Goal: Contribute content: Contribute content

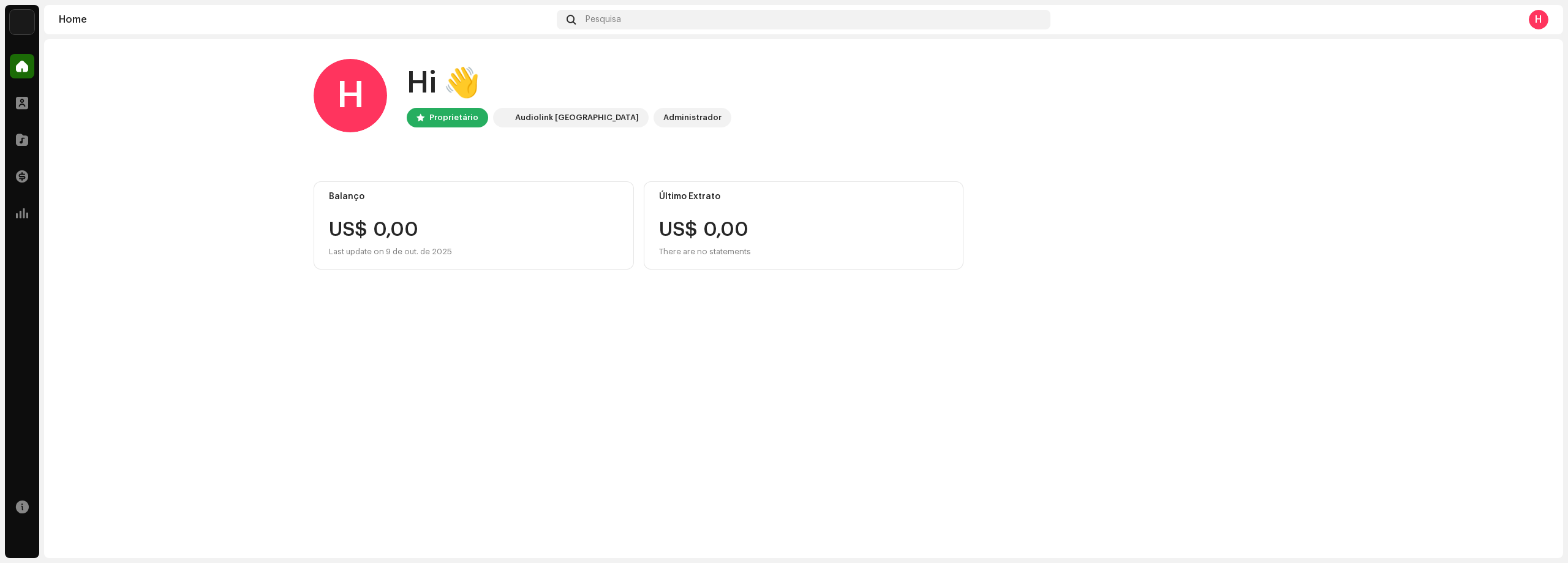
click at [545, 123] on div "Audiolink [GEOGRAPHIC_DATA]" at bounding box center [577, 118] width 123 height 15
click at [552, 118] on div "Audiolink [GEOGRAPHIC_DATA]" at bounding box center [577, 118] width 123 height 15
click at [663, 122] on div "Administrador" at bounding box center [692, 118] width 58 height 15
click at [31, 108] on div at bounding box center [22, 103] width 24 height 24
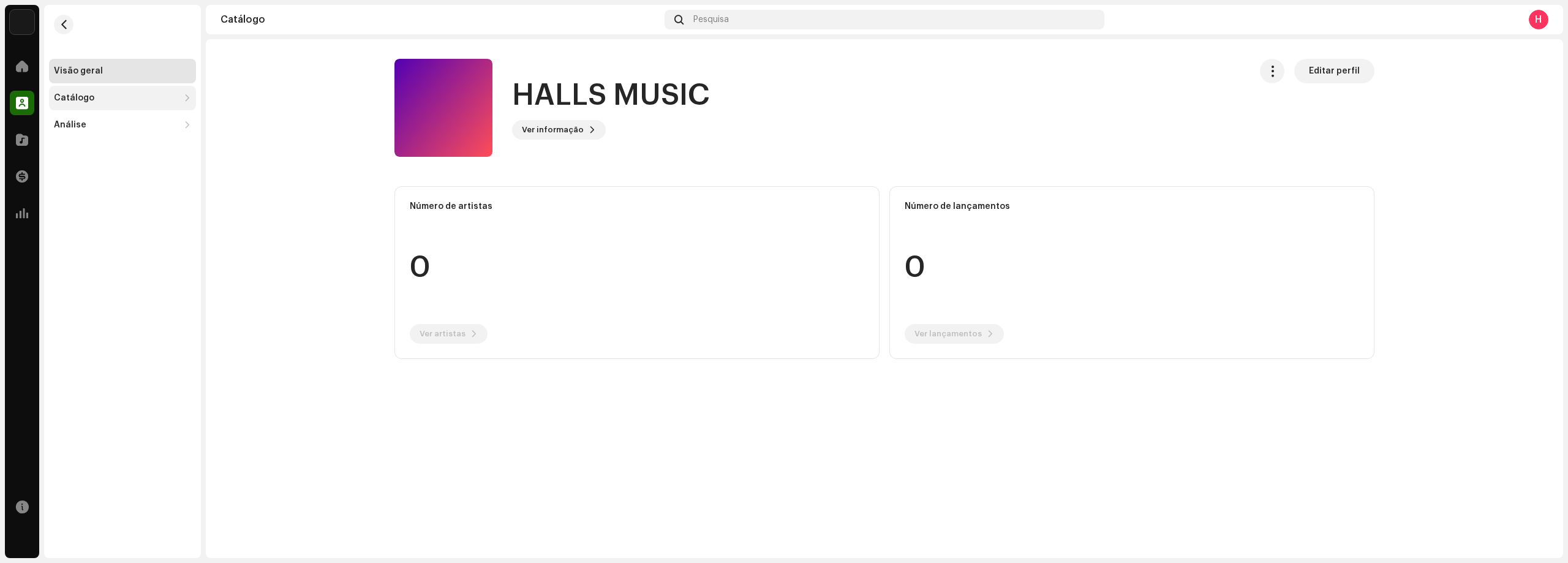
click at [91, 105] on div "Catálogo" at bounding box center [122, 98] width 147 height 24
click at [94, 118] on div "Lançamentos" at bounding box center [122, 125] width 147 height 24
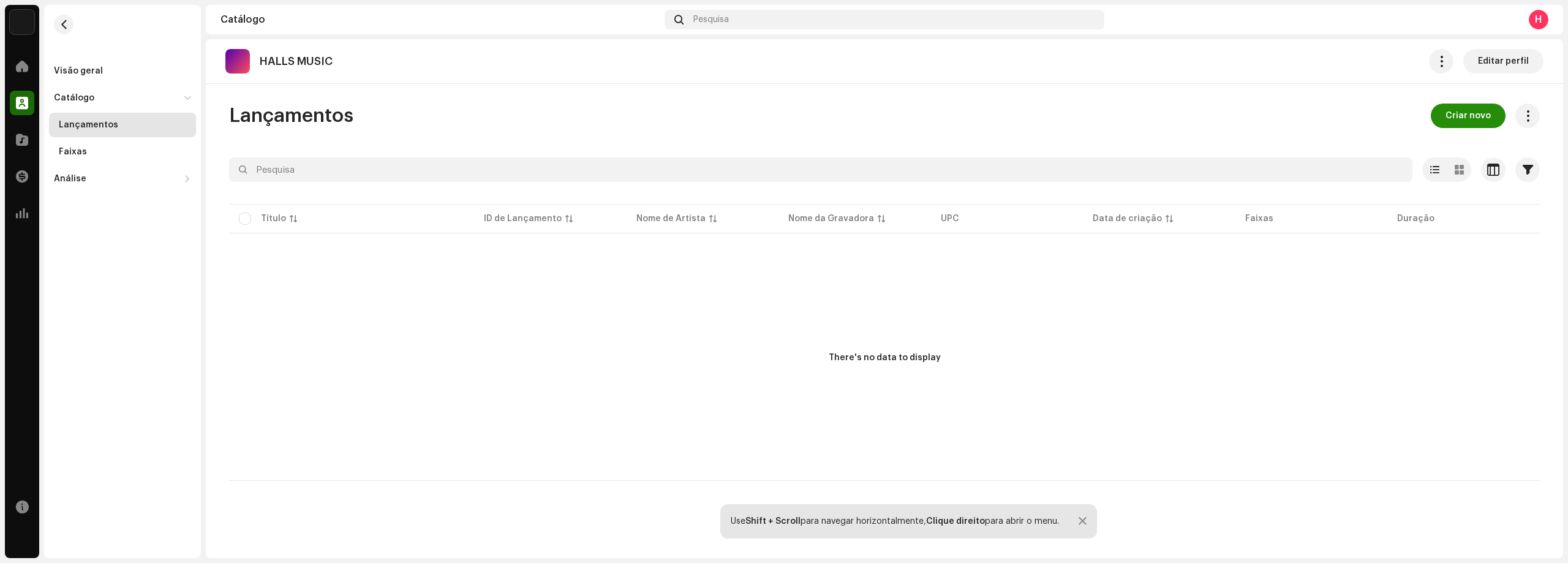
click at [1459, 116] on span "Criar novo" at bounding box center [1468, 116] width 45 height 24
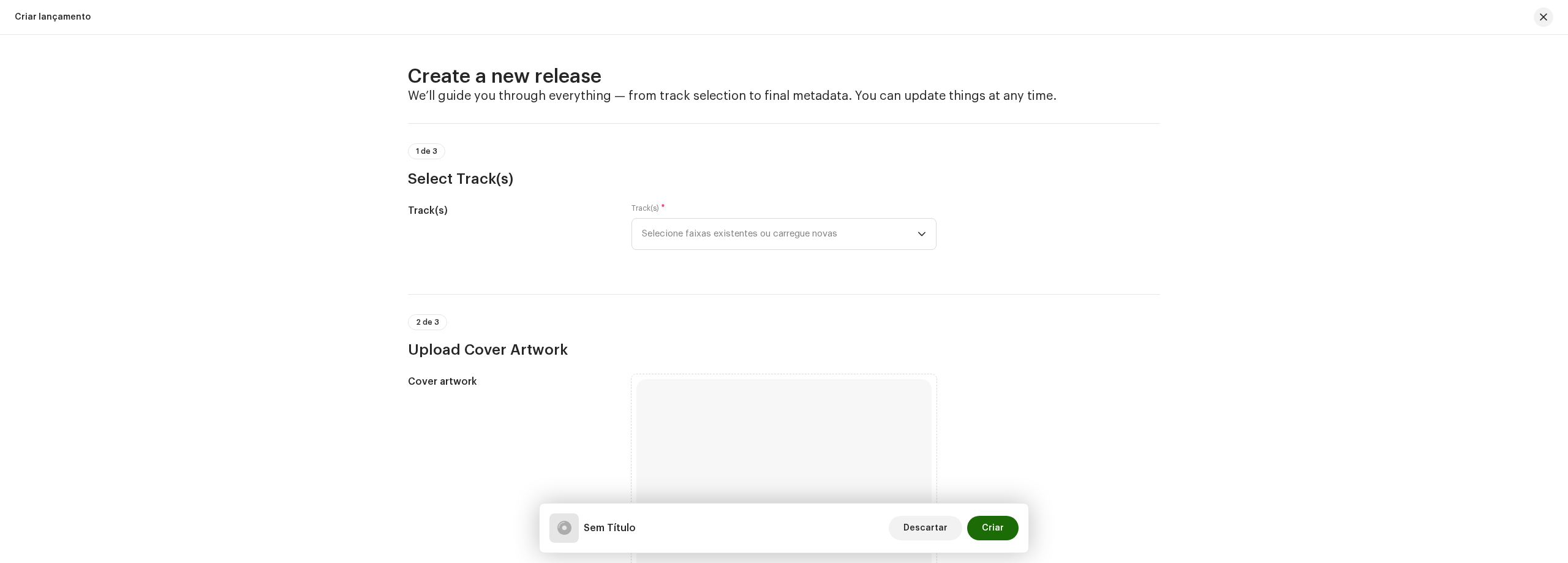
scroll to position [61, 0]
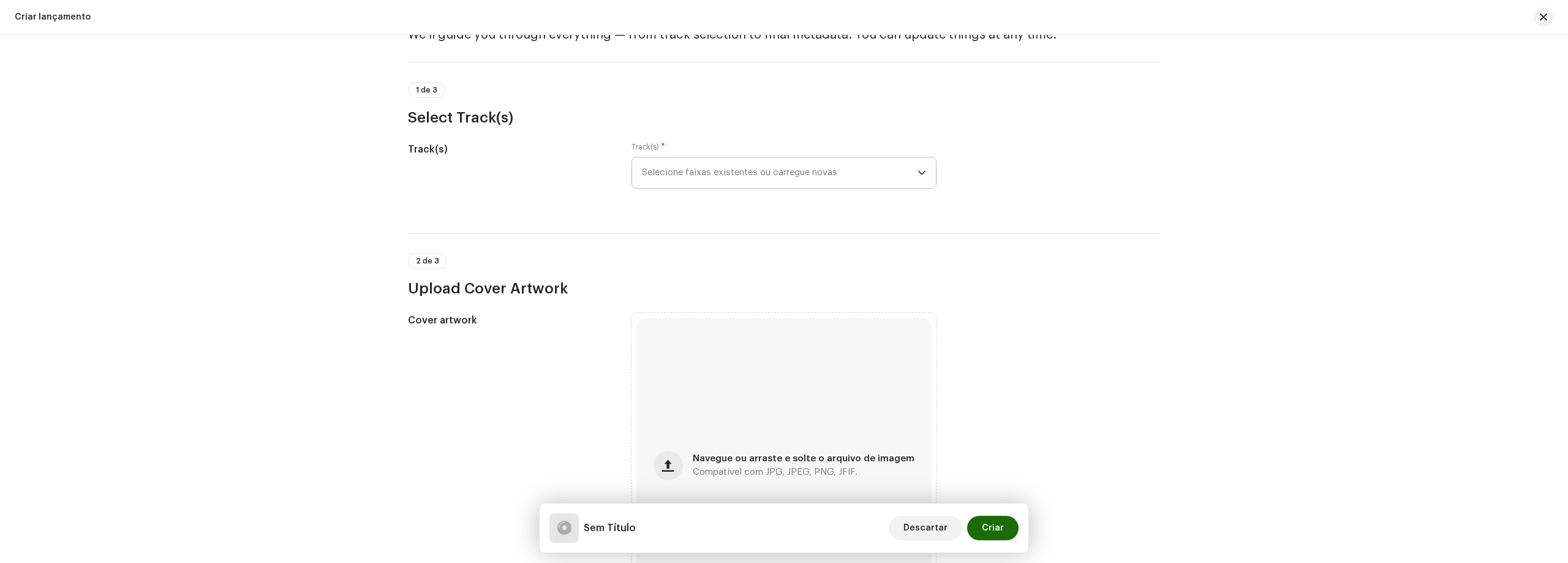
click at [805, 169] on span "Selecione faixas existentes ou carregue novas" at bounding box center [780, 173] width 276 height 31
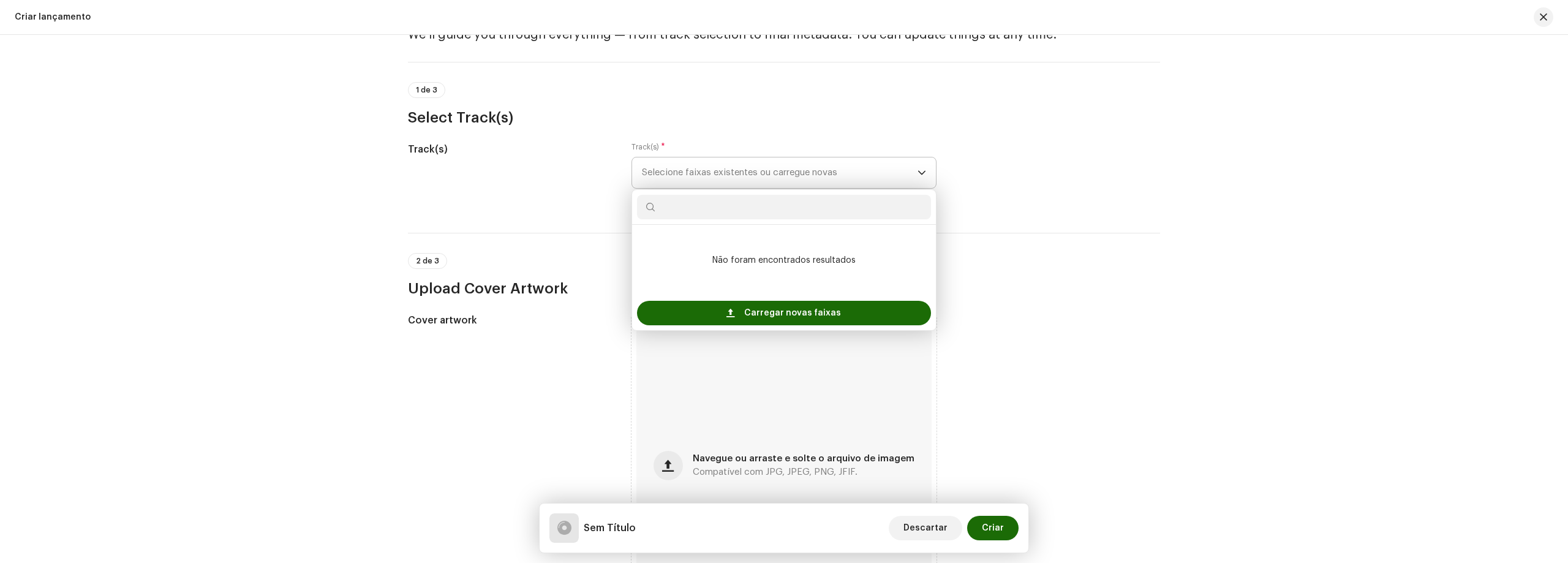
click at [805, 169] on span "Selecione faixas existentes ou carregue novas" at bounding box center [780, 173] width 276 height 31
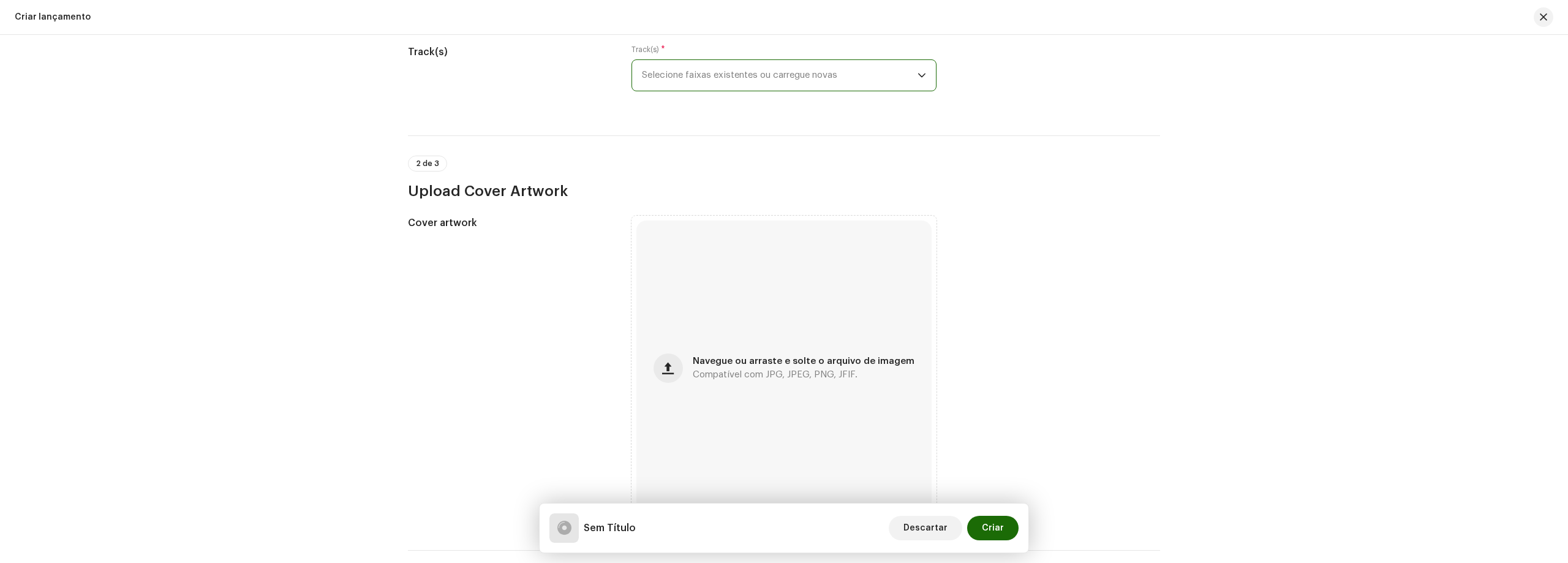
scroll to position [0, 0]
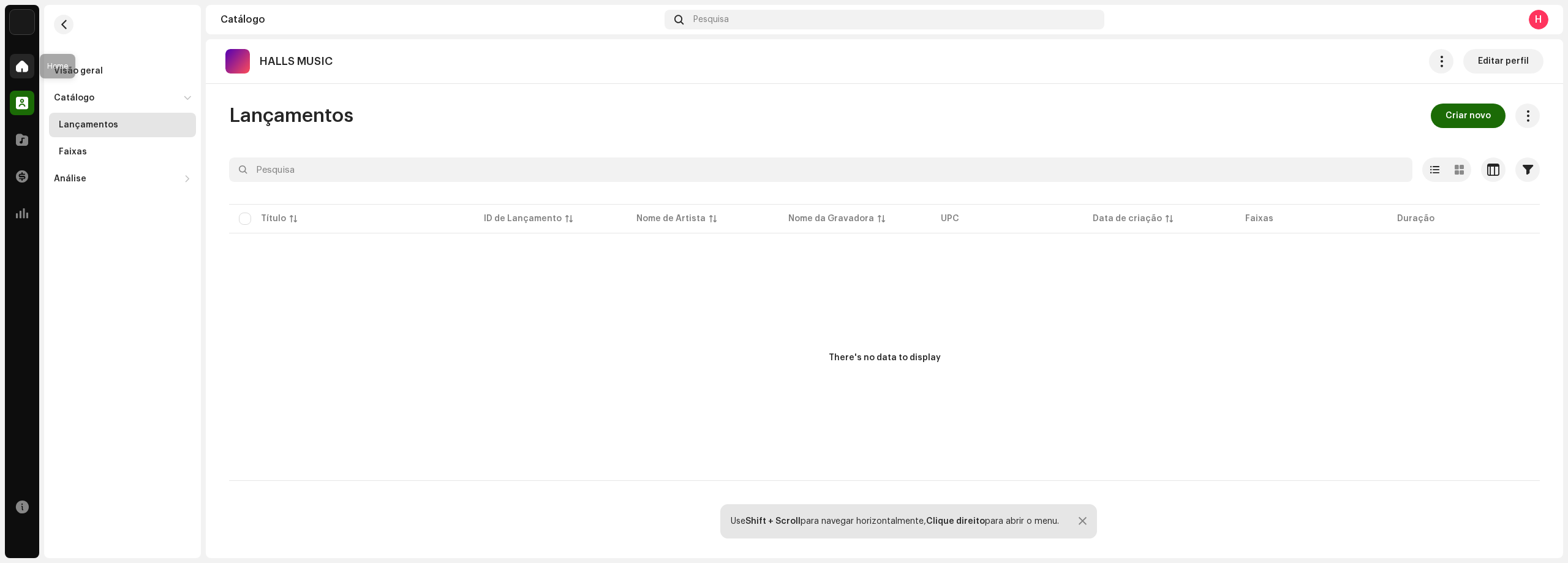
click at [24, 71] on span at bounding box center [22, 66] width 12 height 10
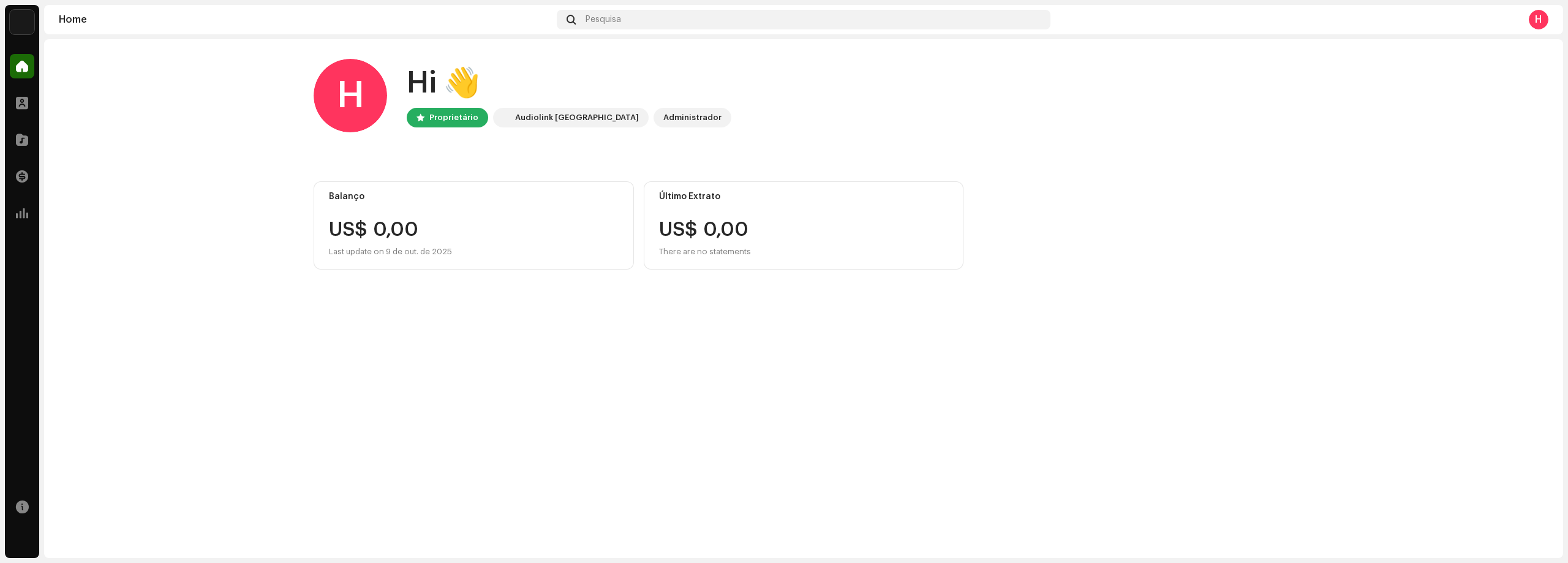
click at [18, 23] on img at bounding box center [22, 22] width 24 height 24
drag, startPoint x: 638, startPoint y: 162, endPoint x: 604, endPoint y: 169, distance: 34.7
click at [24, 19] on img at bounding box center [22, 22] width 24 height 24
click at [118, 111] on home-home "H Hi 👋 Proprietário Audiolink Brasil Administrador Balanço US$ 0,00 Last update…" at bounding box center [803, 164] width 1519 height 250
click at [19, 137] on span at bounding box center [22, 140] width 12 height 10
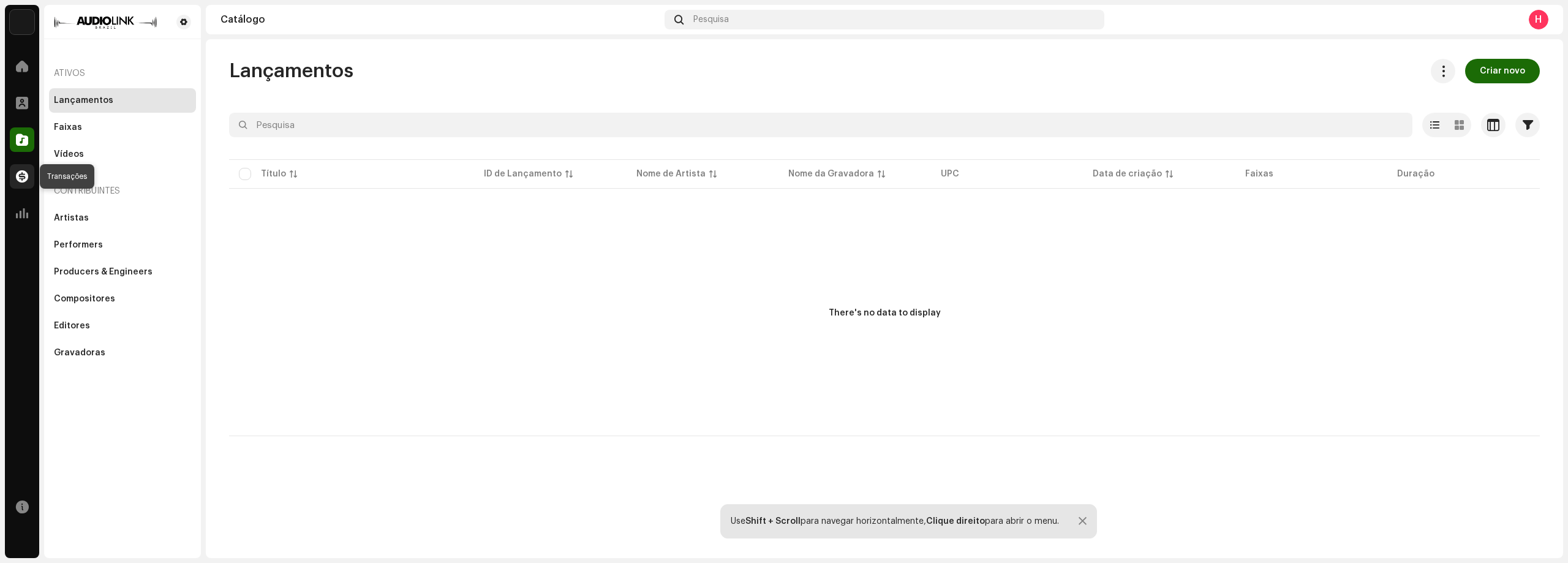
click at [19, 174] on span at bounding box center [22, 176] width 12 height 10
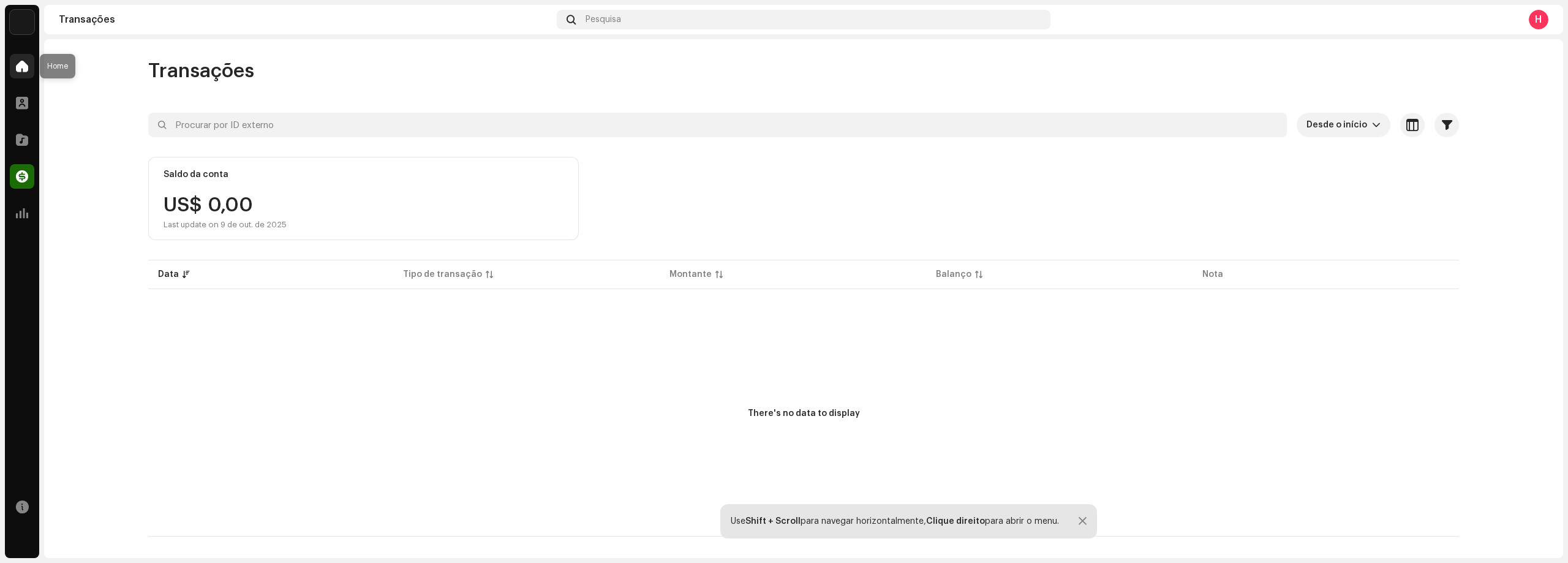
click at [21, 70] on span at bounding box center [22, 66] width 12 height 10
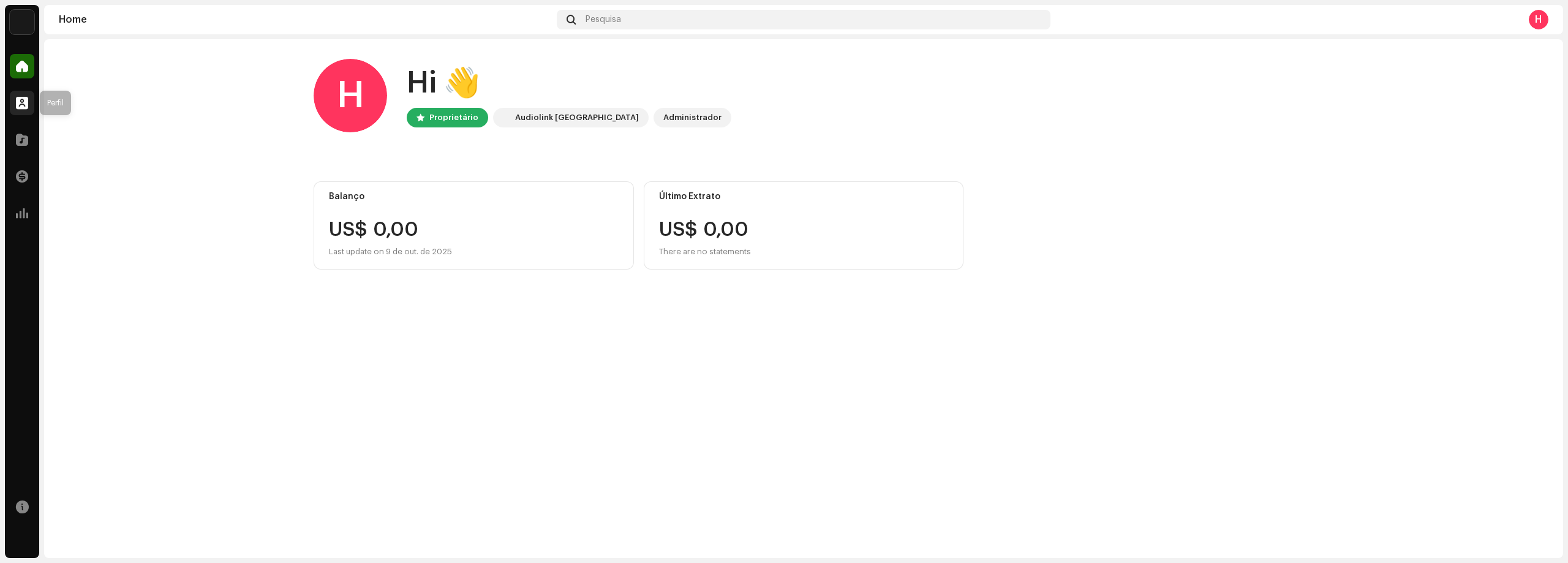
click at [18, 104] on span at bounding box center [22, 103] width 12 height 10
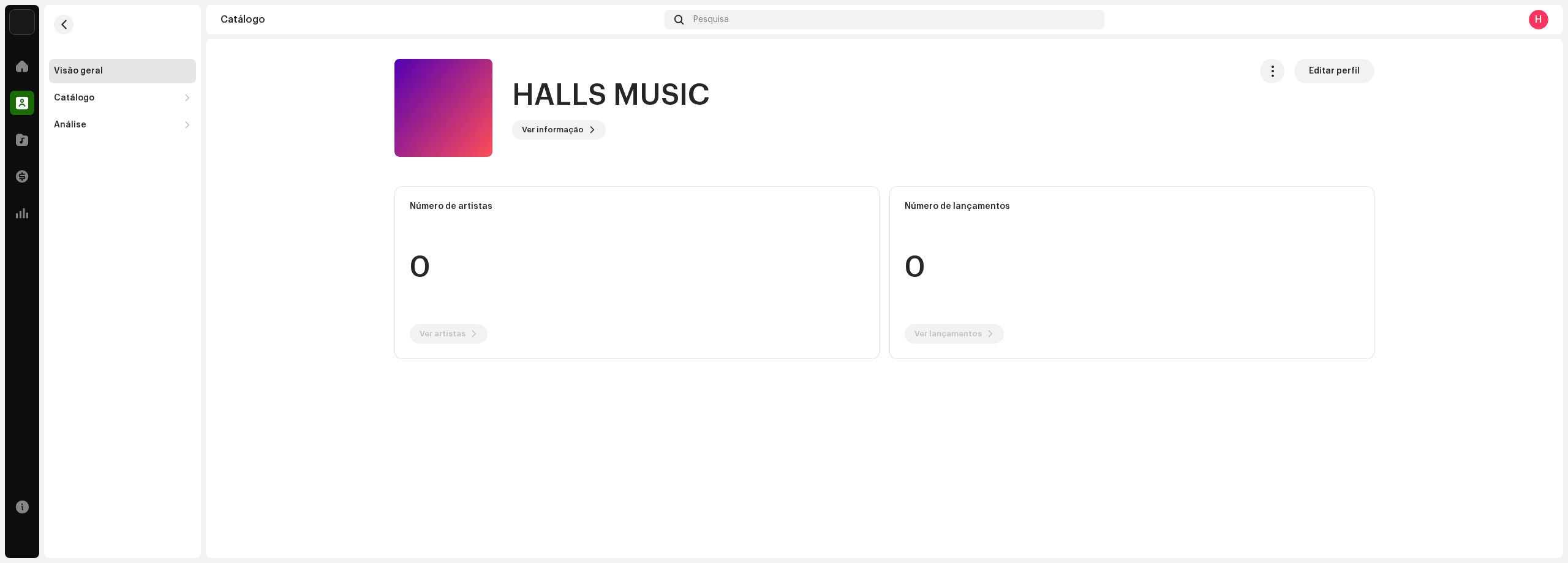
click at [93, 72] on div "Visão geral" at bounding box center [78, 71] width 49 height 10
click at [670, 507] on div "HALLS MUSIC Editar perfil HALLS MUSIC Ver informação Editar perfil Editar perfi…" at bounding box center [885, 298] width 1358 height 518
click at [67, 101] on div "Catálogo" at bounding box center [74, 98] width 41 height 10
click at [88, 131] on div "Lançamentos" at bounding box center [122, 125] width 147 height 24
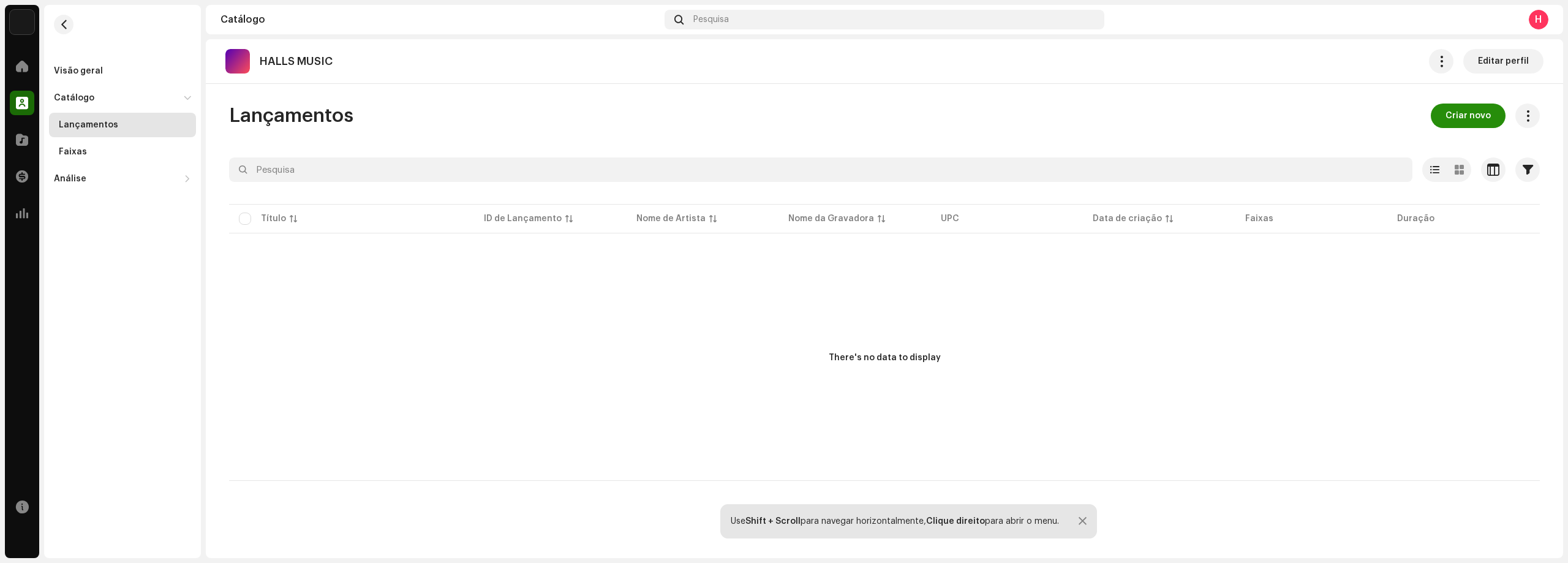
click at [1450, 113] on span "Criar novo" at bounding box center [1468, 116] width 45 height 24
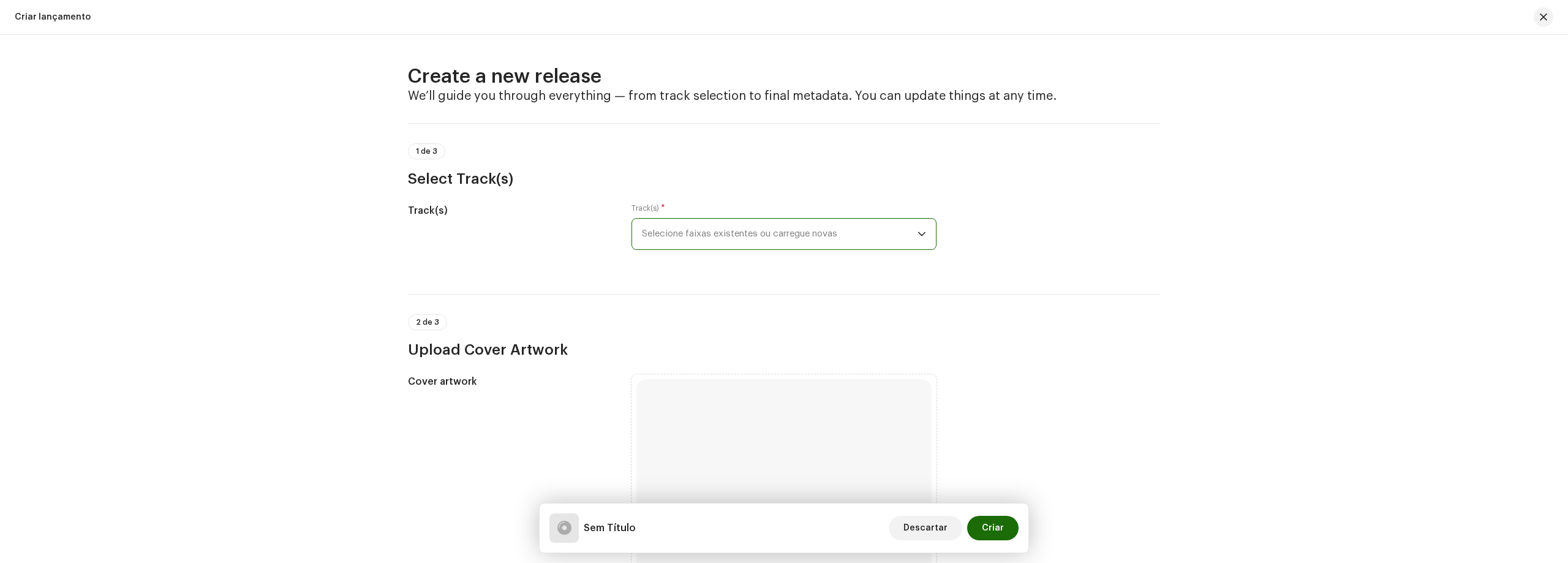
click at [765, 230] on span "Selecione faixas existentes ou carregue novas" at bounding box center [780, 234] width 276 height 31
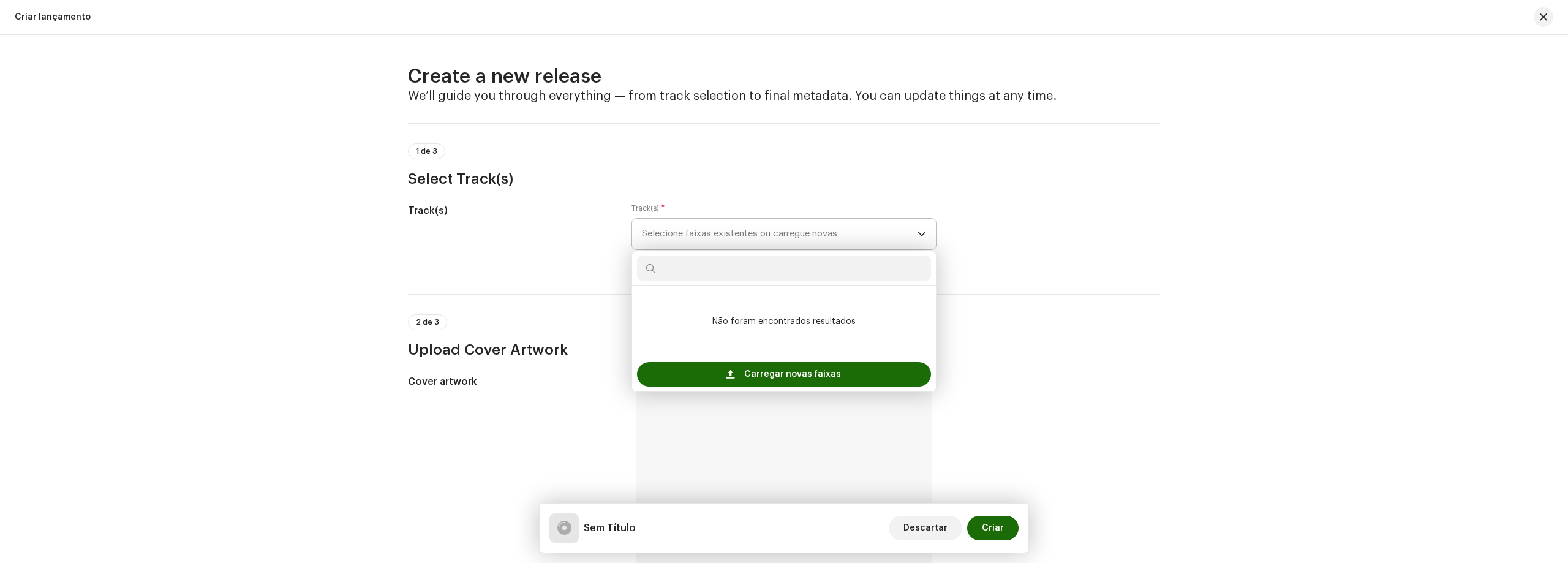
click at [765, 230] on span "Selecione faixas existentes ou carregue novas" at bounding box center [780, 234] width 276 height 31
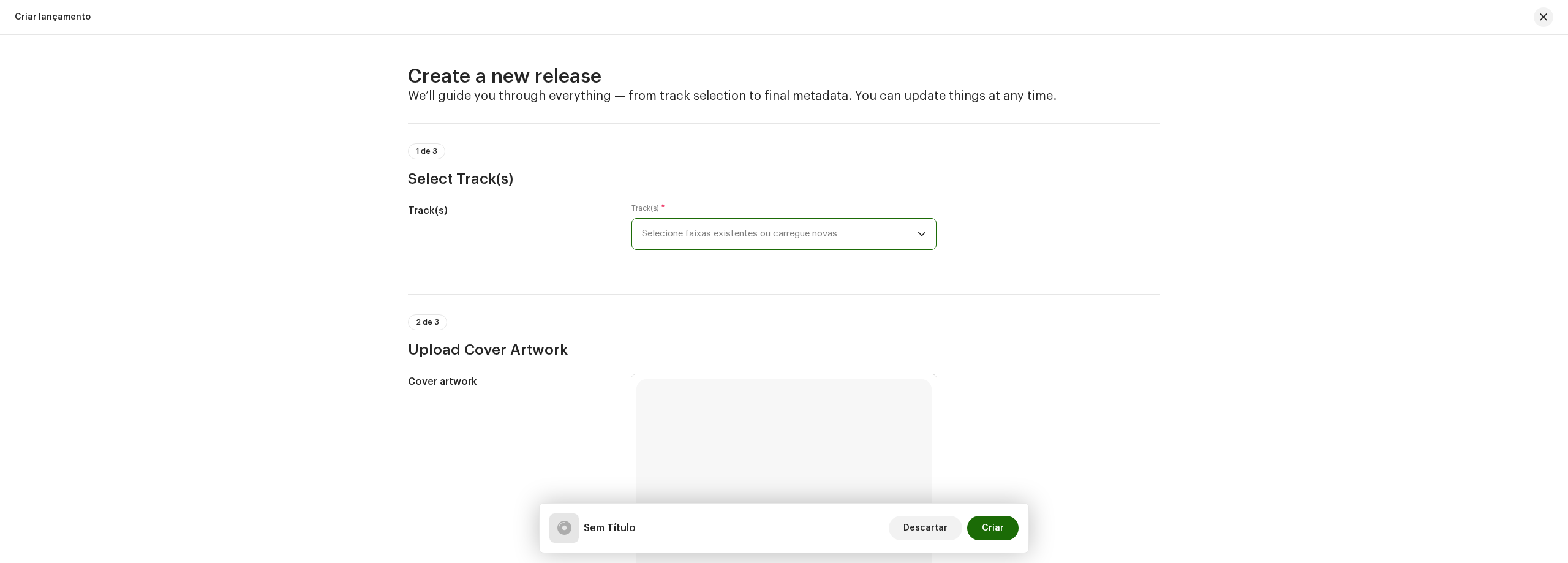
click at [881, 225] on span "Selecione faixas existentes ou carregue novas" at bounding box center [780, 234] width 276 height 31
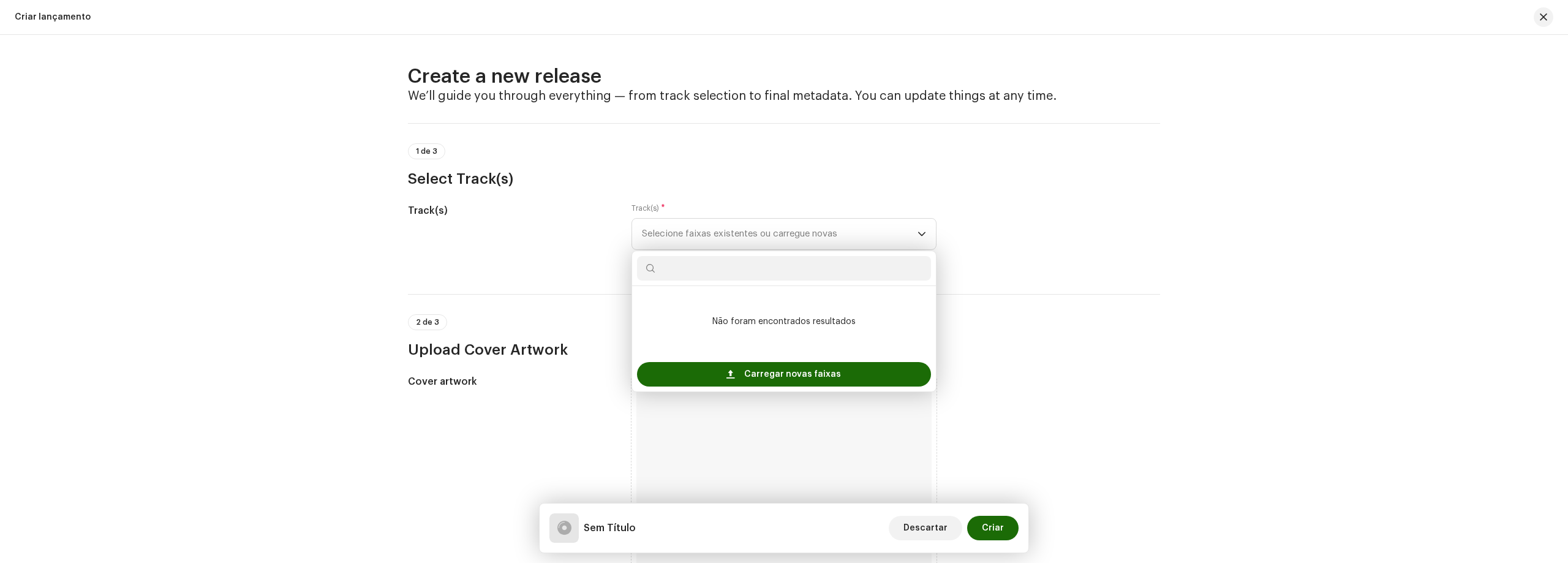
click at [1300, 346] on div "Create a new release We’ll guide you through everything — from track selection …" at bounding box center [784, 299] width 1568 height 528
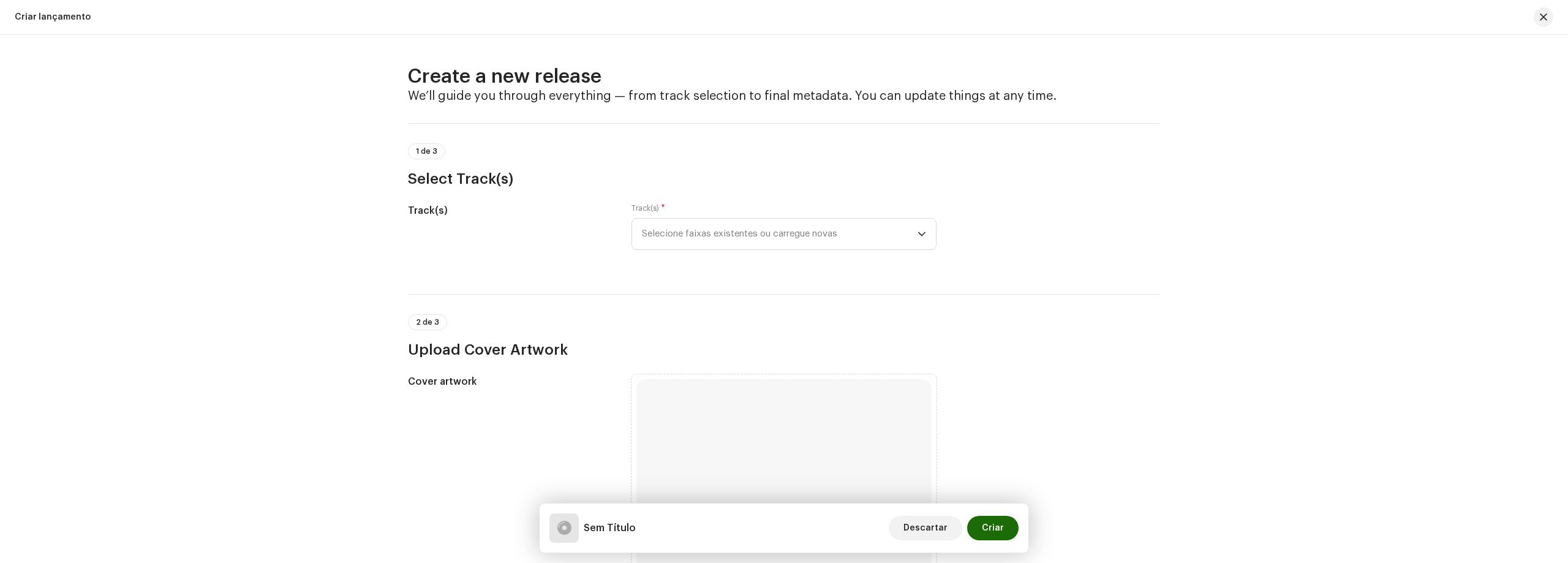
click at [691, 92] on h4 "We’ll guide you through everything — from track selection to final metadata. Yo…" at bounding box center [784, 96] width 752 height 15
click at [993, 526] on span "Criar" at bounding box center [993, 527] width 22 height 24
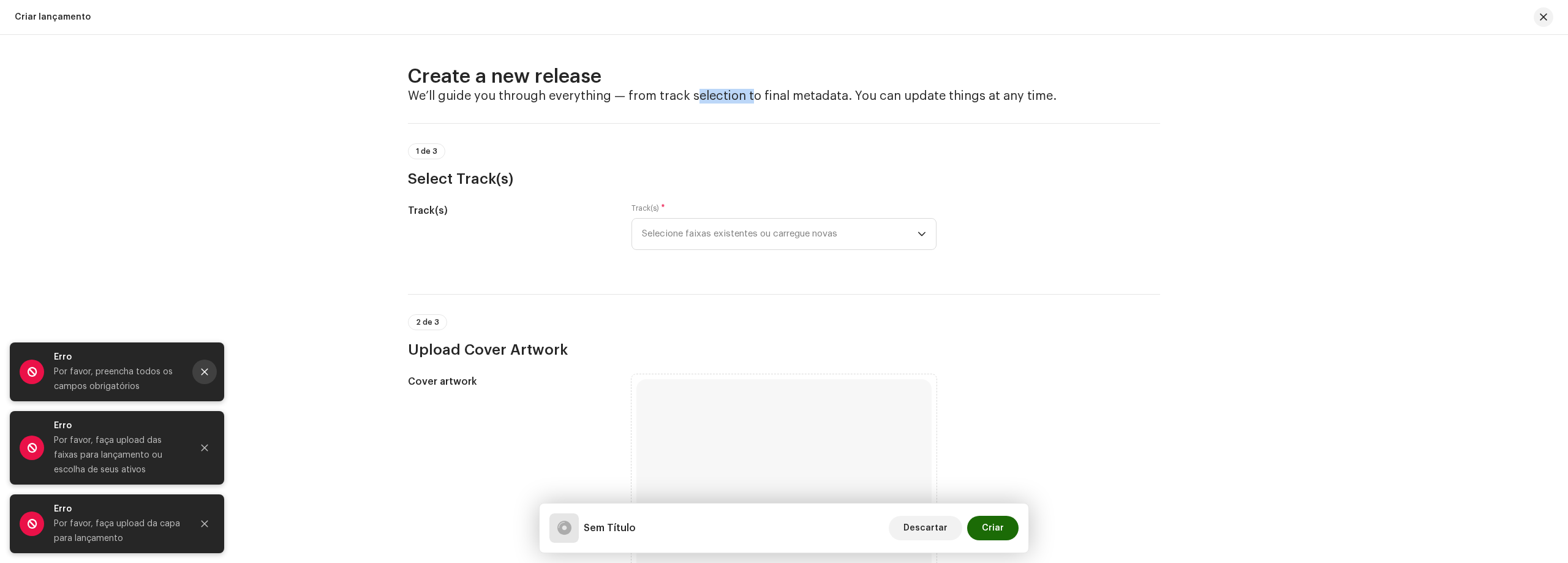
click at [200, 373] on button "Close" at bounding box center [205, 372] width 24 height 24
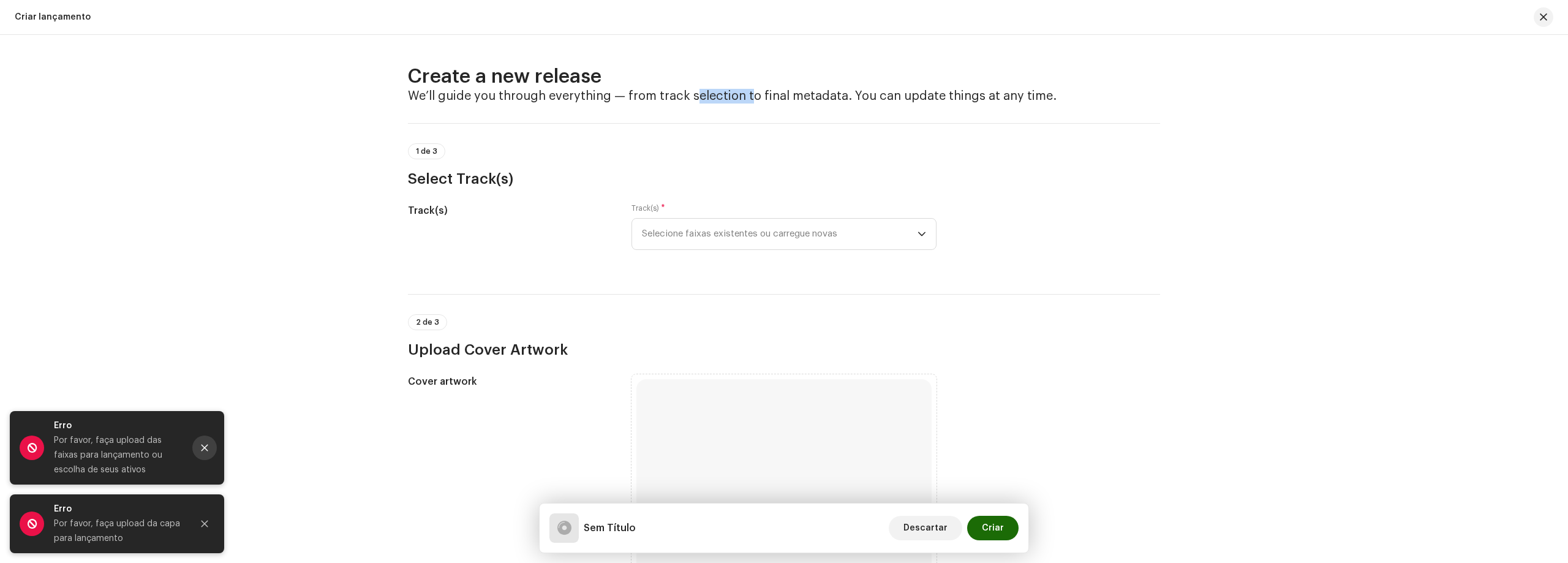
click at [199, 438] on button "Close" at bounding box center [205, 448] width 24 height 24
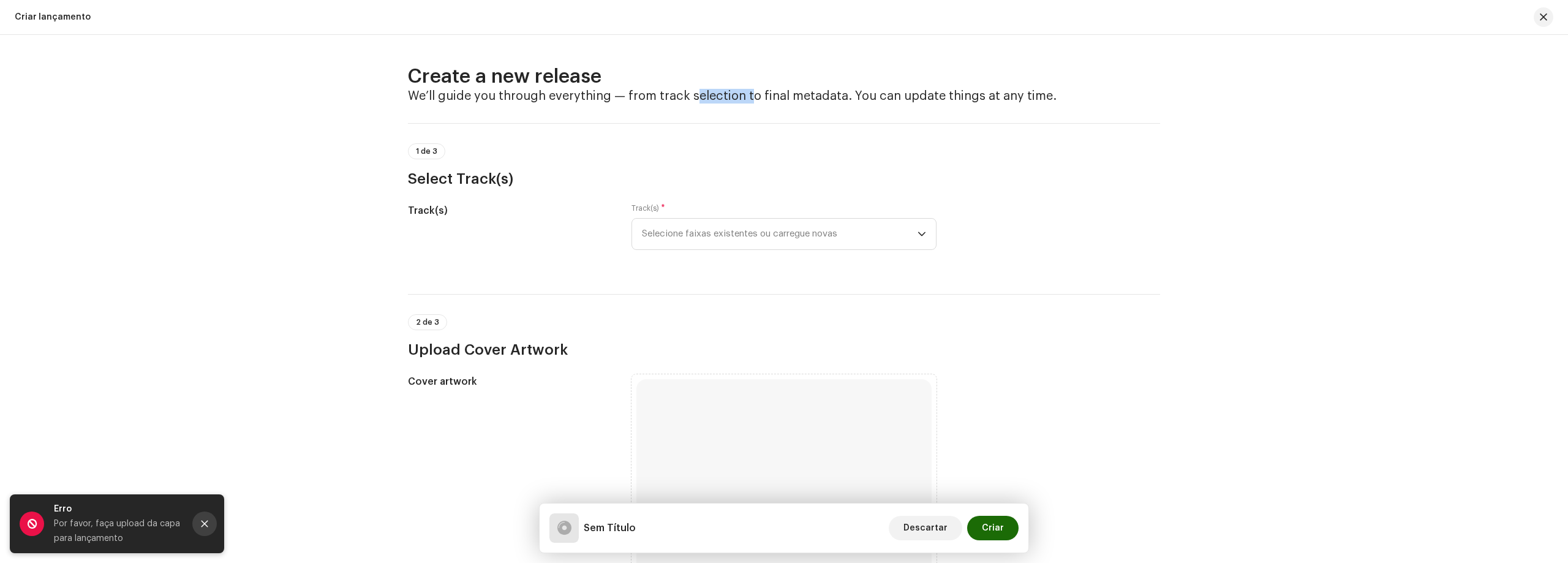
click at [203, 519] on icon "Close" at bounding box center [205, 523] width 9 height 9
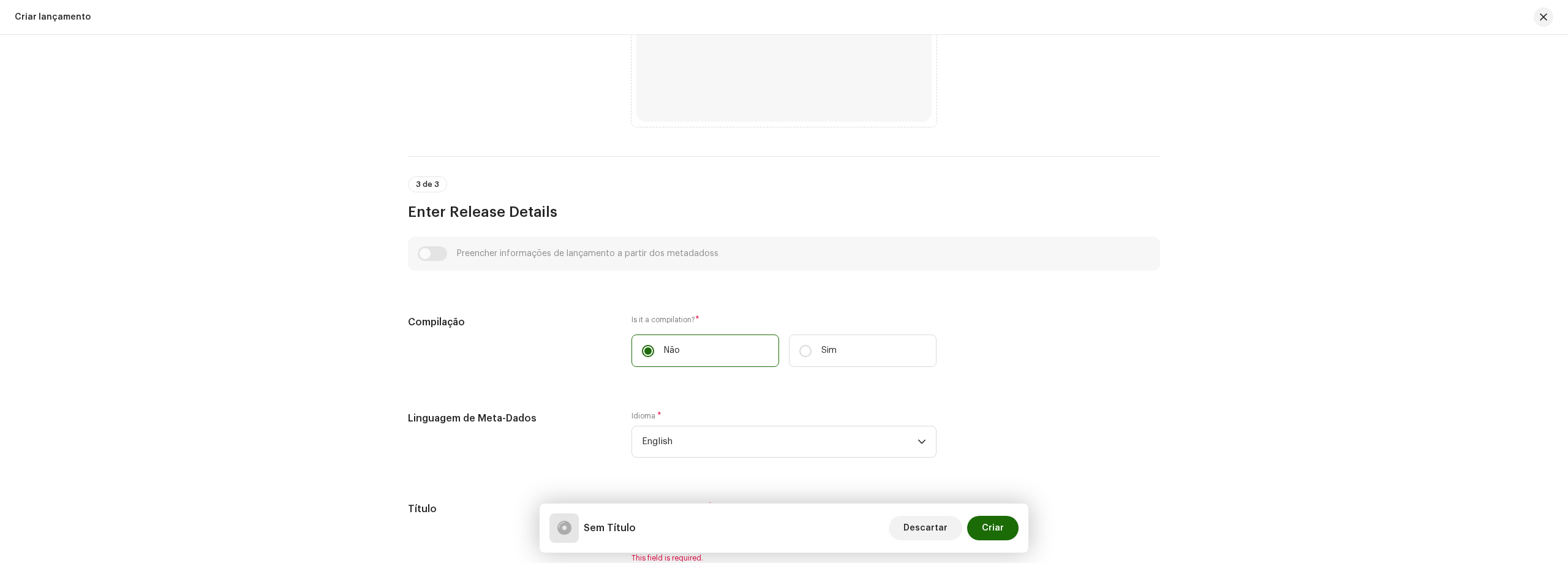
scroll to position [551, 0]
click at [424, 256] on div "Preencher informações de lançamento a partir dos metadadoss" at bounding box center [784, 255] width 733 height 15
click at [425, 256] on div "Preencher informações de lançamento a partir dos metadadoss" at bounding box center [784, 255] width 733 height 15
click at [875, 349] on label "Sim" at bounding box center [863, 352] width 148 height 32
click at [812, 349] on input "Sim" at bounding box center [805, 351] width 12 height 12
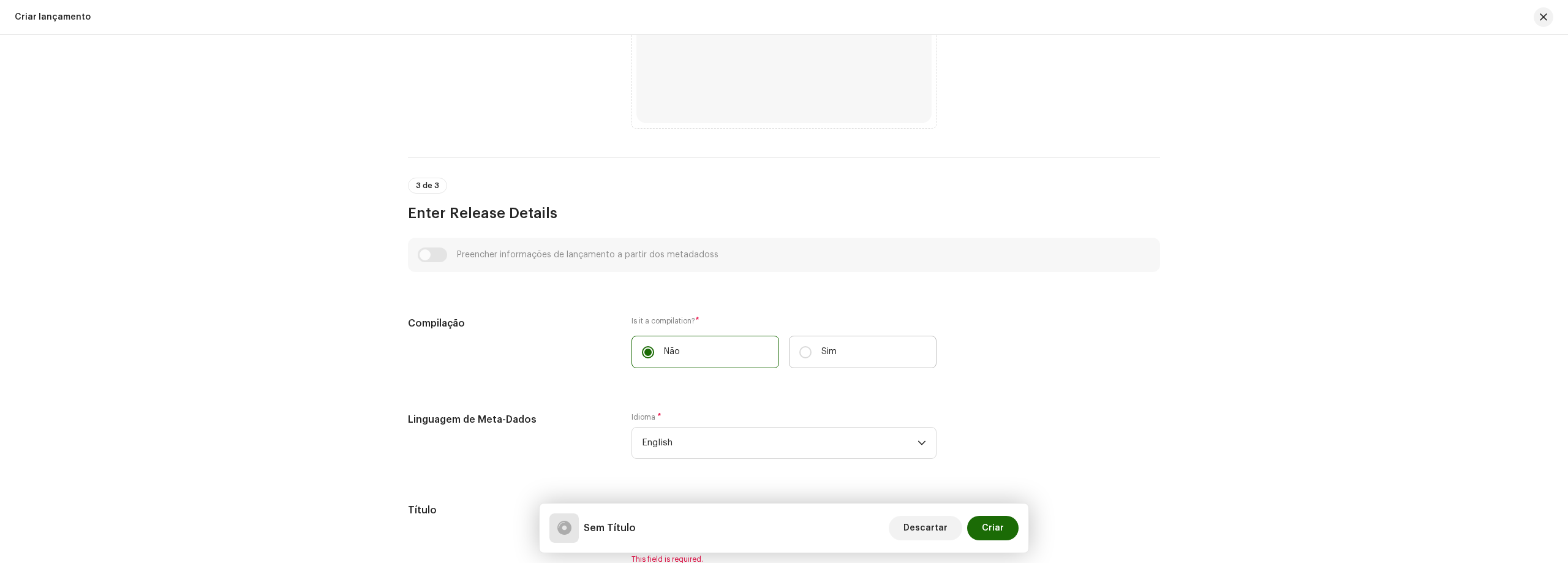
radio input "true"
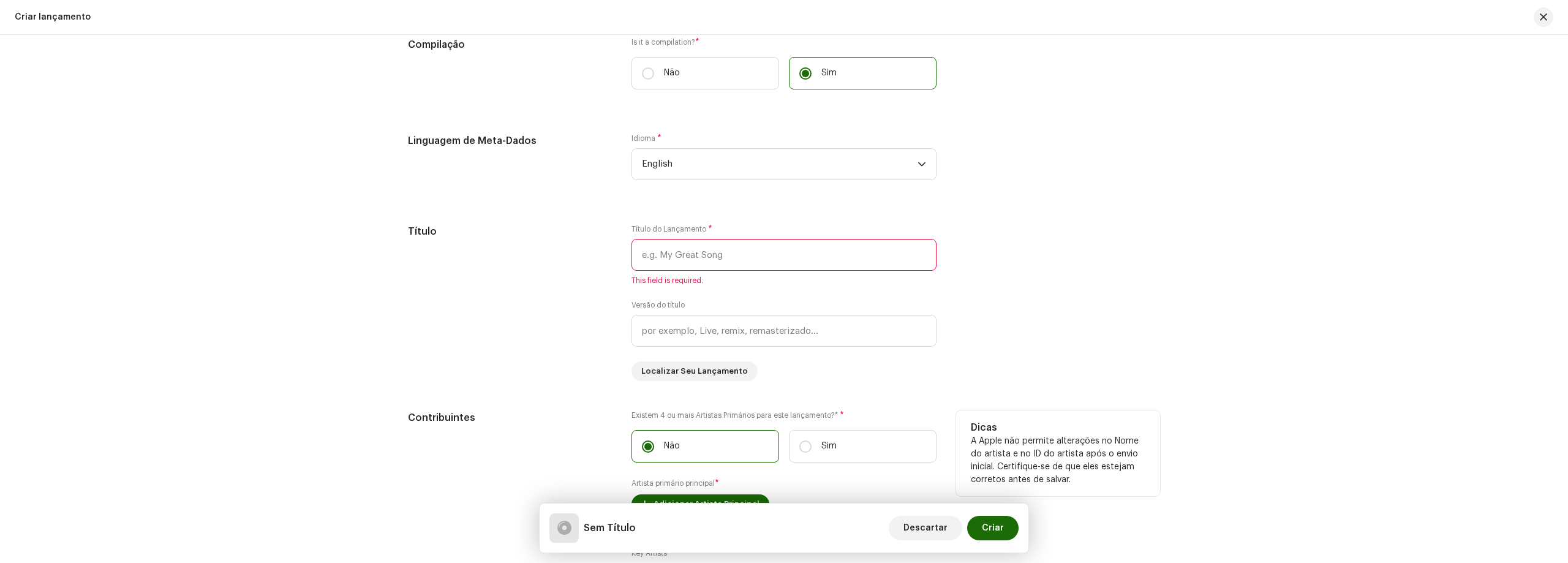
scroll to position [735, 0]
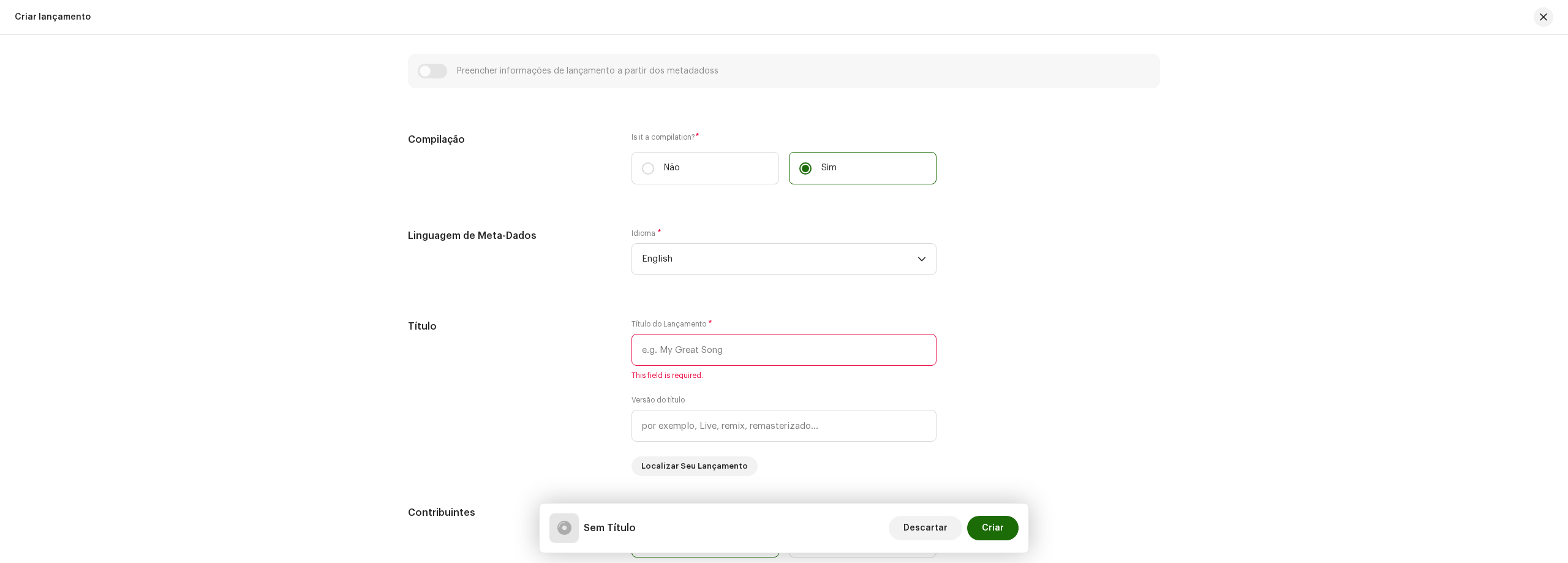
click at [668, 138] on label "Is it a compilation? *" at bounding box center [784, 137] width 305 height 10
click at [447, 136] on h5 "Compilação" at bounding box center [510, 140] width 204 height 15
click at [688, 163] on label "Não" at bounding box center [705, 168] width 148 height 32
click at [654, 163] on input "Não" at bounding box center [648, 168] width 12 height 12
radio input "true"
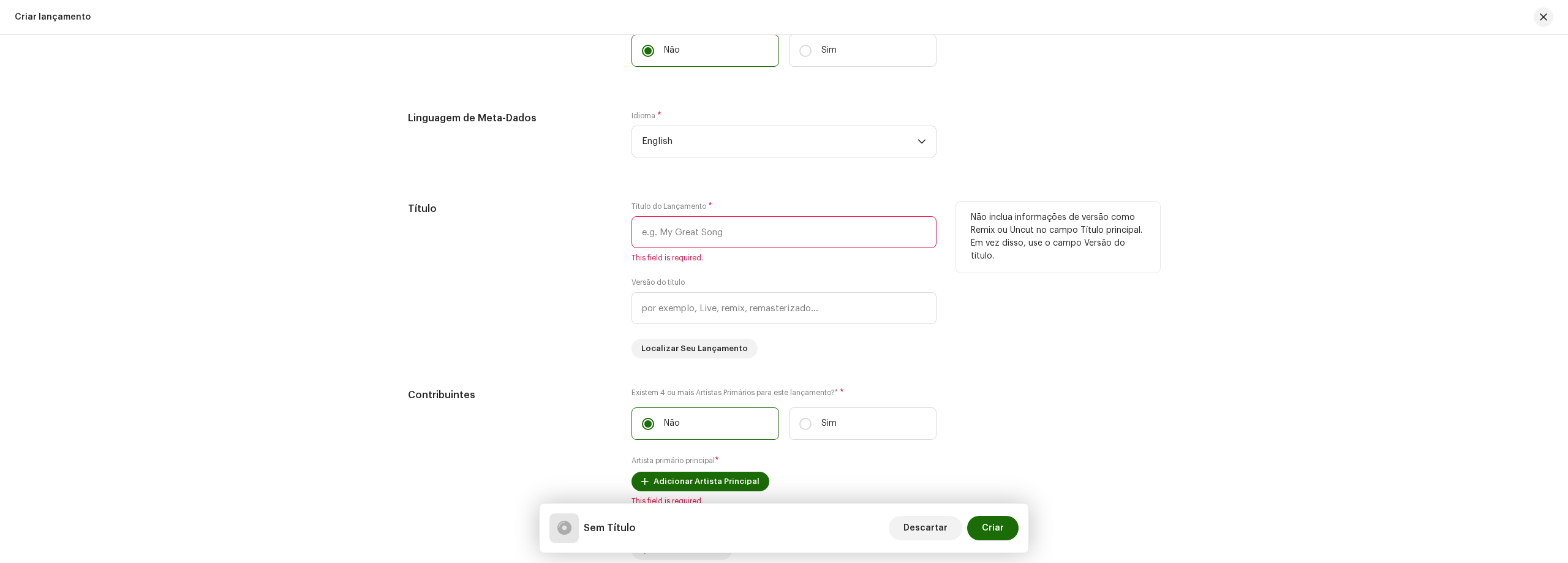
scroll to position [857, 0]
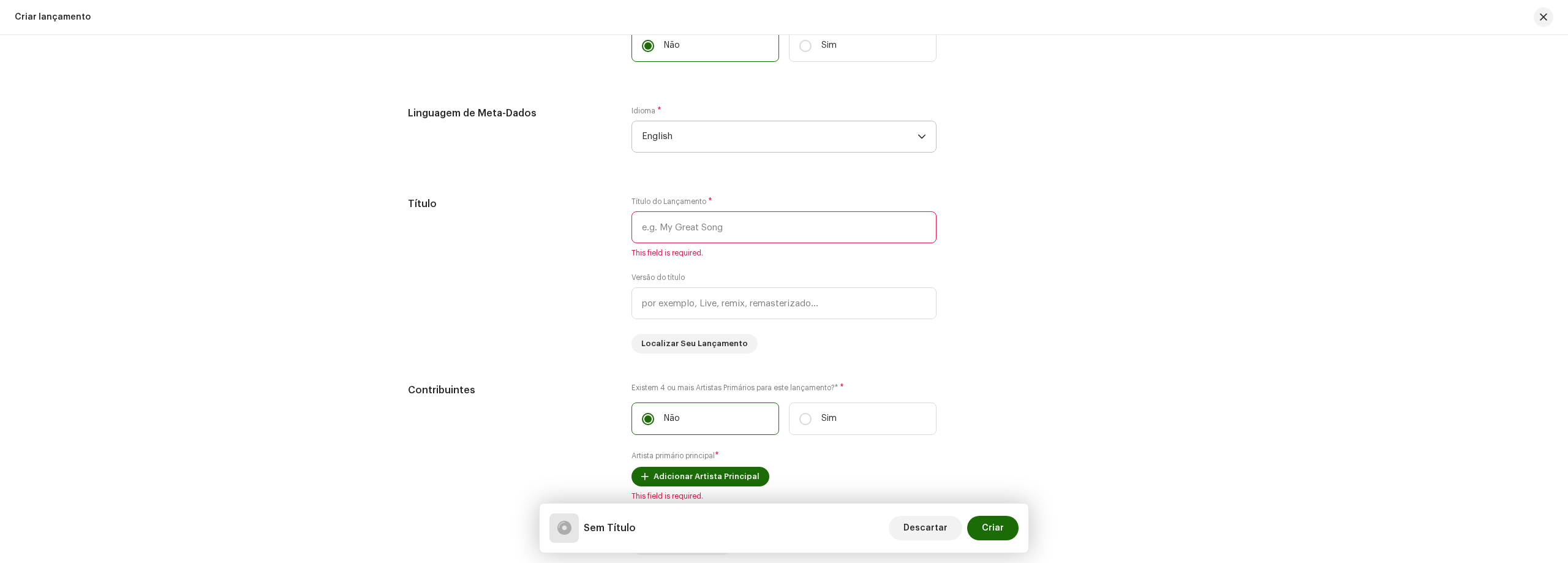
click at [851, 151] on span "English" at bounding box center [780, 136] width 276 height 31
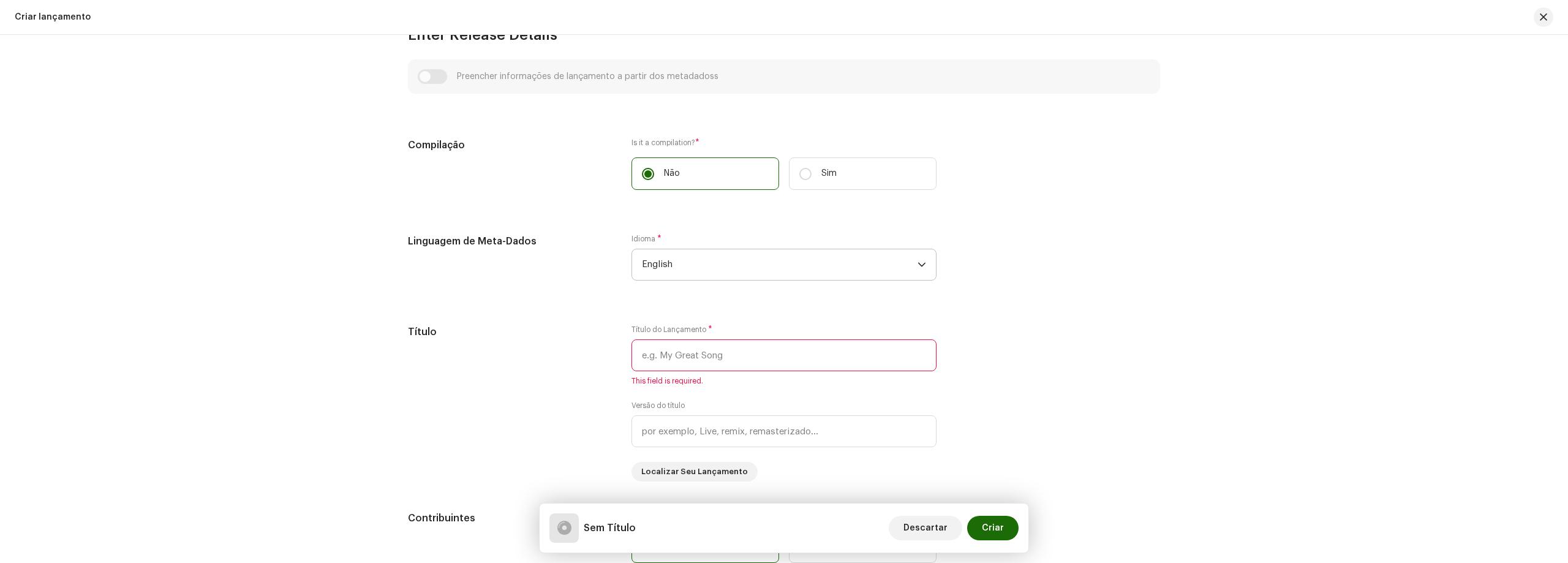
scroll to position [612, 0]
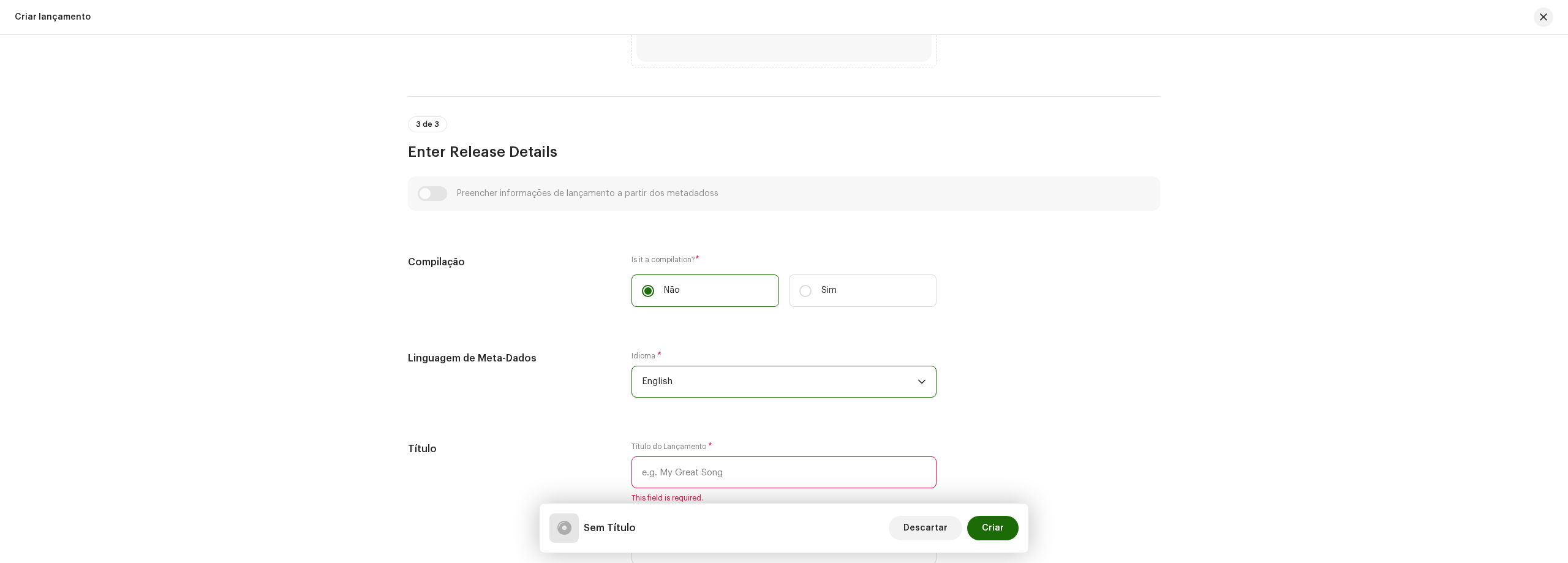
click at [751, 389] on span "English" at bounding box center [780, 381] width 276 height 31
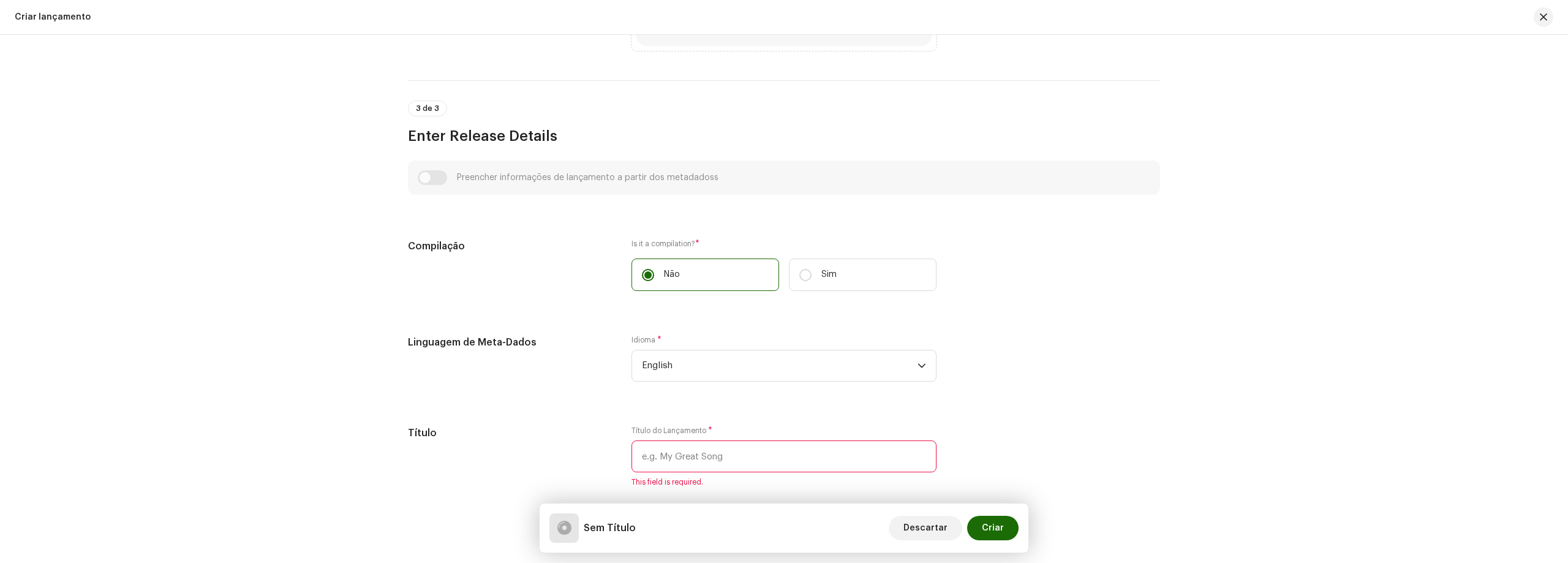
scroll to position [673, 0]
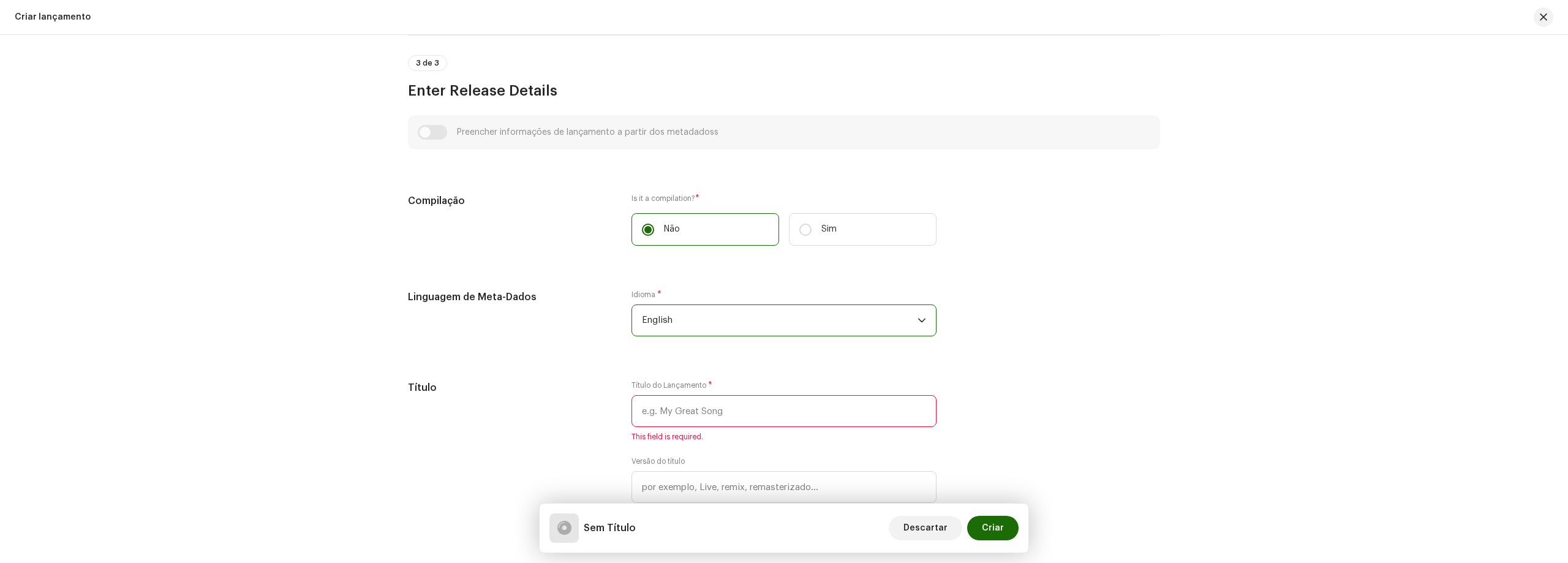
click at [707, 324] on span "English" at bounding box center [780, 320] width 276 height 31
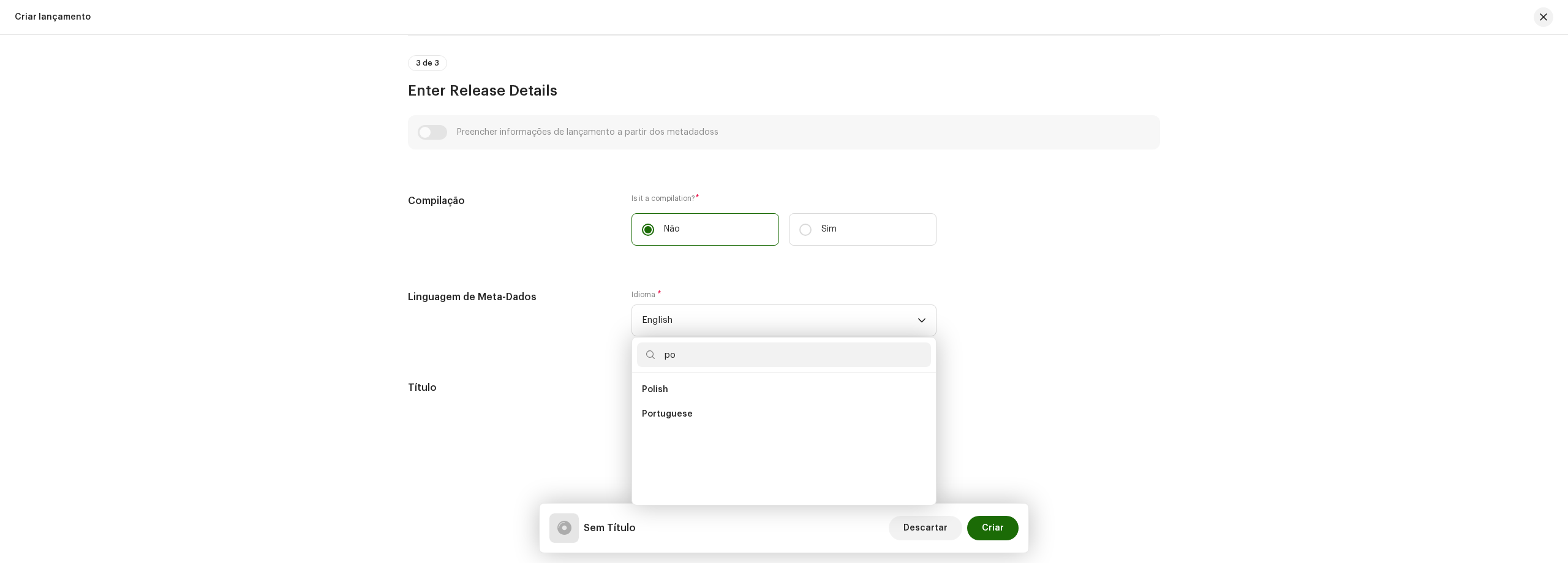
scroll to position [0, 0]
type input "portu"
click at [1298, 311] on div "Create a new release We’ll guide you through everything — from track selection …" at bounding box center [784, 299] width 1568 height 528
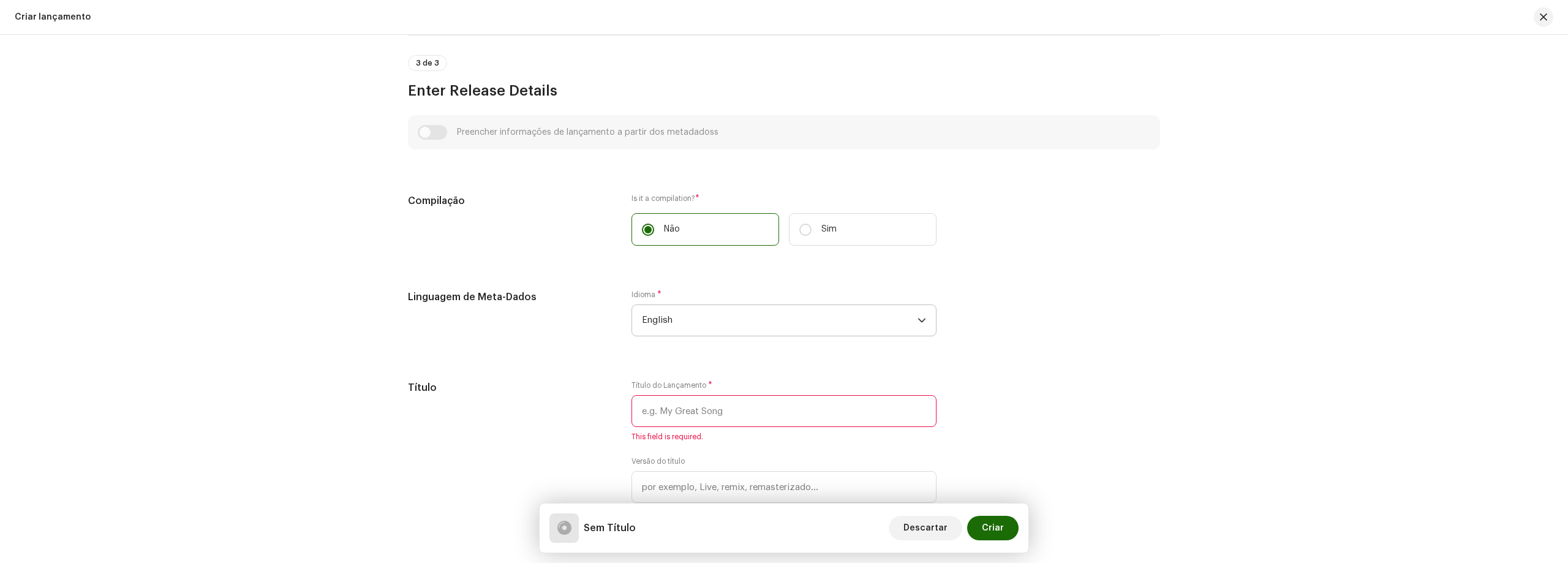
click at [770, 312] on span "English" at bounding box center [780, 320] width 276 height 31
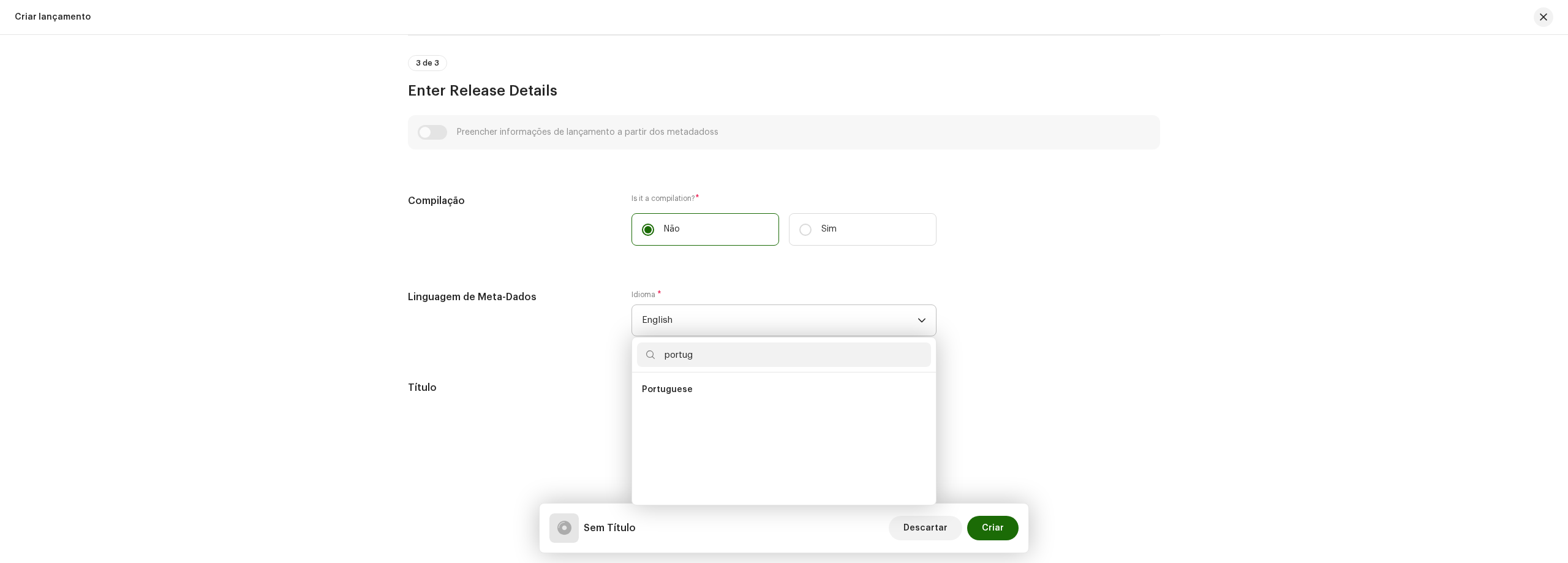
type input "portug"
click at [670, 376] on ul "Portuguese" at bounding box center [784, 438] width 304 height 132
click at [668, 387] on span "Portuguese" at bounding box center [667, 389] width 51 height 12
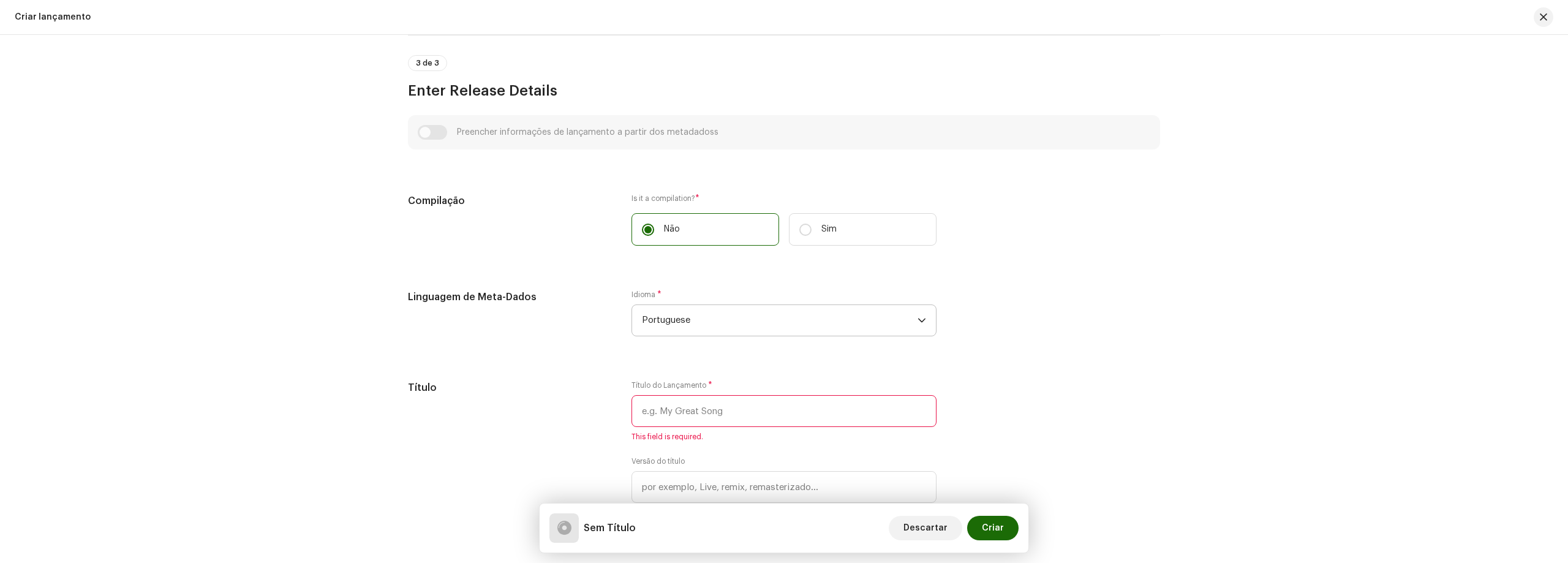
click at [1122, 341] on div "Linguagem de Meta-Dados Idioma * Portuguese" at bounding box center [784, 320] width 752 height 61
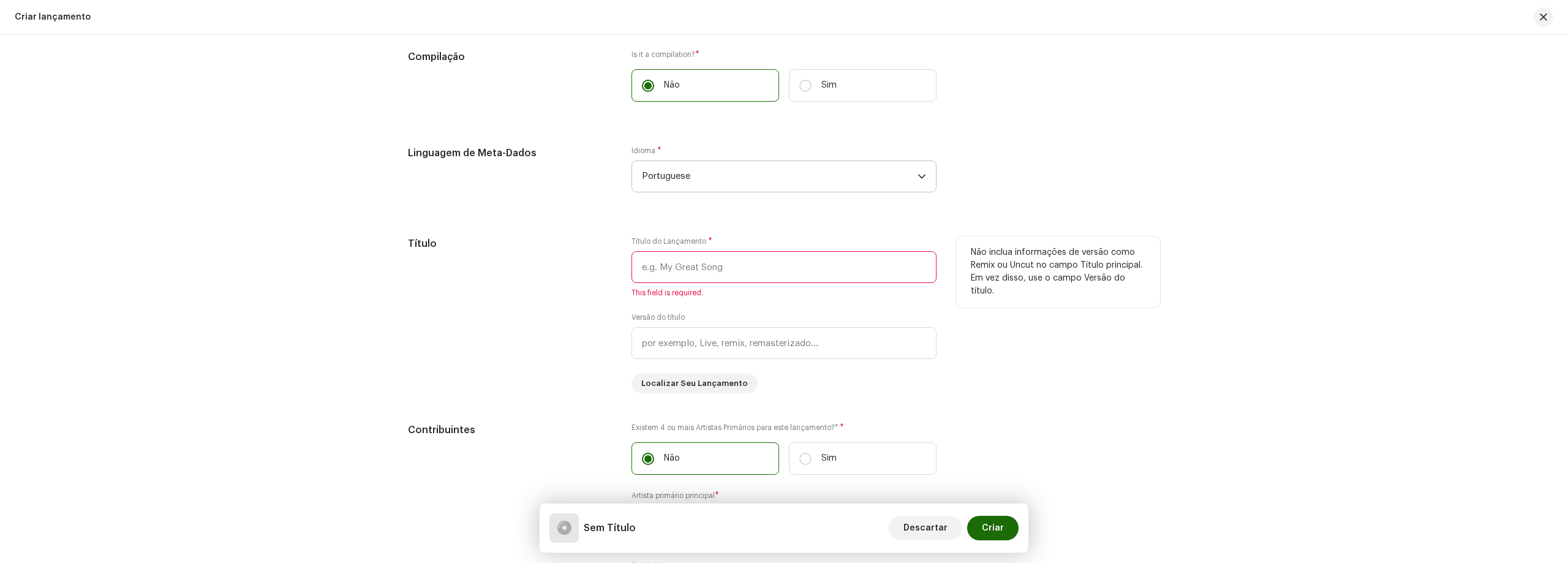
scroll to position [818, 0]
drag, startPoint x: 488, startPoint y: 54, endPoint x: 311, endPoint y: 58, distance: 177.0
click at [311, 58] on div "Create a new release We’ll guide you through everything — from track selection …" at bounding box center [784, 299] width 1568 height 528
copy h5 "Compilação"
click at [1152, 283] on div "Não inclua informações de versão como Remix ou Uncut no campo Título principal.…" at bounding box center [1058, 272] width 204 height 71
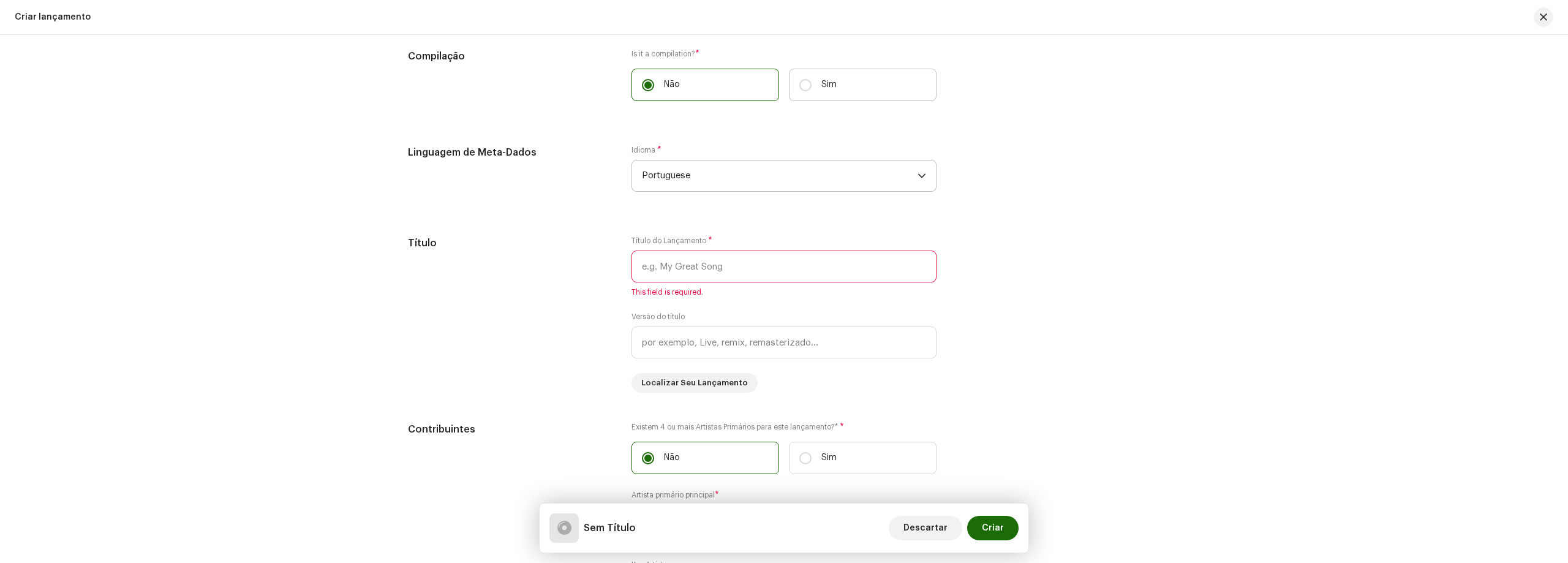
click at [884, 90] on label "Sim" at bounding box center [863, 85] width 148 height 32
click at [812, 90] on input "Sim" at bounding box center [805, 84] width 12 height 12
radio input "true"
click at [698, 92] on label "Não" at bounding box center [705, 85] width 148 height 32
click at [654, 91] on input "Não" at bounding box center [648, 84] width 12 height 12
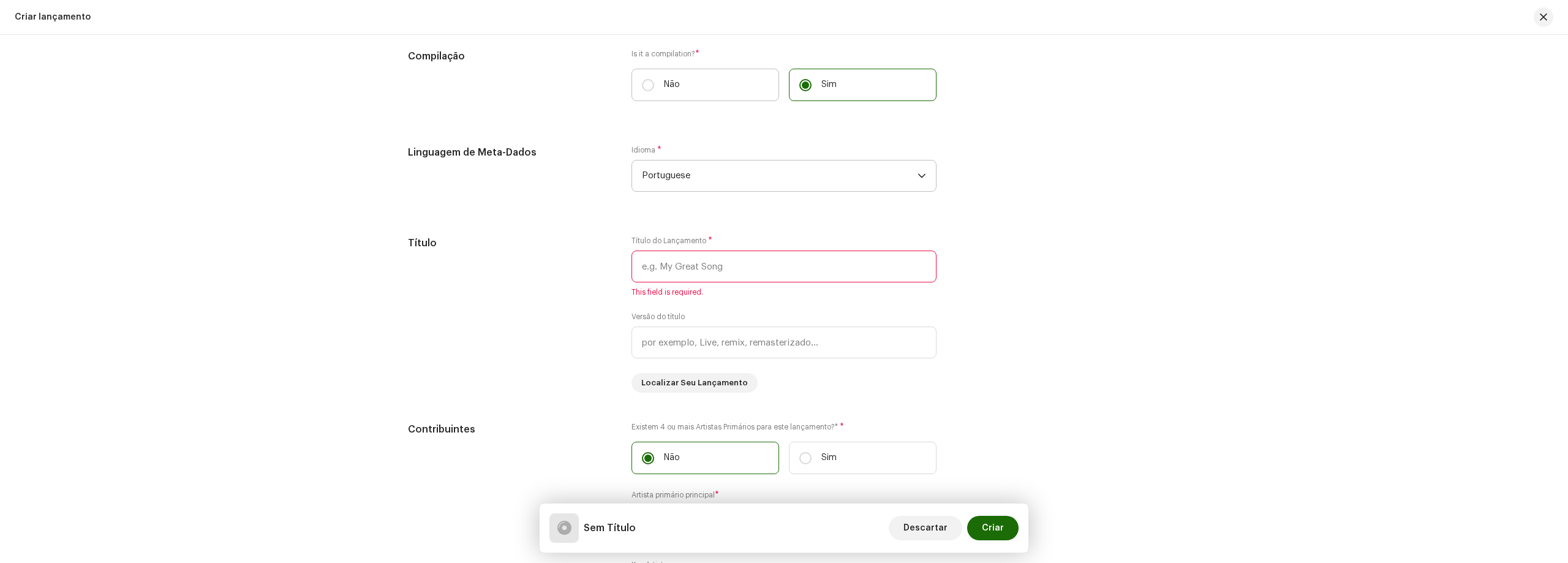
radio input "true"
click at [1224, 136] on div "Create a new release We’ll guide you through everything — from track selection …" at bounding box center [784, 299] width 1568 height 528
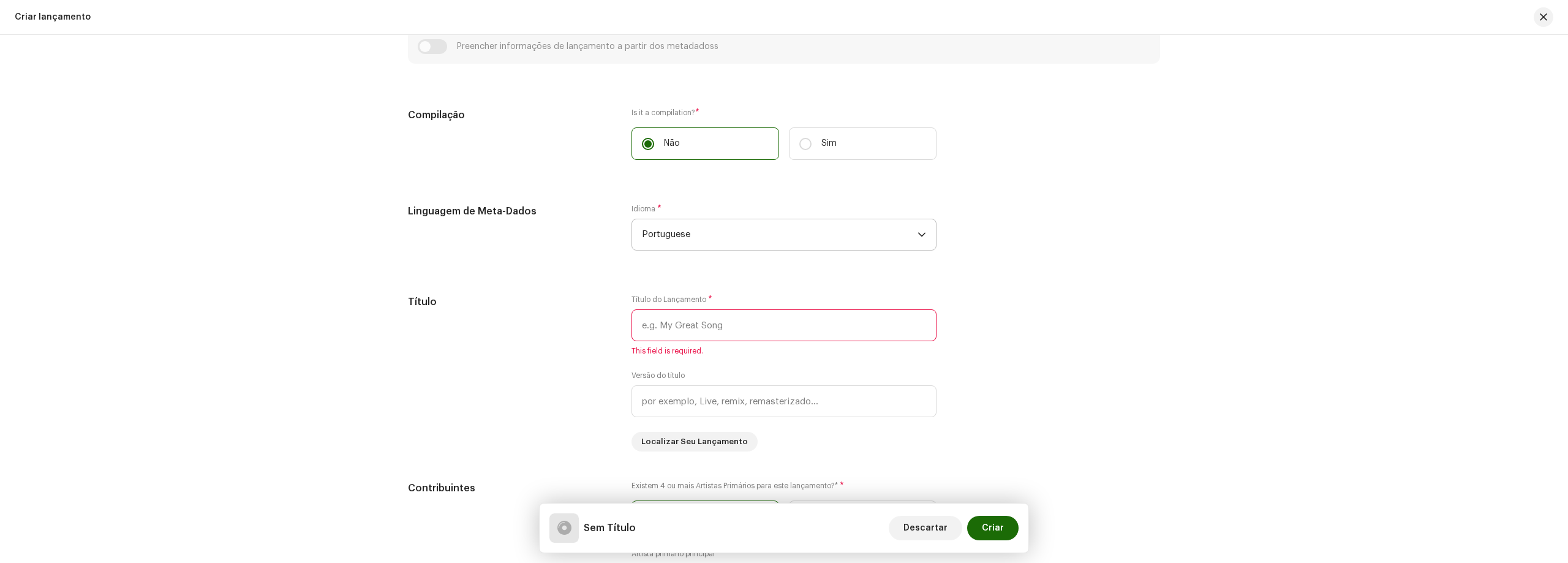
scroll to position [757, 0]
click at [683, 234] on span "Portuguese" at bounding box center [780, 237] width 276 height 31
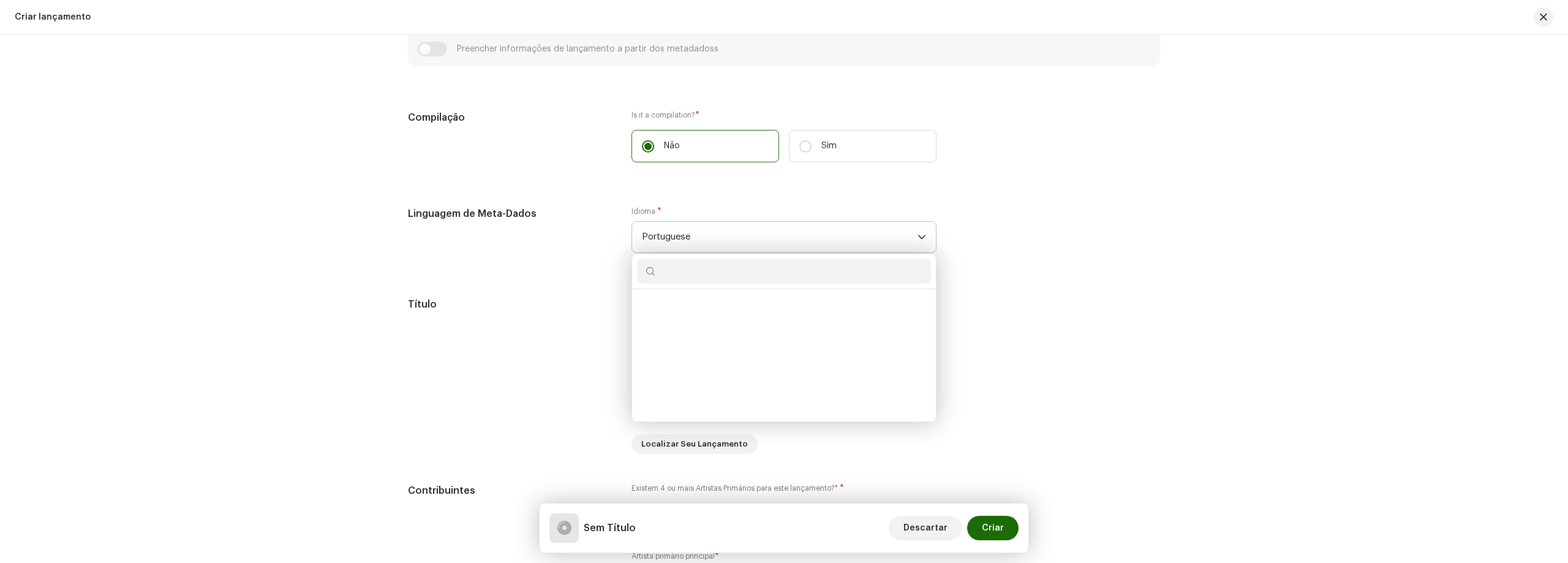
scroll to position [3336, 0]
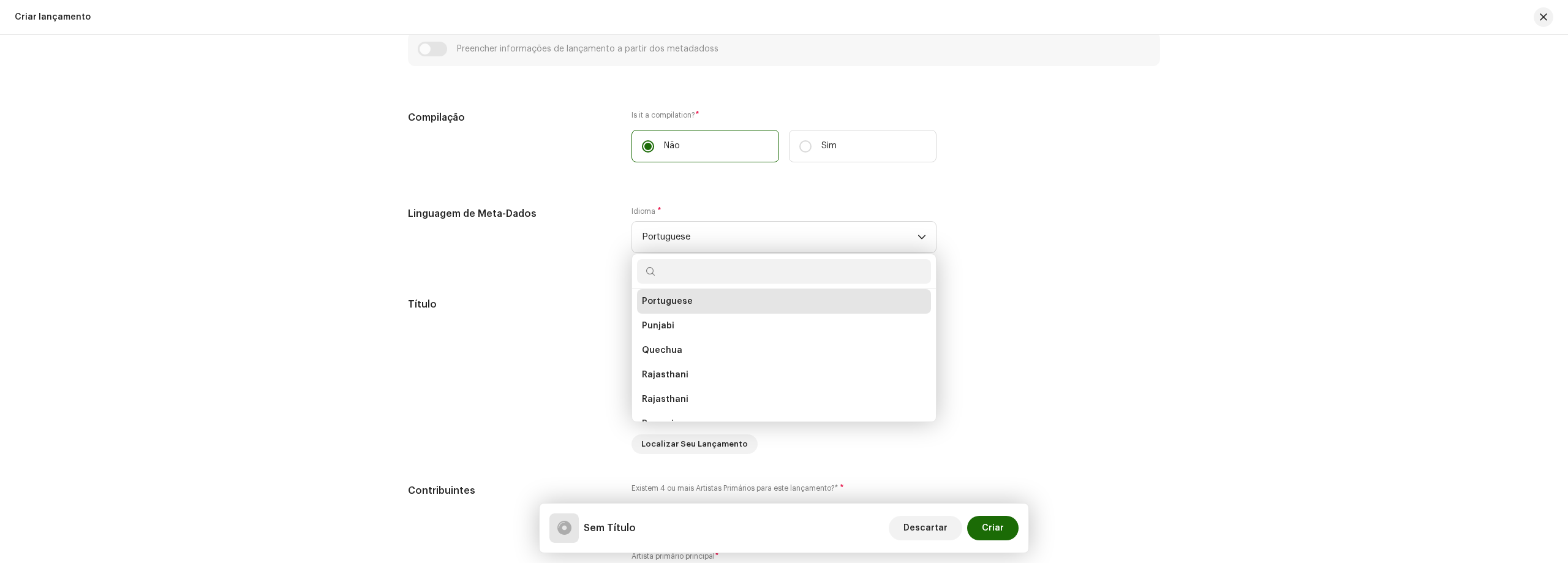
click at [747, 296] on li "Portuguese" at bounding box center [784, 301] width 294 height 24
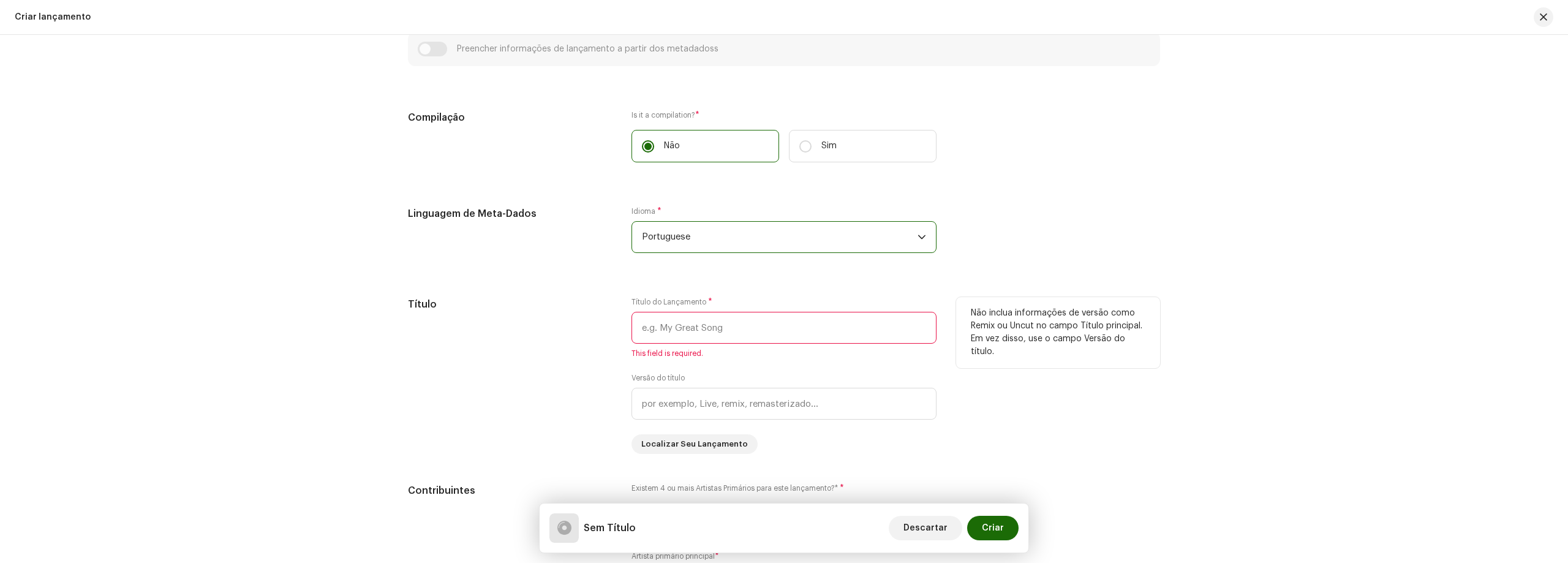
click at [1116, 299] on div "Não inclua informações de versão como Remix ou Uncut no campo Título principal.…" at bounding box center [1058, 333] width 204 height 71
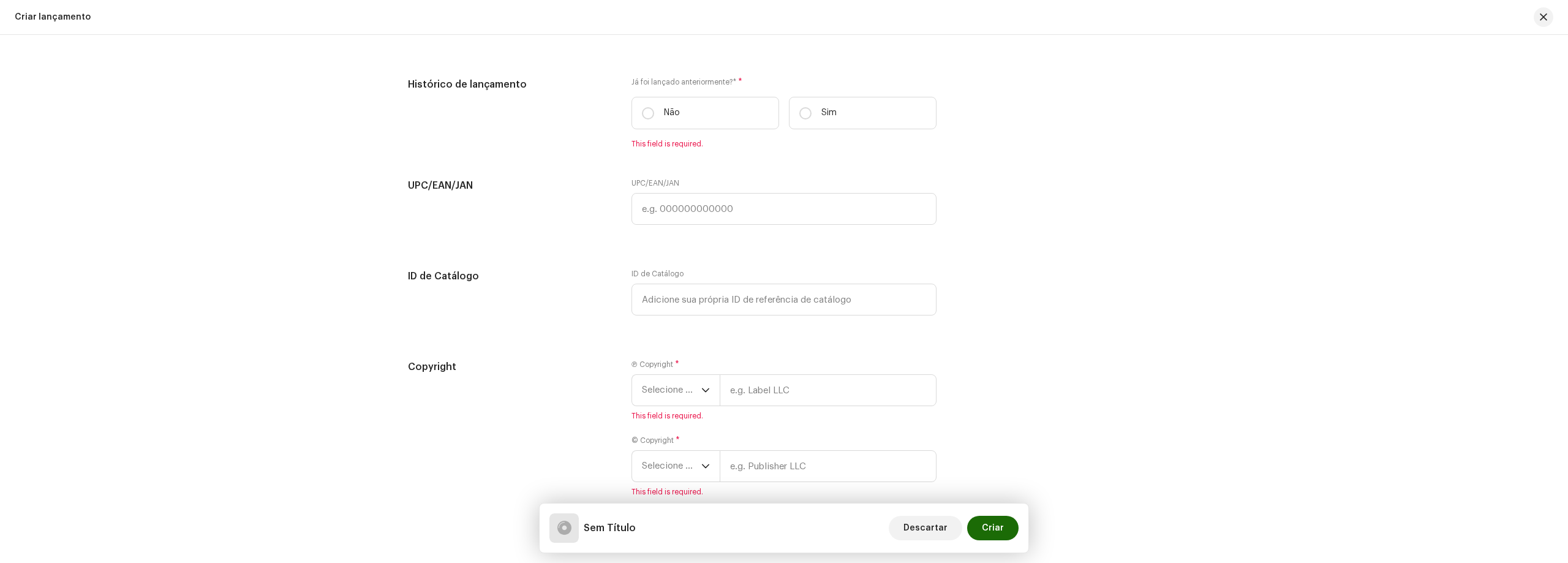
scroll to position [1736, 0]
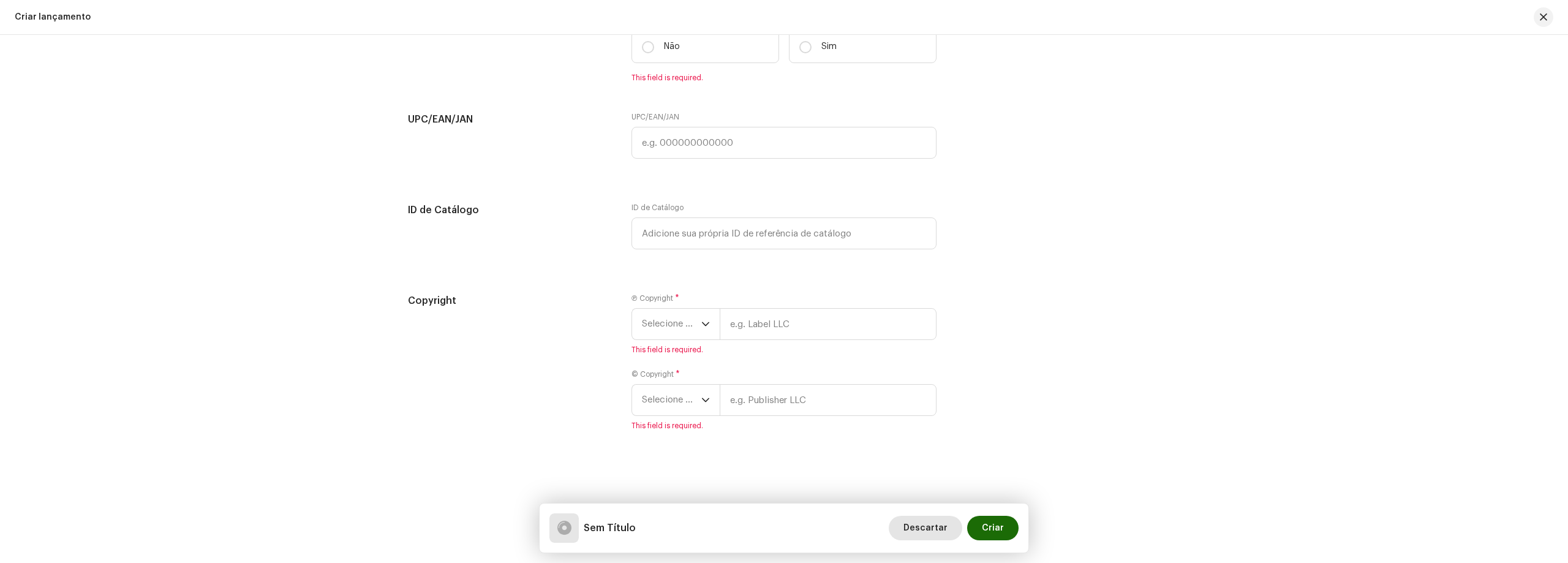
click at [937, 529] on span "Descartar" at bounding box center [925, 527] width 44 height 24
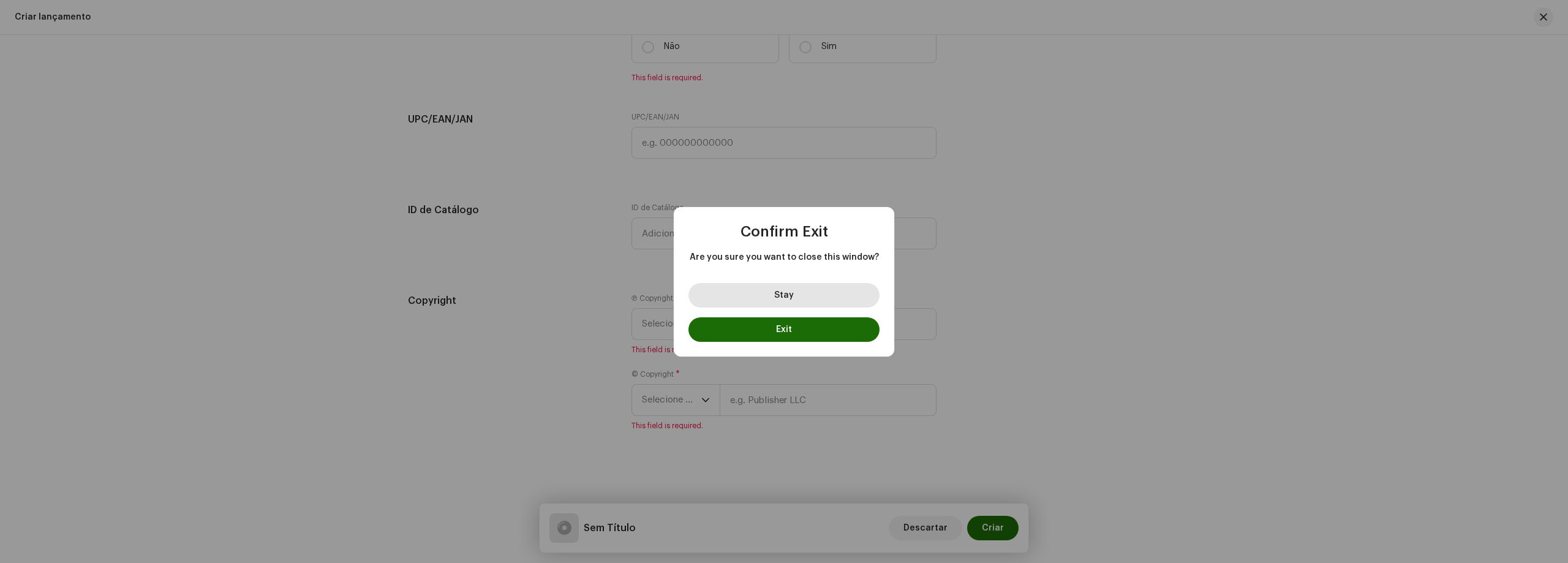
click at [802, 301] on button "Stay" at bounding box center [783, 295] width 191 height 24
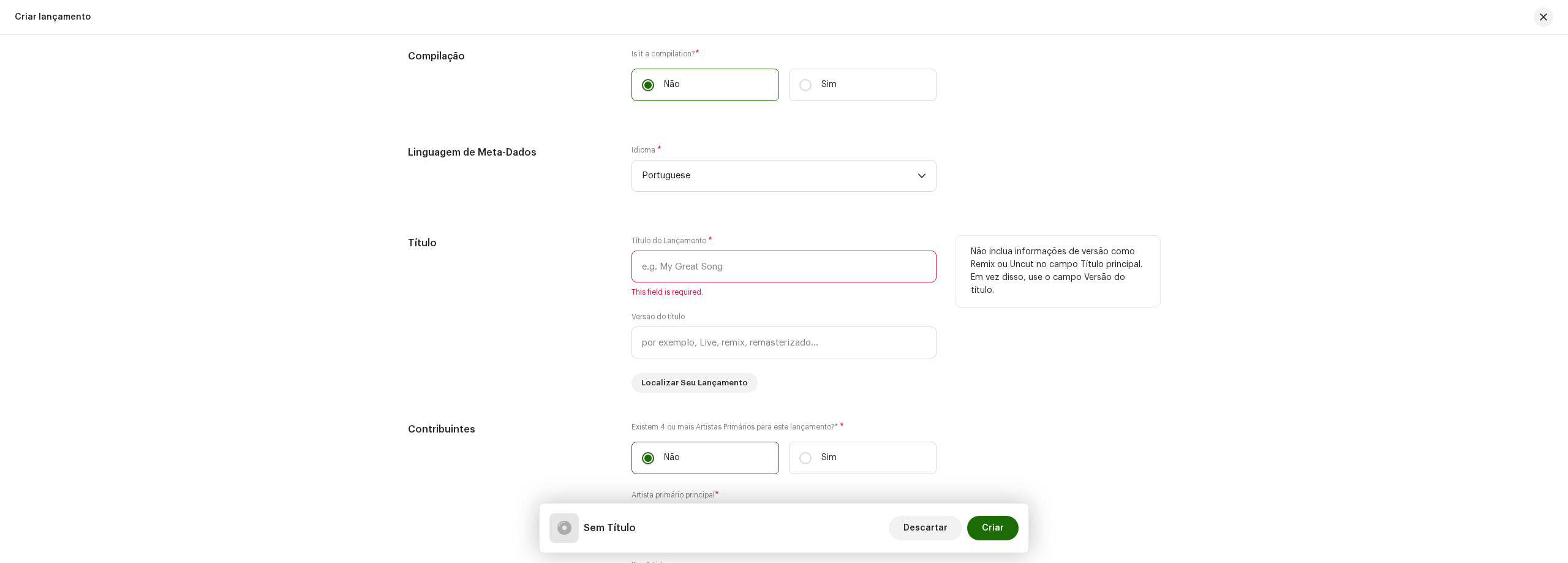
scroll to position [695, 0]
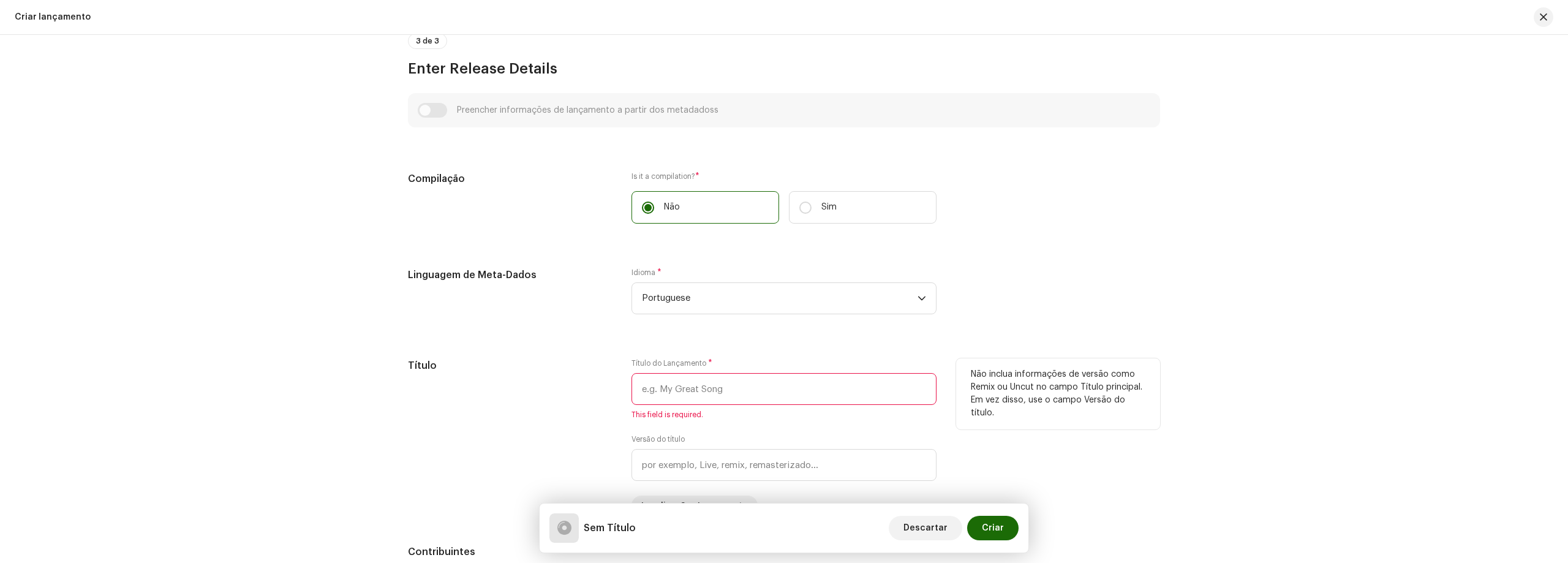
click at [800, 394] on input "text" at bounding box center [784, 389] width 305 height 32
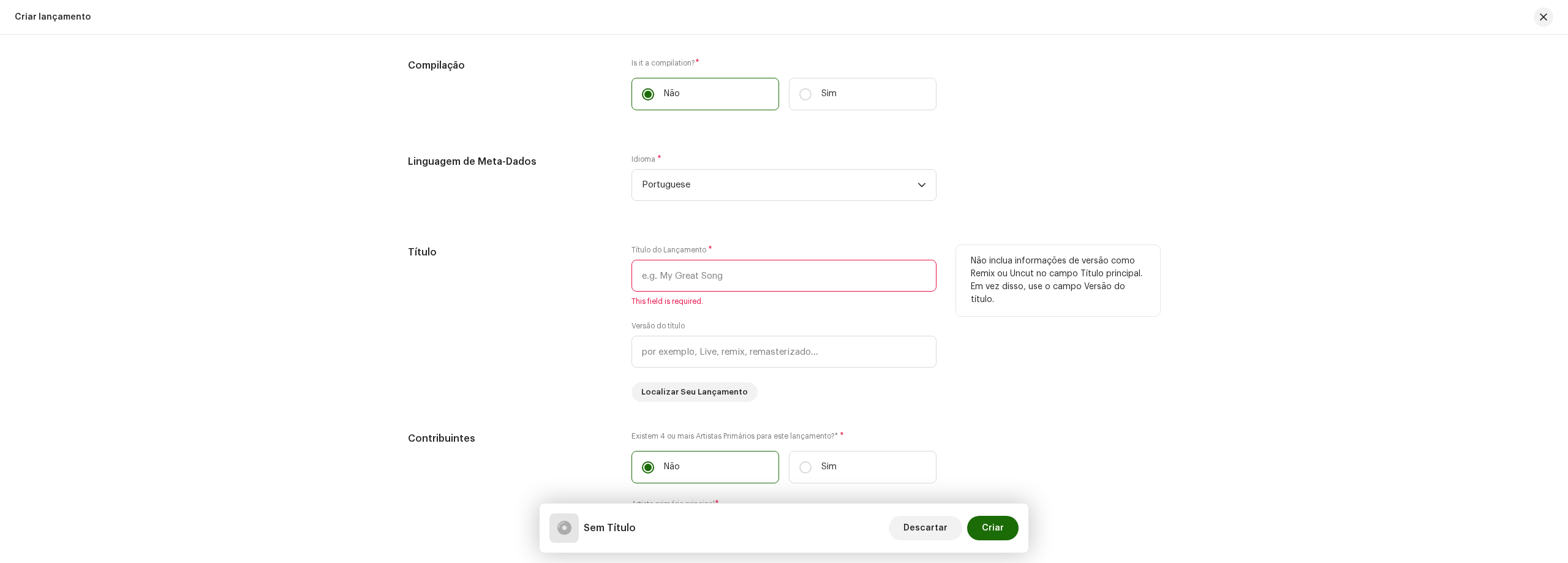
scroll to position [818, 0]
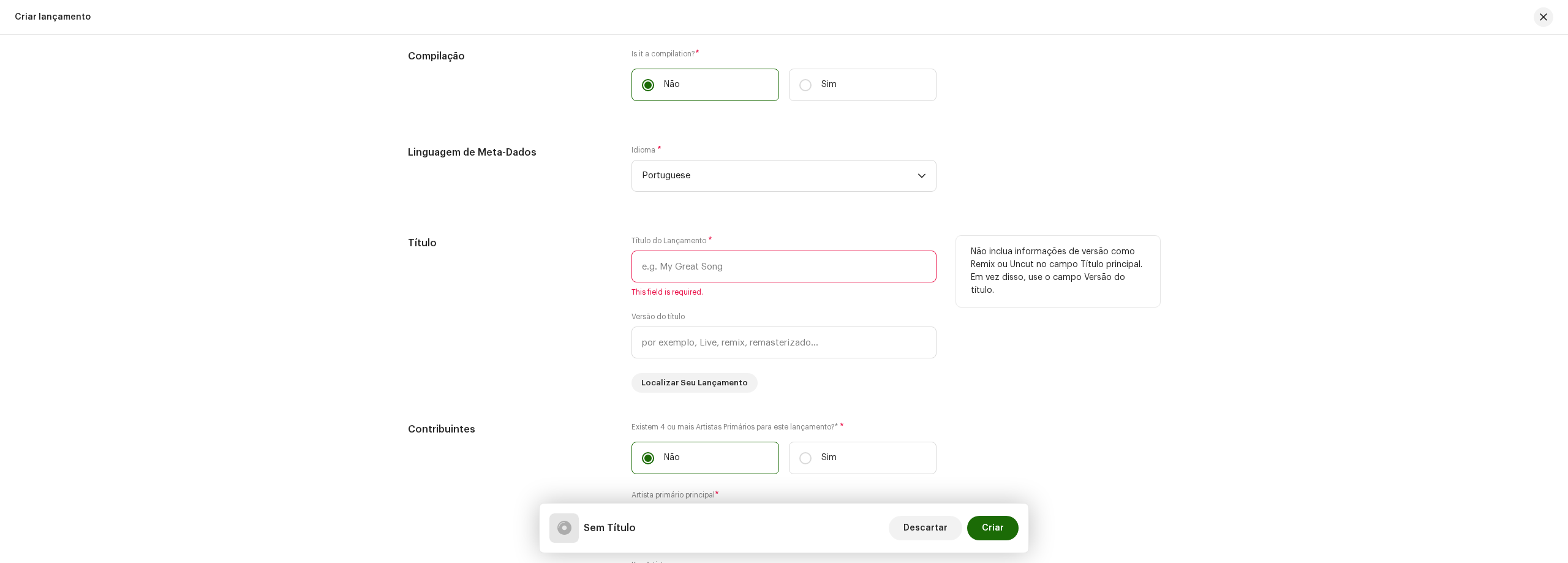
click at [739, 261] on input "text" at bounding box center [784, 266] width 305 height 32
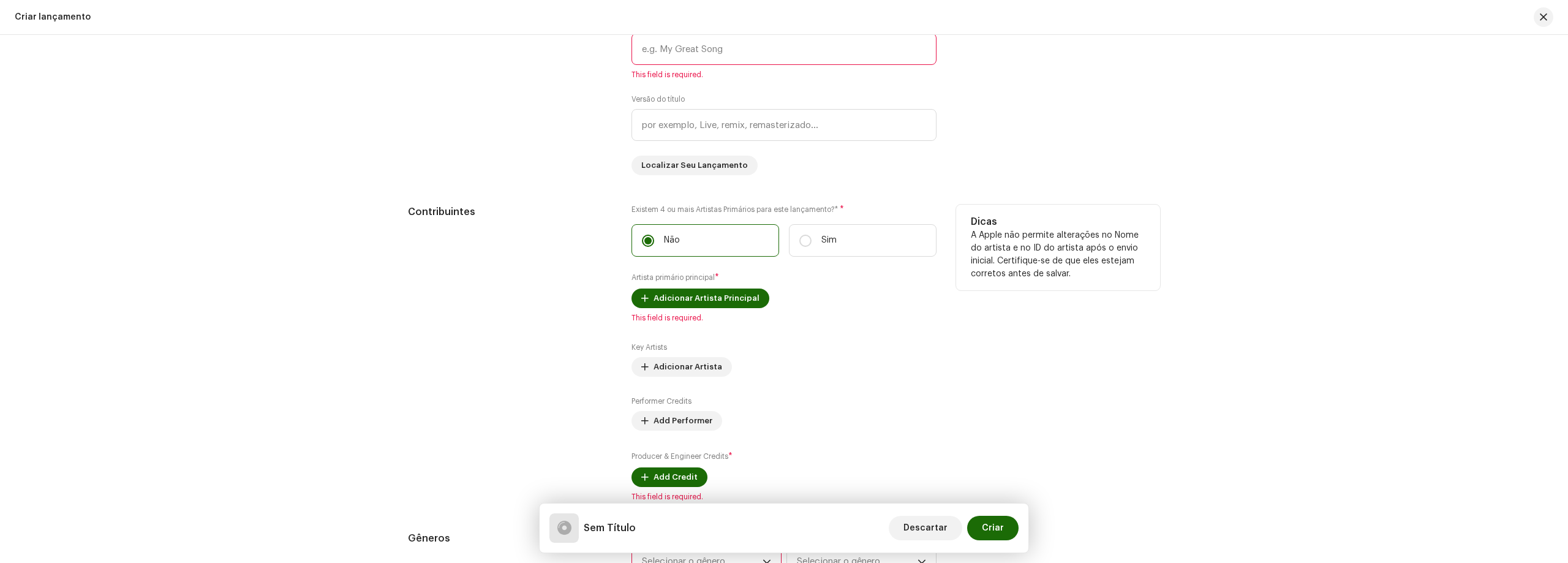
scroll to position [1063, 0]
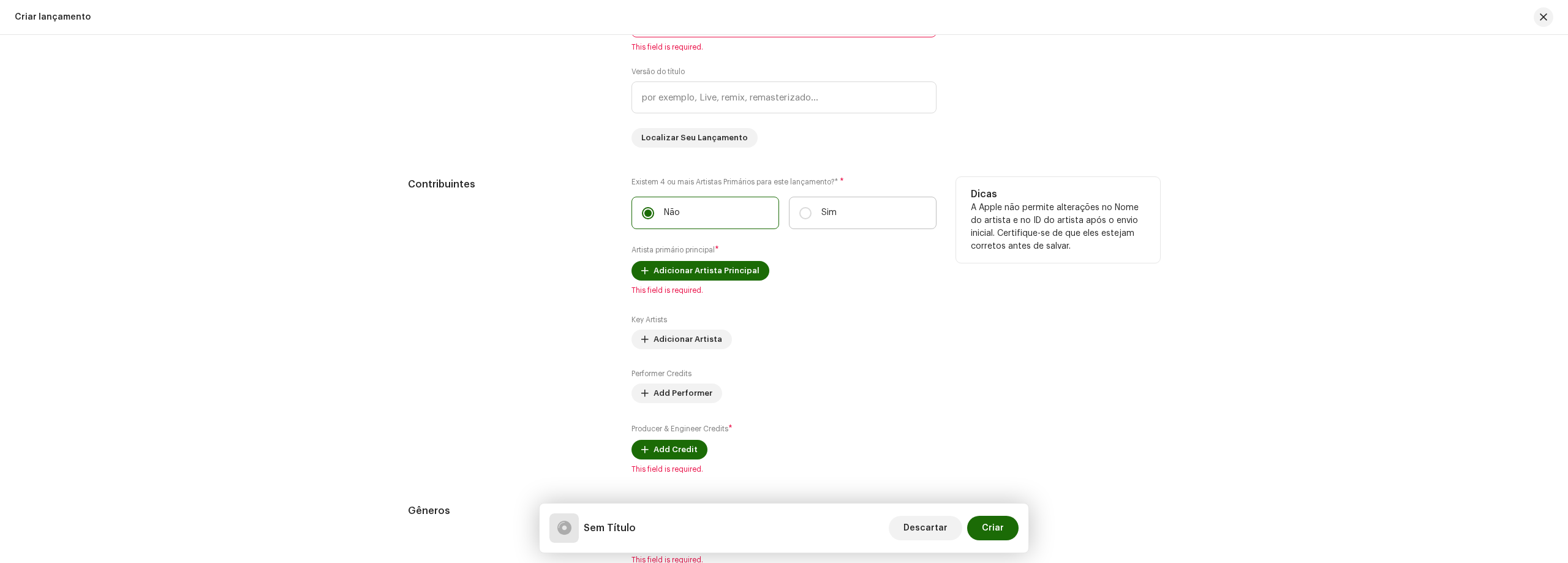
click at [848, 221] on label "Sim" at bounding box center [863, 213] width 148 height 32
click at [812, 219] on input "Sim" at bounding box center [805, 213] width 12 height 12
radio input "true"
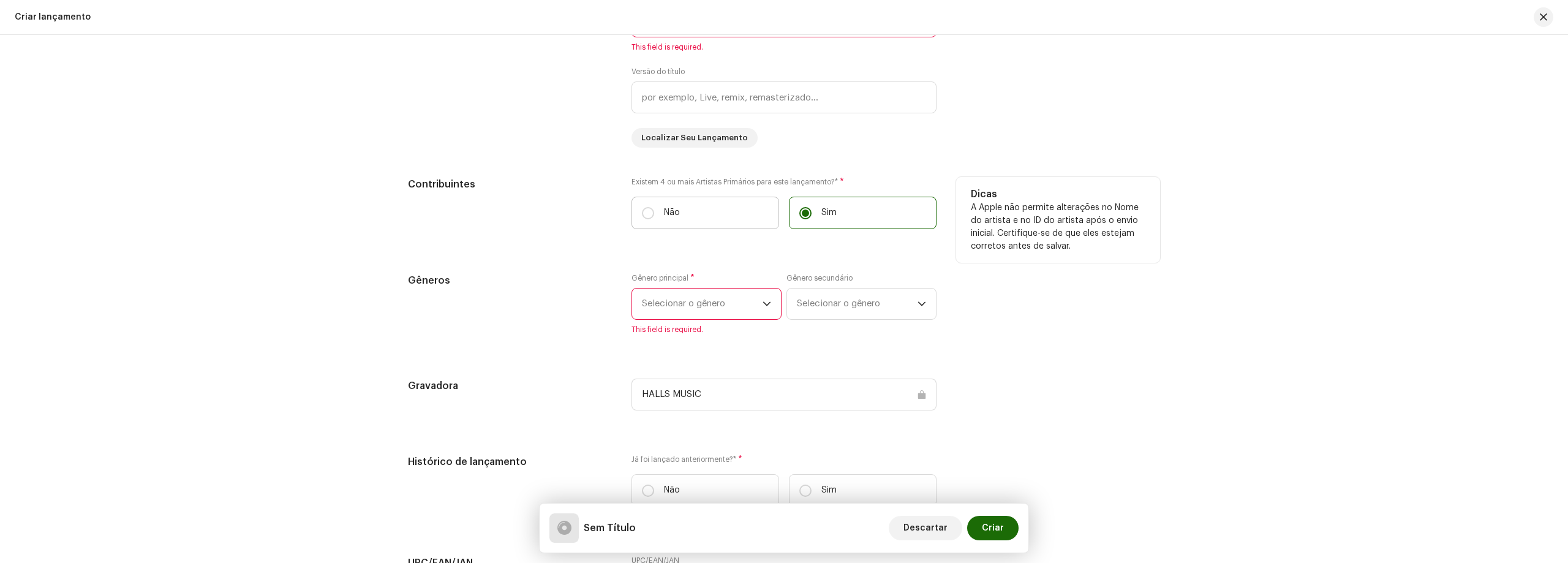
click at [713, 224] on label "Não" at bounding box center [705, 213] width 148 height 32
click at [654, 219] on input "Não" at bounding box center [648, 213] width 12 height 12
radio input "true"
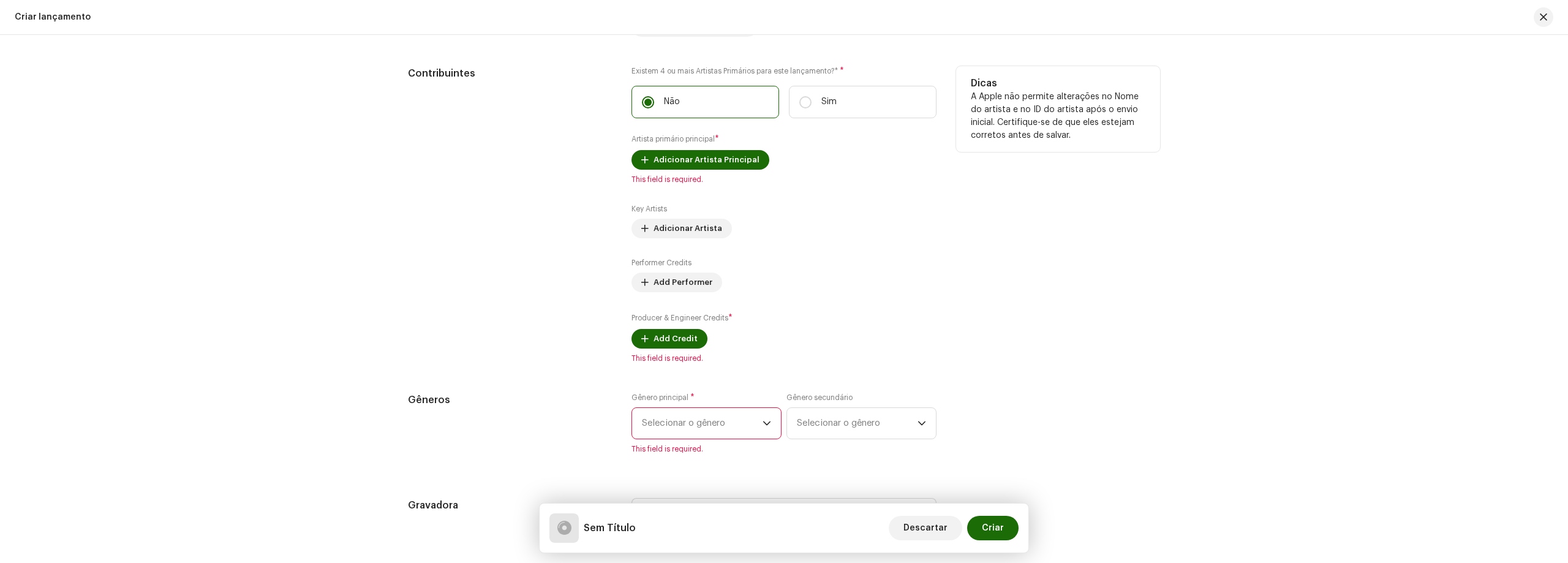
scroll to position [1185, 0]
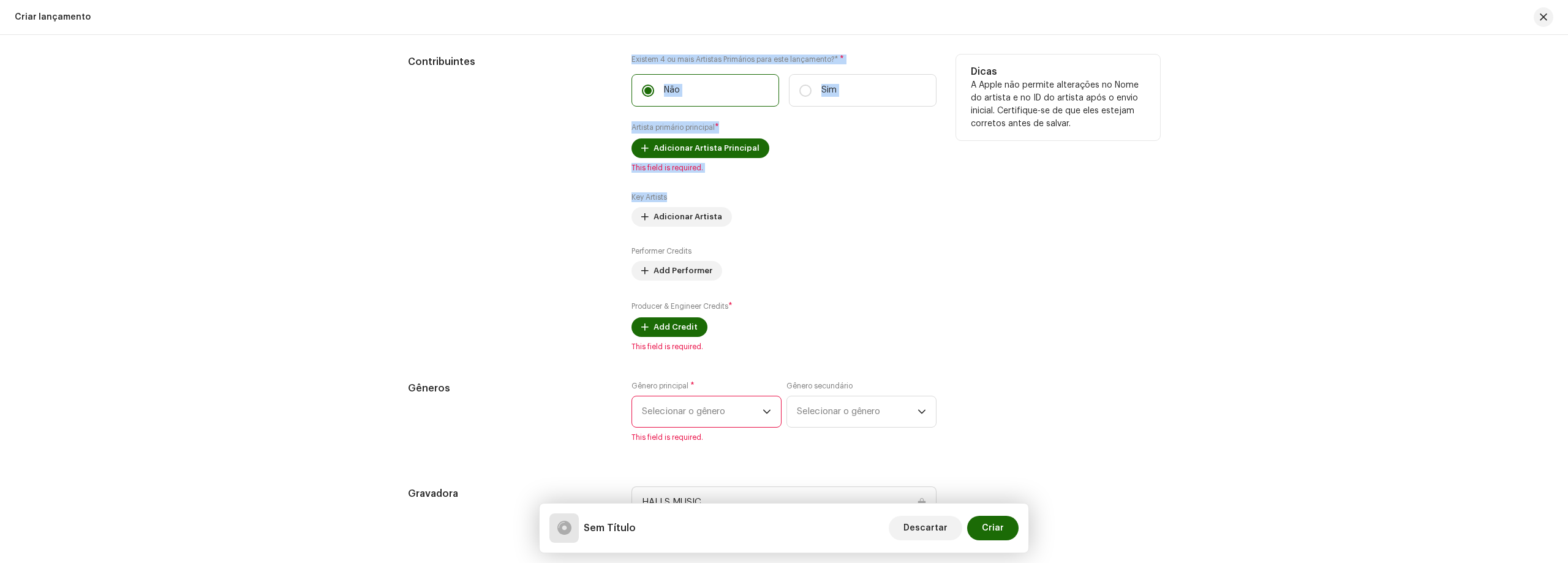
drag, startPoint x: 648, startPoint y: 201, endPoint x: 587, endPoint y: 199, distance: 61.0
click at [587, 199] on div "Contribuintes Existem 4 ou mais Artistas Primários para este lançamento?* * Não…" at bounding box center [784, 203] width 752 height 297
click at [690, 194] on div "Key Artists Adicionar Artista" at bounding box center [784, 209] width 305 height 34
drag, startPoint x: 679, startPoint y: 197, endPoint x: 626, endPoint y: 200, distance: 53.1
click at [626, 200] on div "Contribuintes Existem 4 ou mais Artistas Primários para este lançamento?* * Não…" at bounding box center [784, 203] width 752 height 297
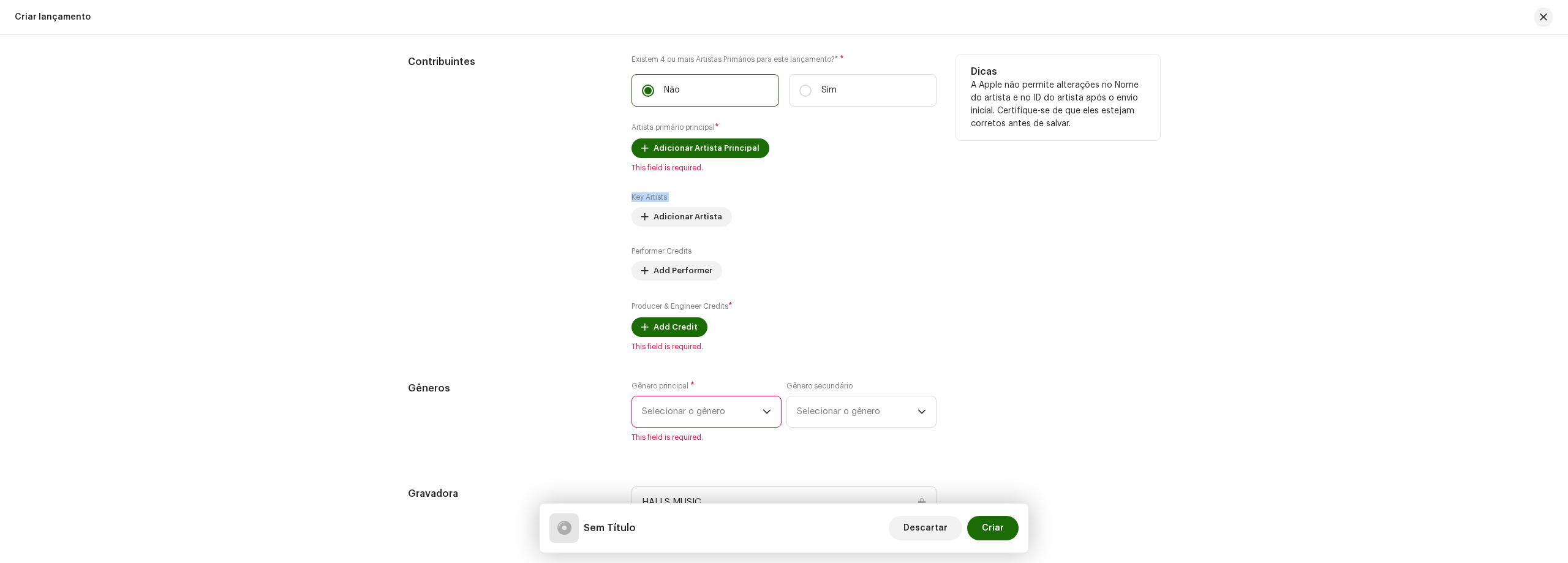
copy div "Key Artists Adicionar Artista"
click at [843, 257] on div "Performer Credits Add Performer" at bounding box center [784, 263] width 305 height 34
click at [711, 147] on span "Adicionar Artista Principal" at bounding box center [706, 148] width 106 height 24
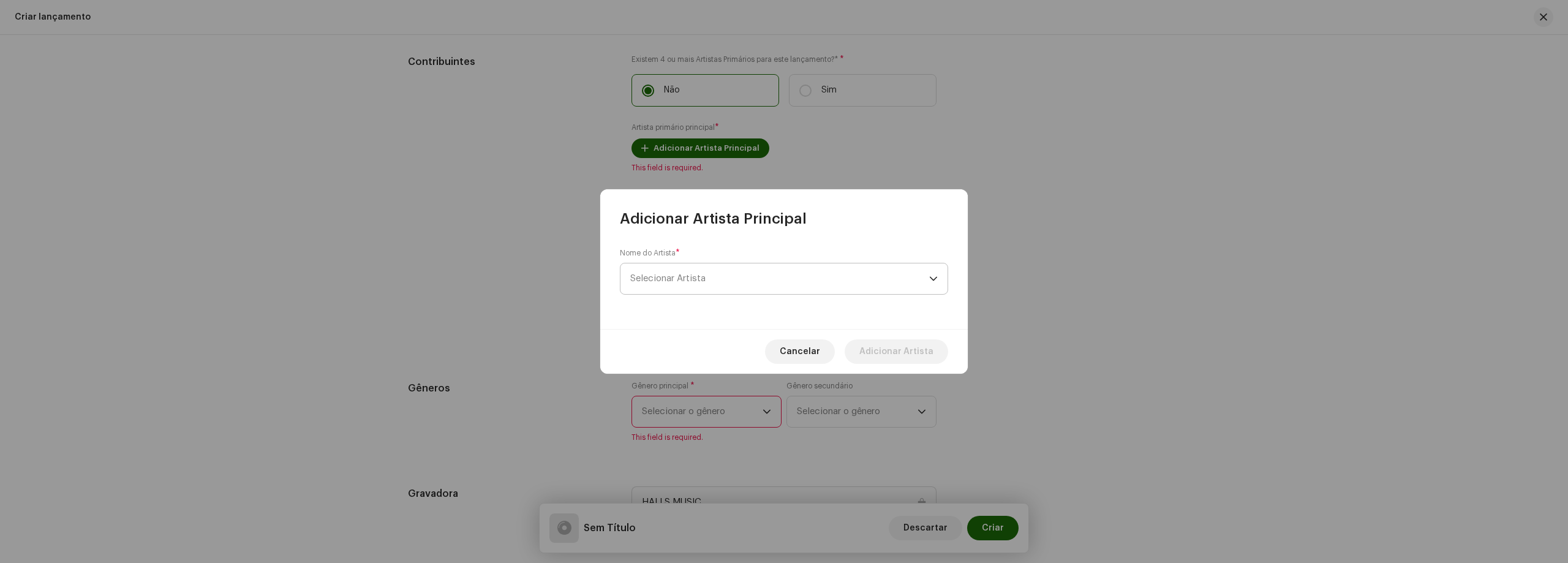
click at [779, 279] on span "Selecionar Artista" at bounding box center [780, 279] width 299 height 31
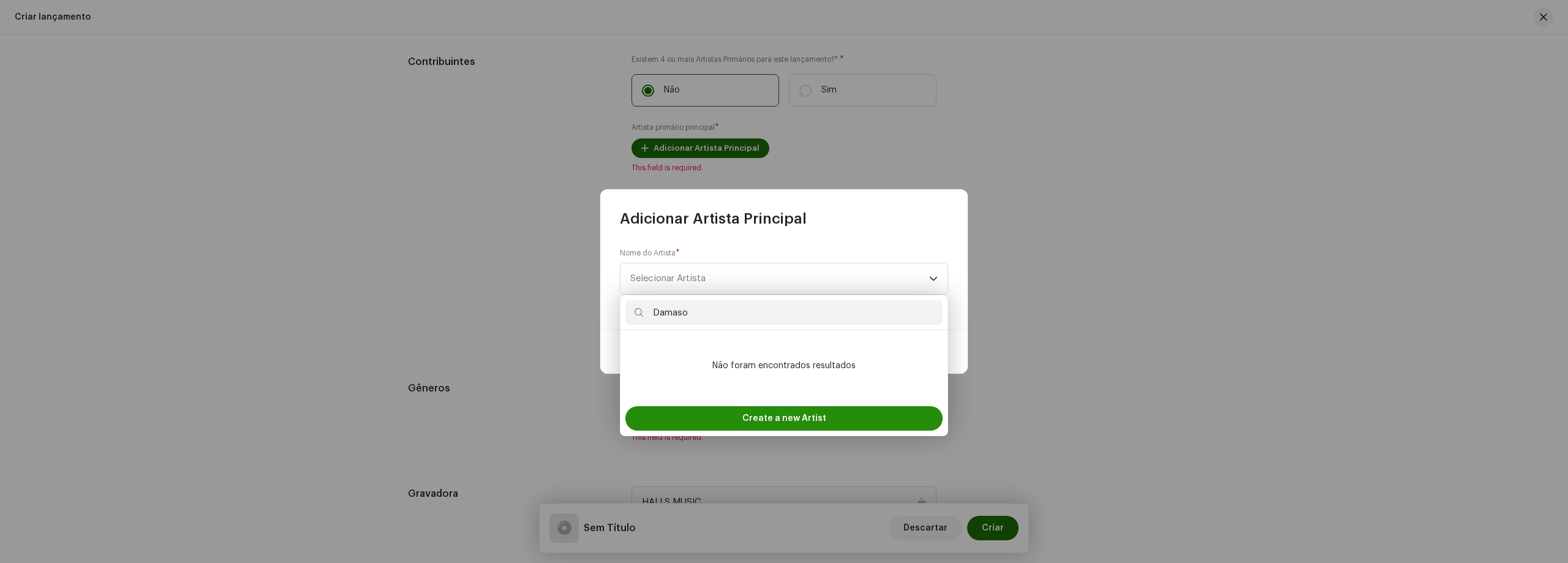
type input "Damaso"
click at [800, 418] on span "Create a new Artist" at bounding box center [784, 418] width 84 height 24
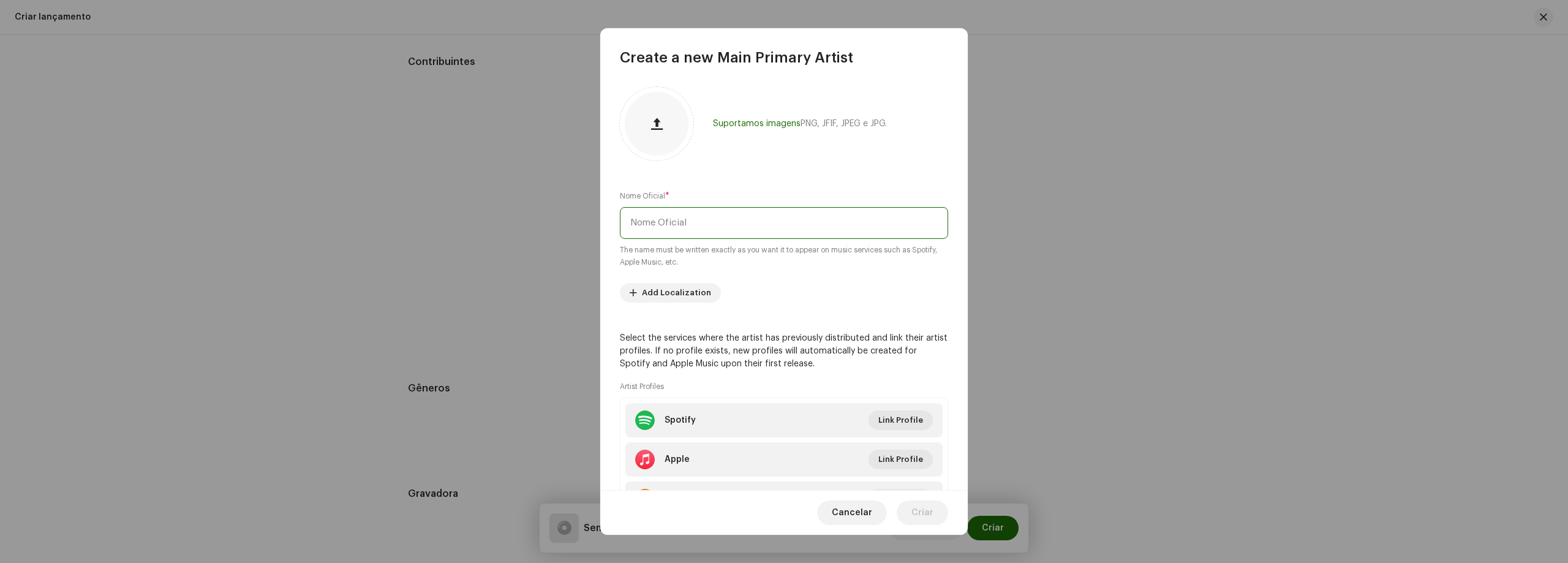
click at [706, 231] on input "text" at bounding box center [784, 222] width 329 height 32
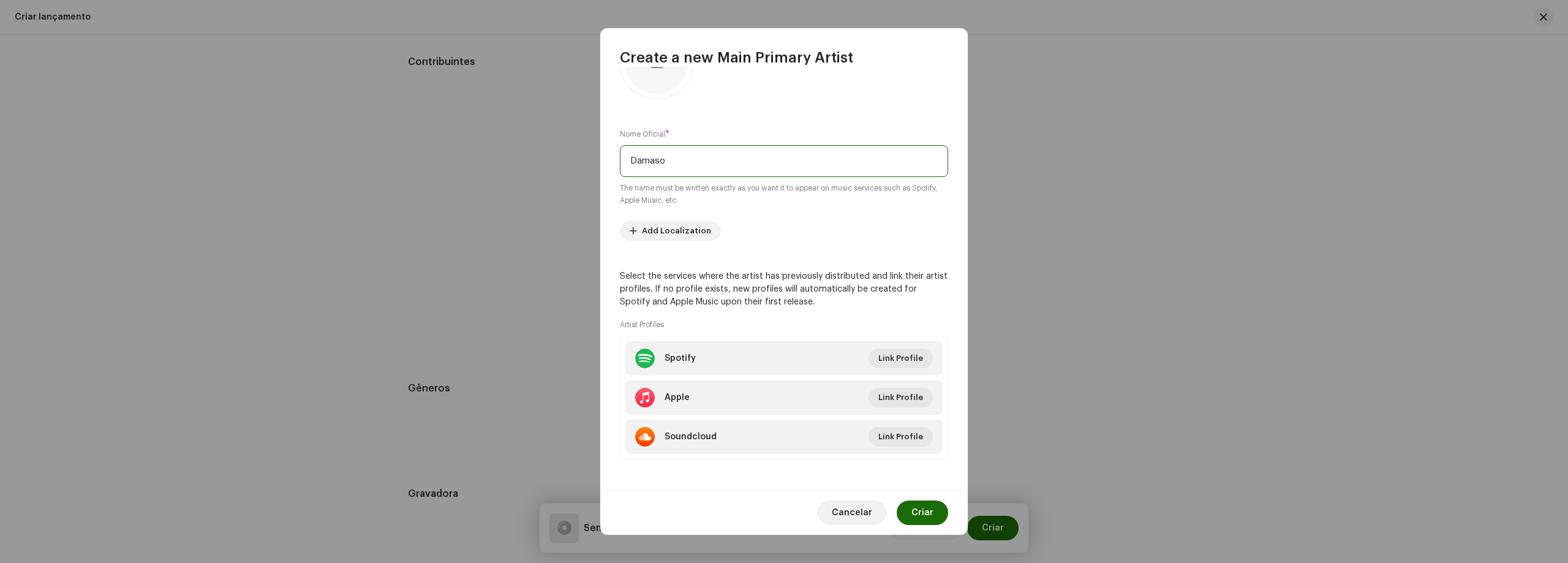
scroll to position [66, 0]
type input "Damaso"
click at [696, 227] on span "Add Localization" at bounding box center [676, 227] width 69 height 24
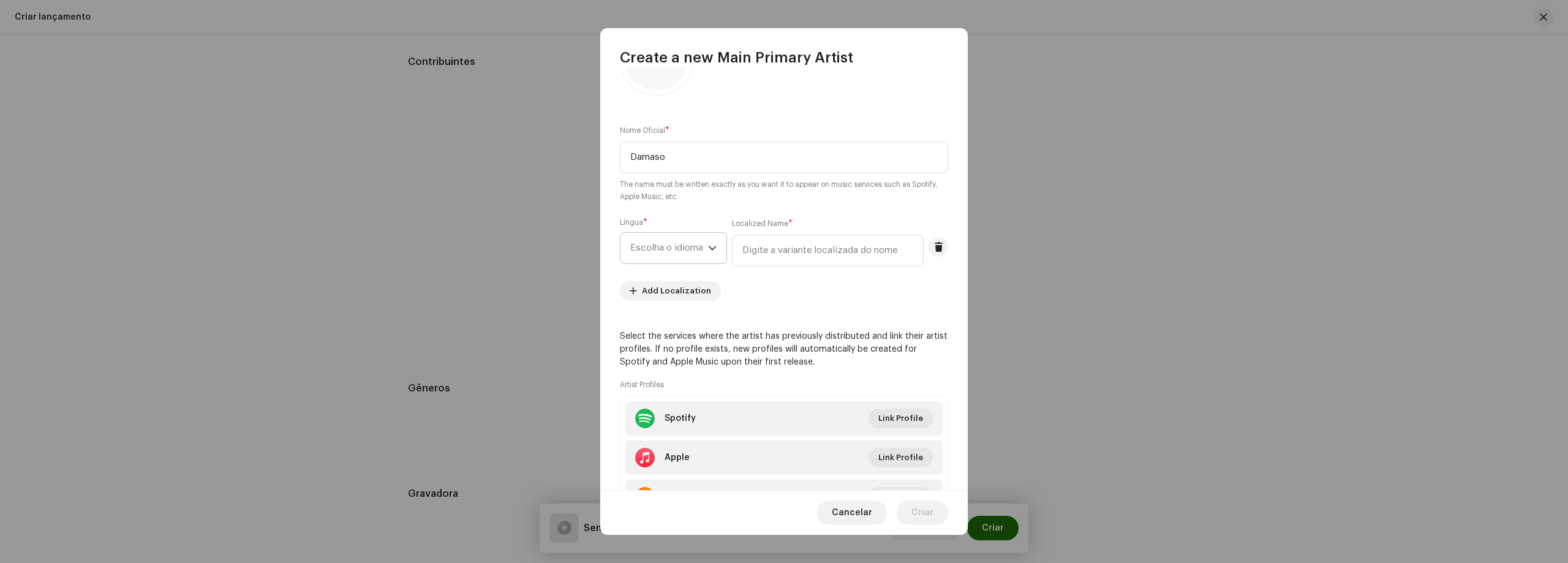
click at [709, 253] on div "dropdown trigger" at bounding box center [712, 248] width 9 height 31
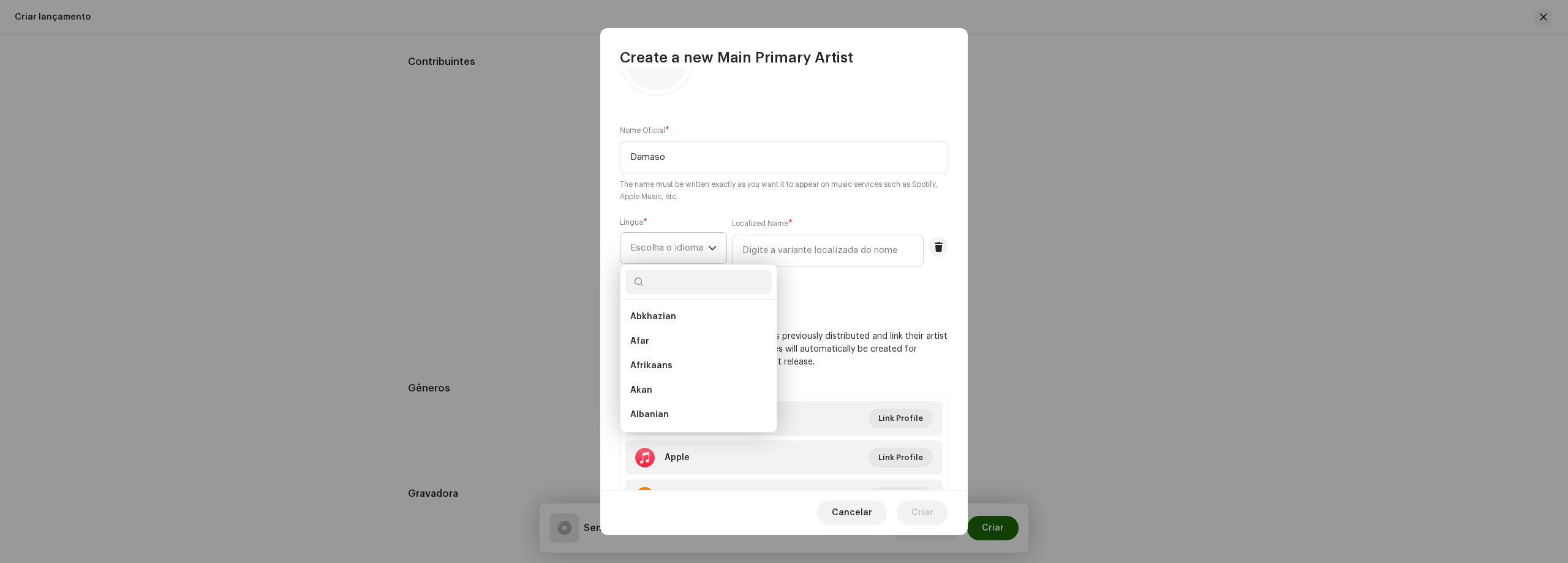
click at [709, 253] on div "dropdown trigger" at bounding box center [712, 248] width 9 height 31
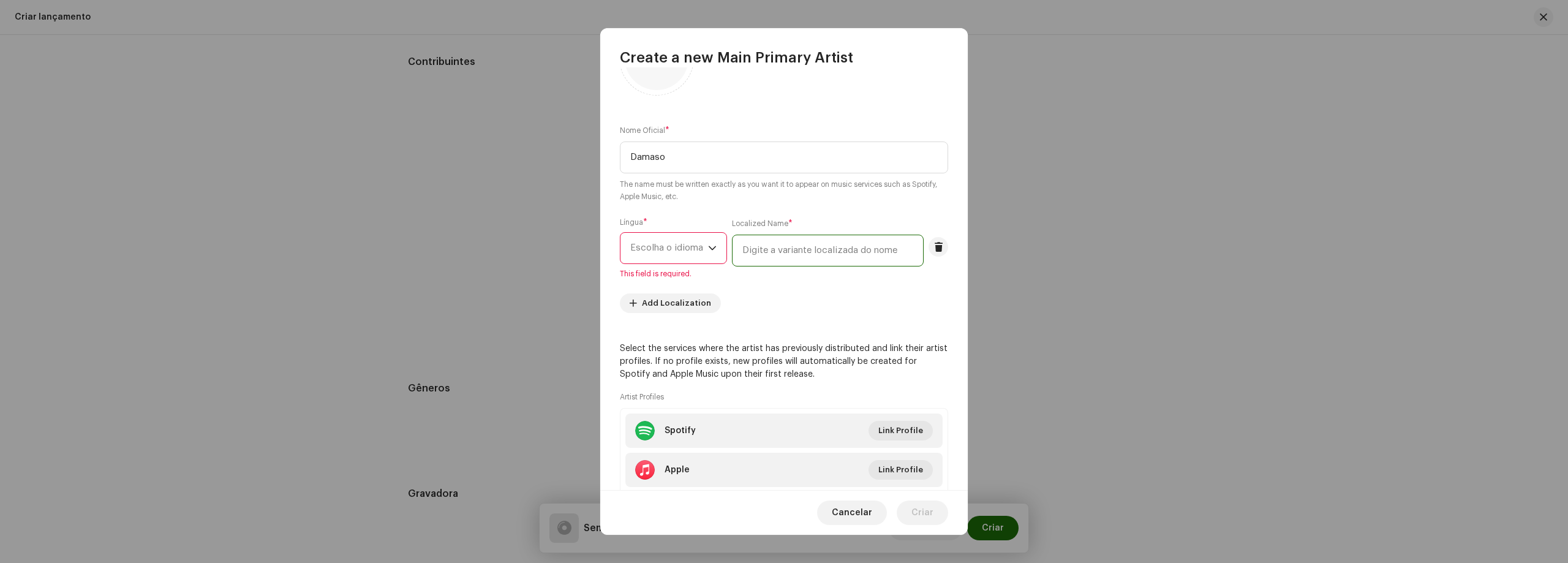
click at [917, 251] on input "text" at bounding box center [828, 250] width 192 height 32
click at [934, 249] on span at bounding box center [938, 247] width 9 height 10
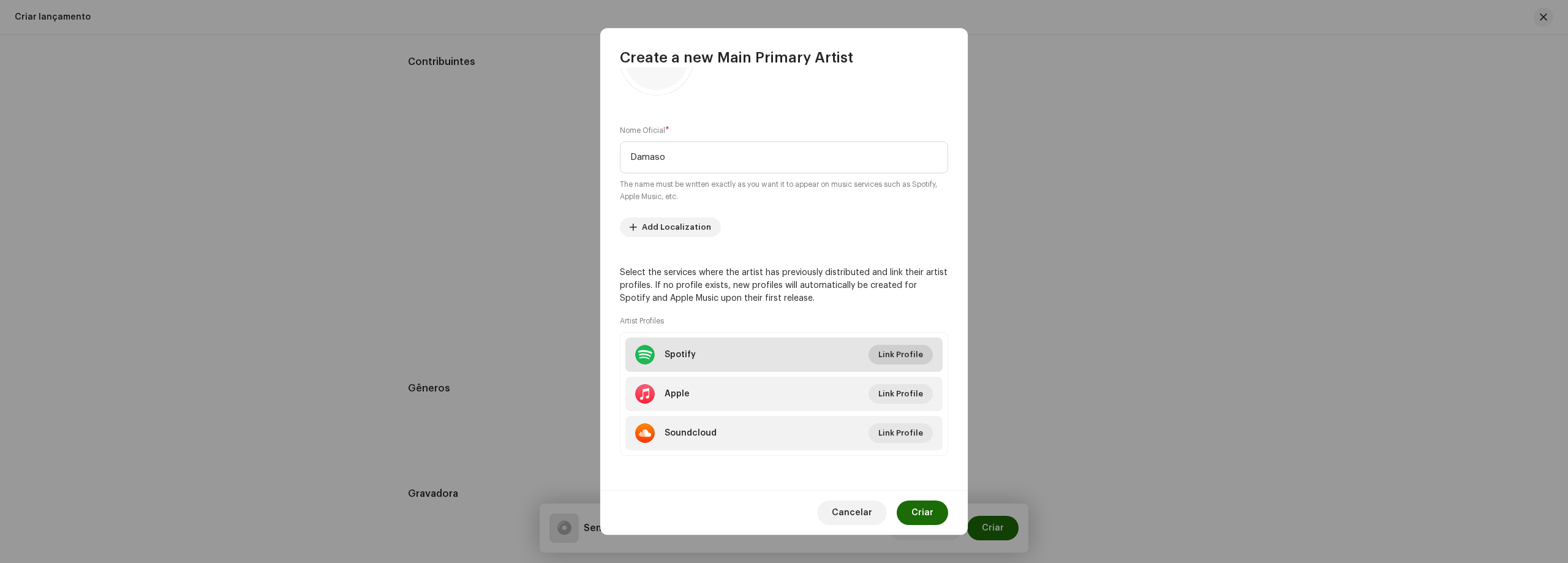
click at [888, 356] on span "Link Profile" at bounding box center [900, 355] width 45 height 24
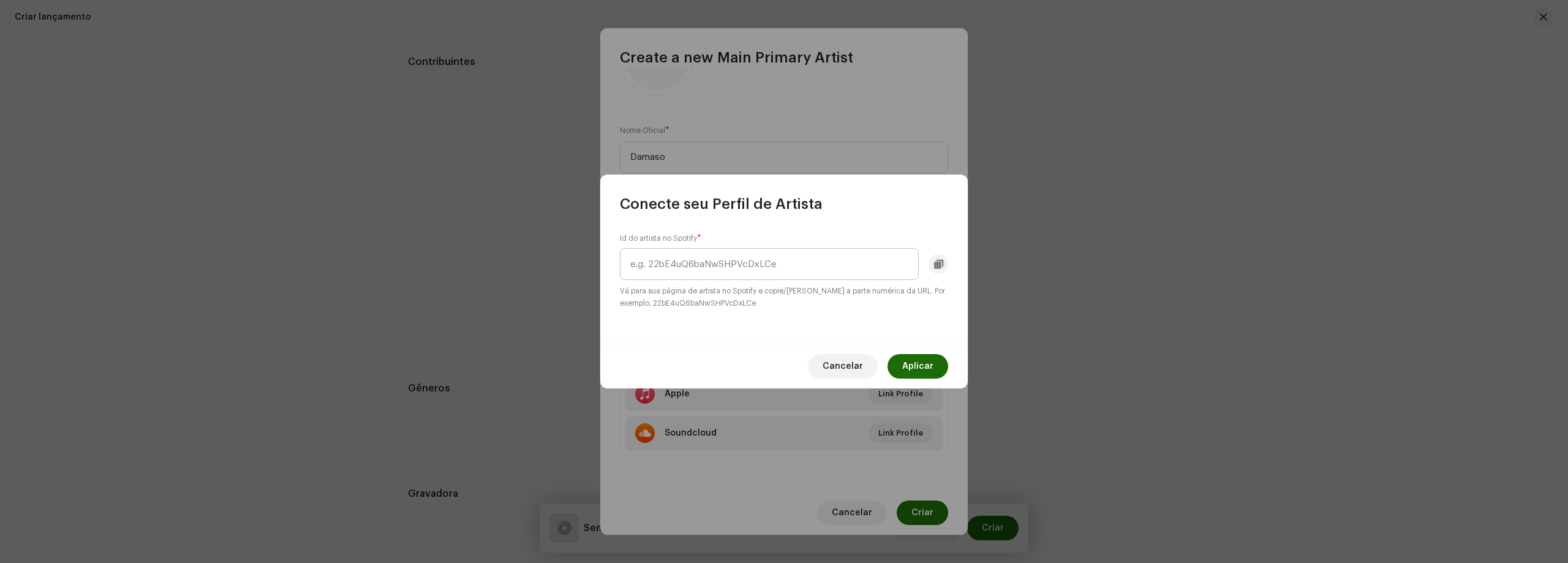
click at [797, 277] on input "text" at bounding box center [769, 264] width 299 height 32
click at [855, 367] on span "Cancelar" at bounding box center [843, 366] width 41 height 24
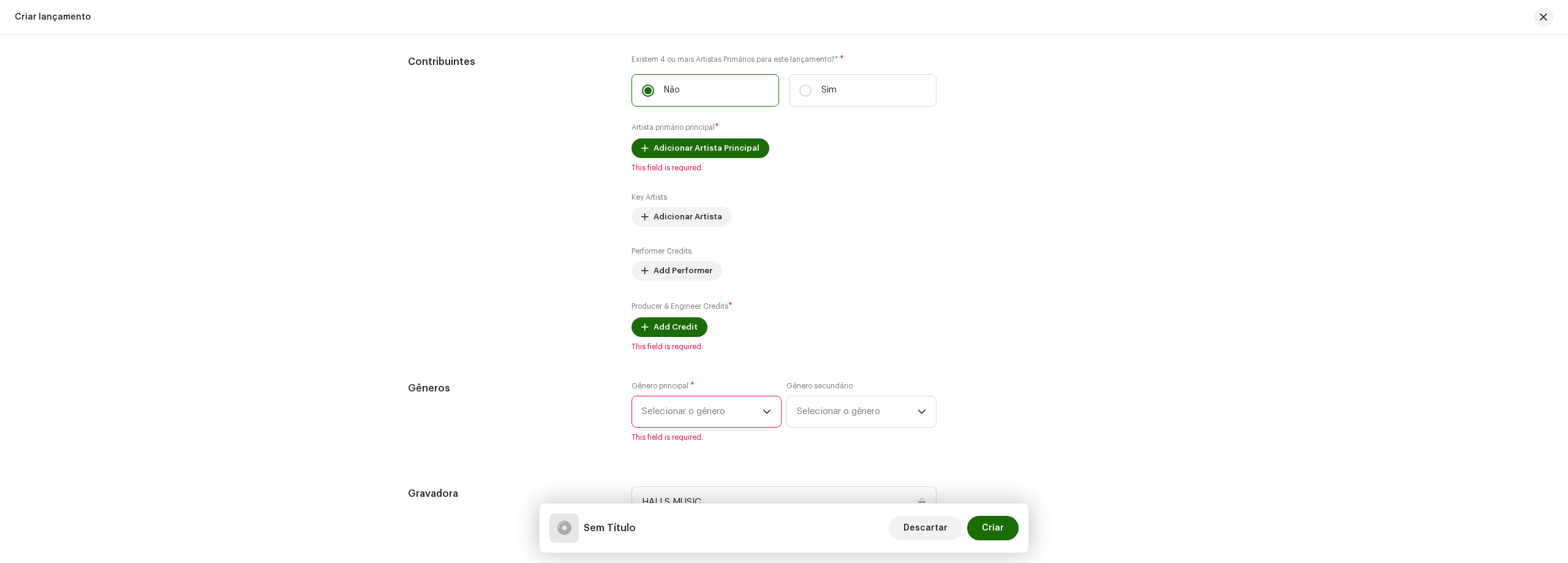
click at [1545, 20] on div "Create a new Main Primary Artist Suportamos imagens PNG, JFIF, JPEG e JPG. Nome…" at bounding box center [784, 282] width 1568 height 563
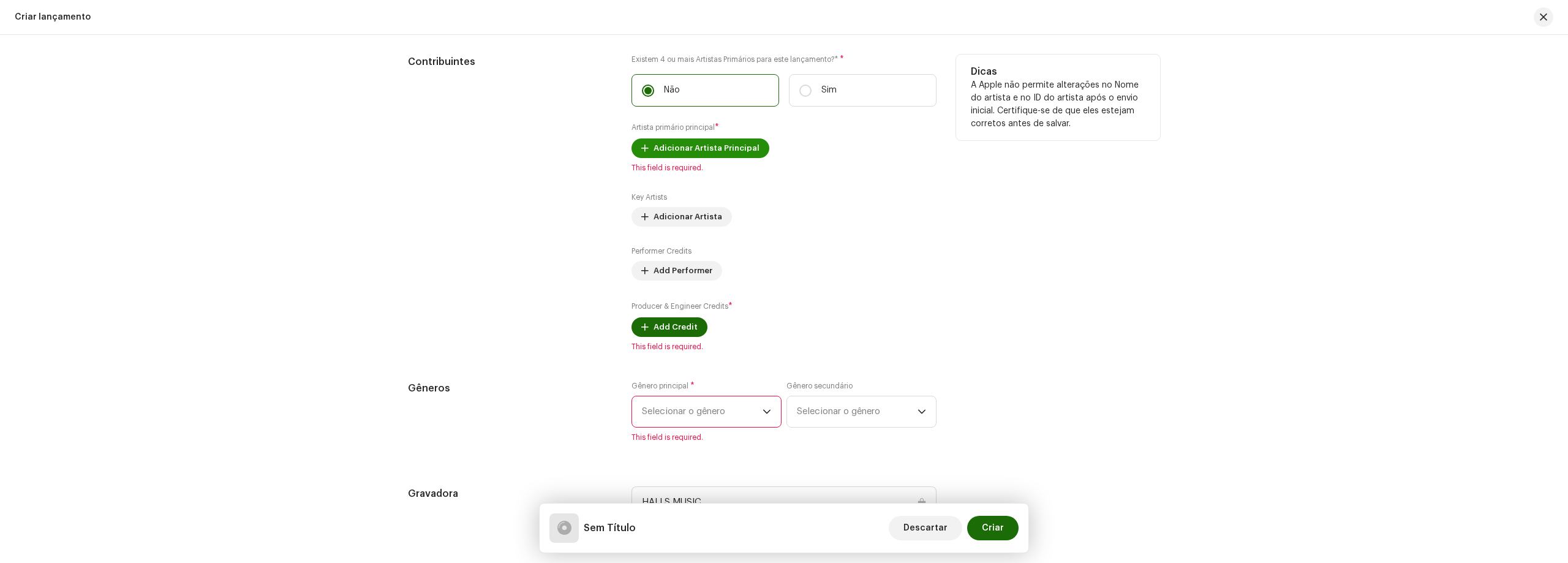
click at [741, 153] on span "Adicionar Artista Principal" at bounding box center [706, 148] width 106 height 24
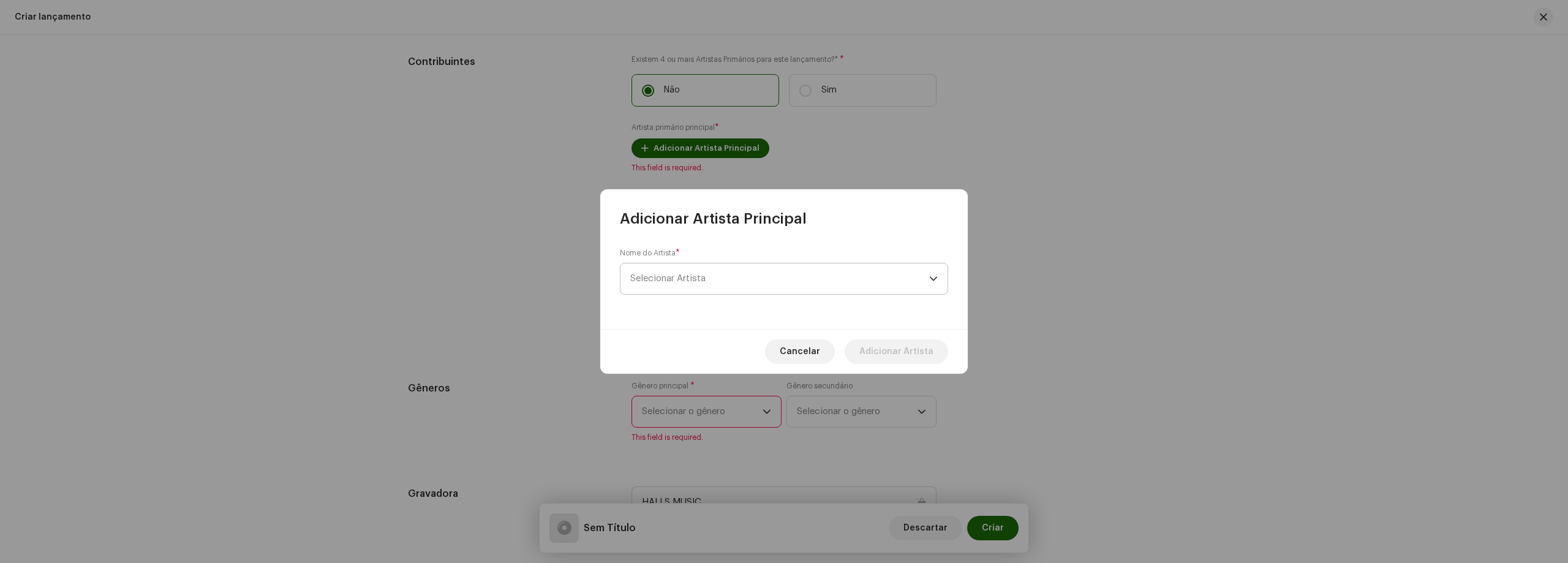
click at [713, 276] on span "Selecionar Artista" at bounding box center [780, 279] width 299 height 31
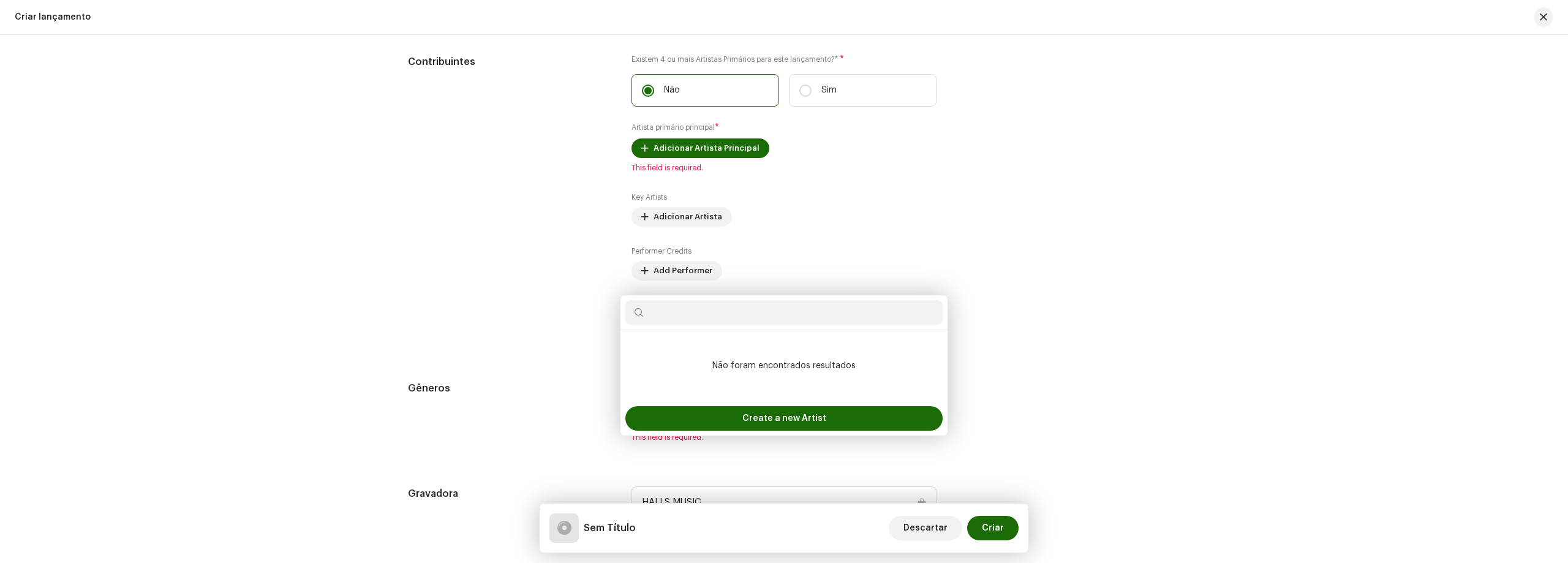
click at [1110, 345] on div "Adicionar Artista Principal Nome do Artista * Selecionar Artista Cancelar Adici…" at bounding box center [784, 282] width 1568 height 563
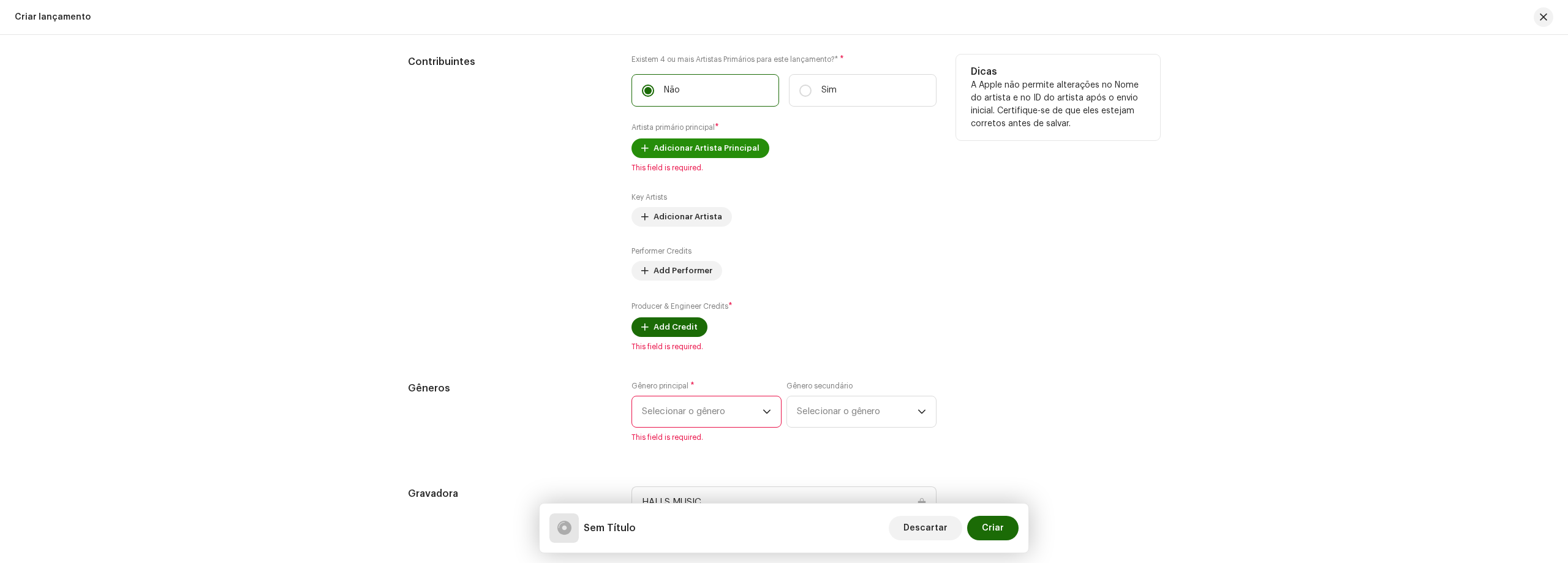
click at [661, 153] on span "Adicionar Artista Principal" at bounding box center [706, 148] width 106 height 24
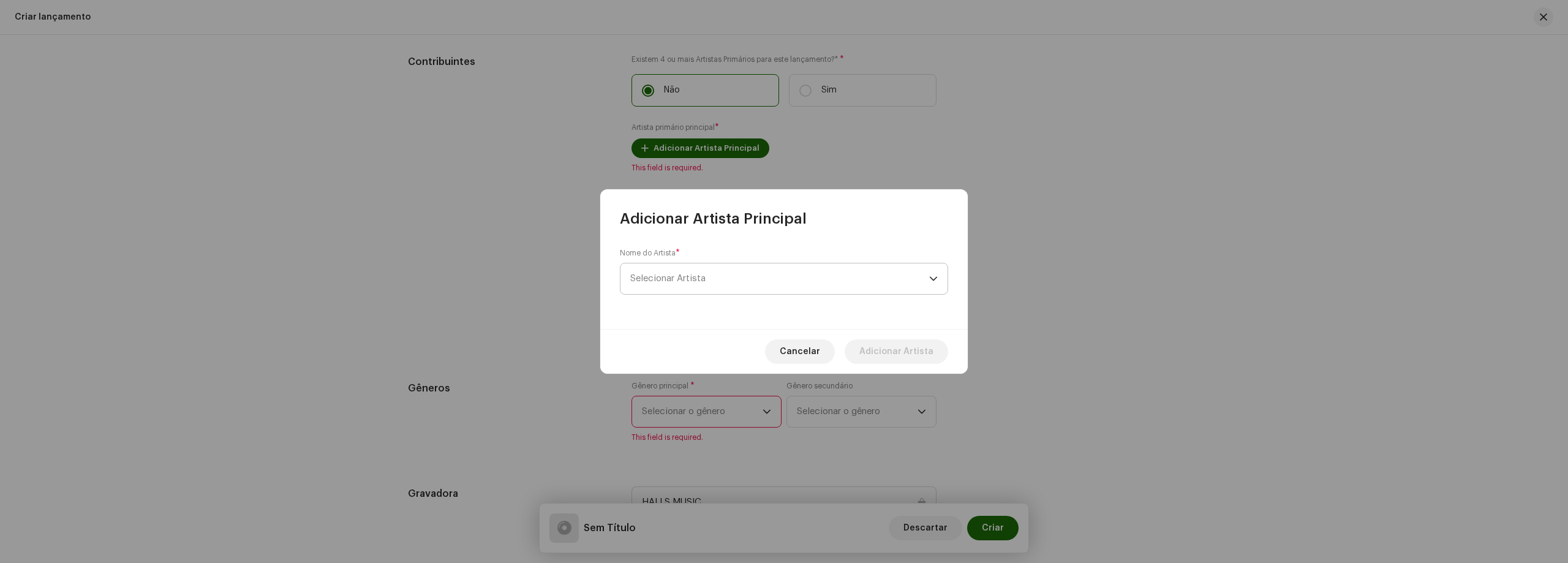
click at [702, 289] on span "Selecionar Artista" at bounding box center [780, 279] width 299 height 31
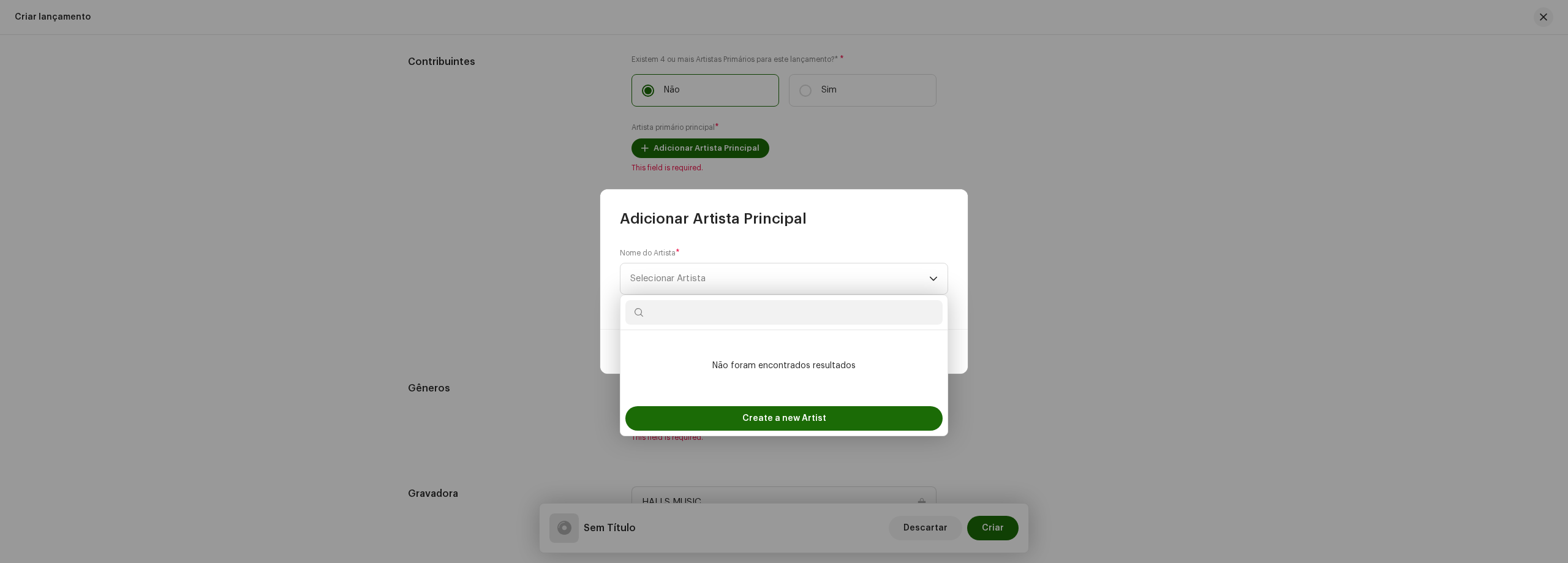
click at [704, 310] on input "text" at bounding box center [784, 312] width 317 height 24
type input "Damaso"
click at [826, 411] on div "Create a new Artist" at bounding box center [784, 418] width 317 height 24
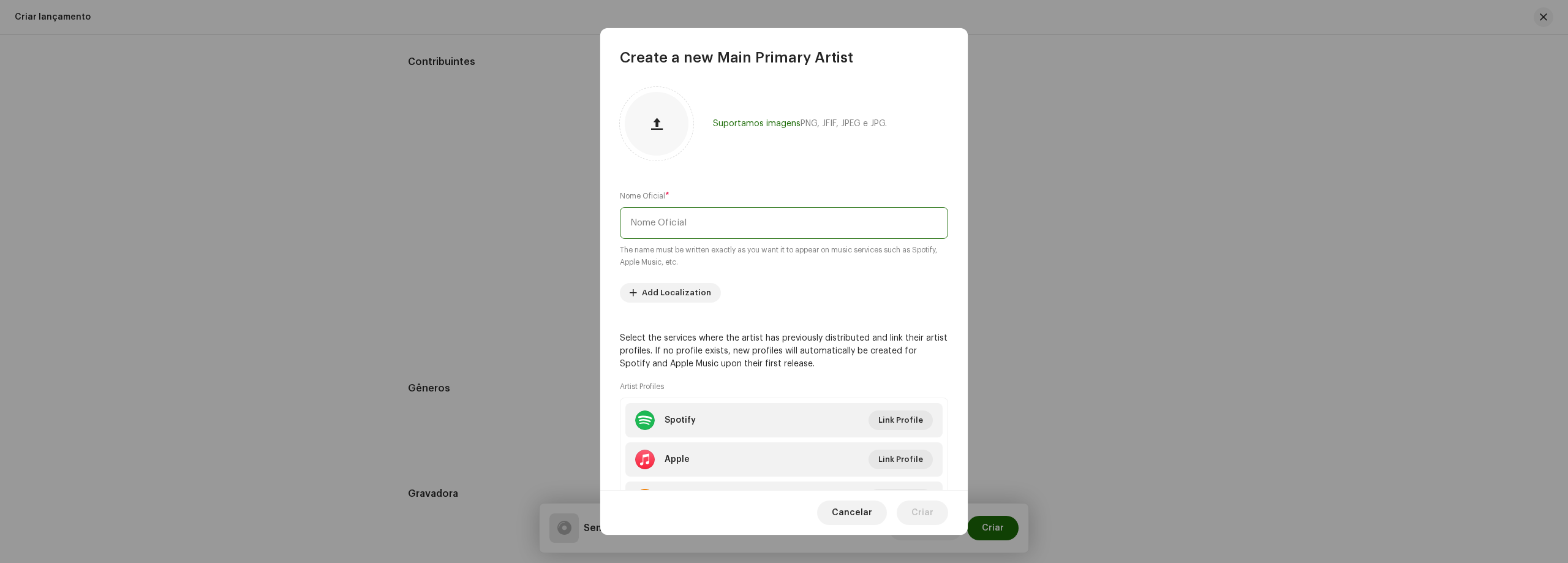
click at [769, 233] on input "text" at bounding box center [784, 222] width 329 height 32
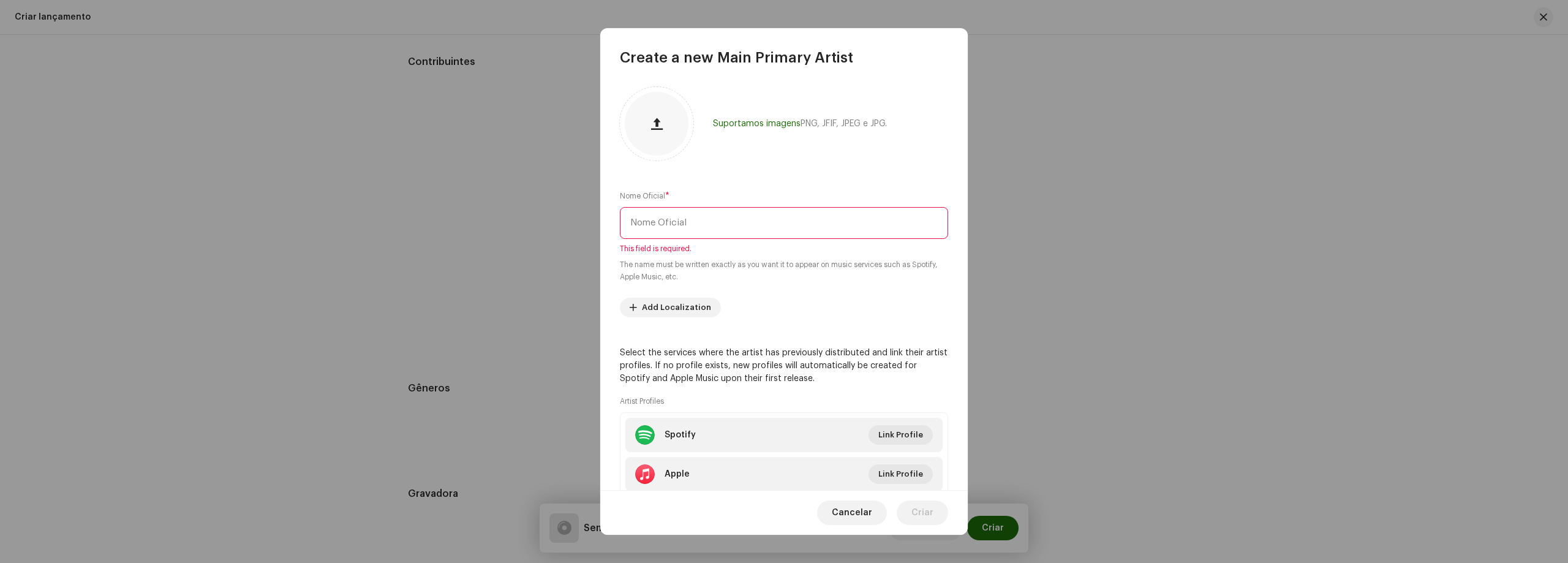
click at [761, 141] on div "Suportamos imagens PNG, JFIF, JPEG e JPG." at bounding box center [784, 123] width 329 height 74
click at [724, 236] on input "text" at bounding box center [784, 222] width 329 height 32
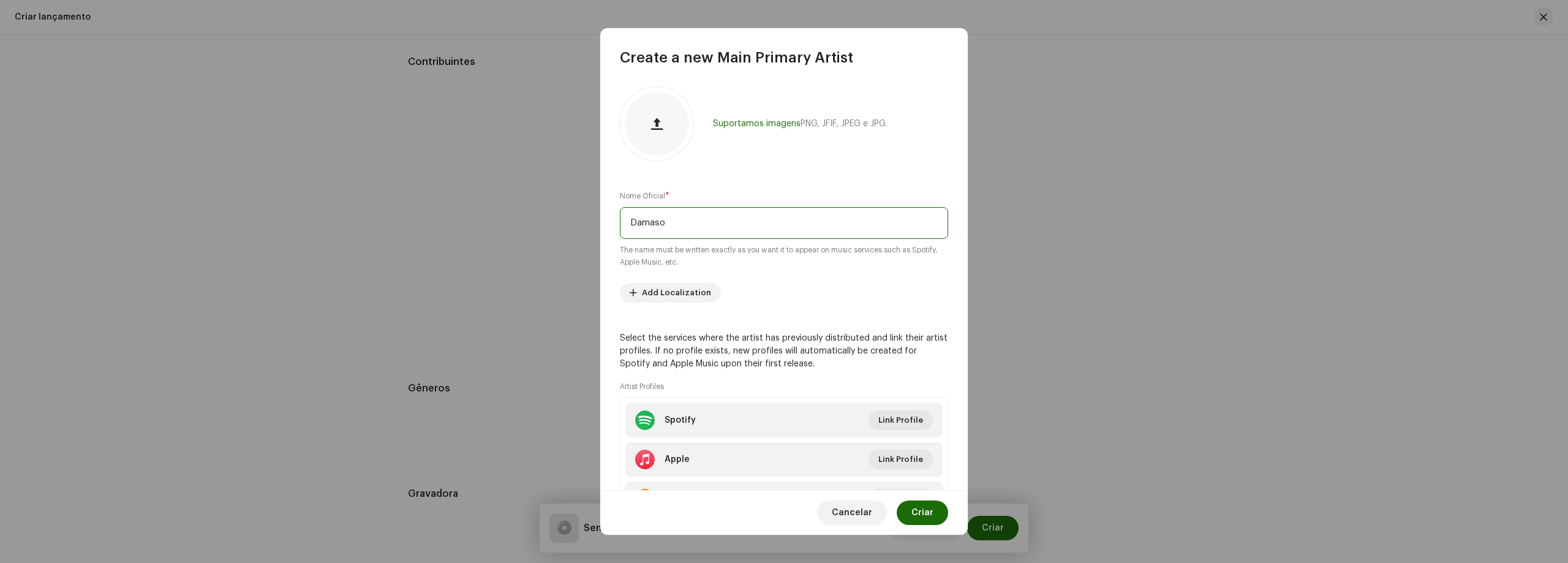
type input "Damaso"
click at [679, 282] on span "Add Localization" at bounding box center [676, 293] width 69 height 24
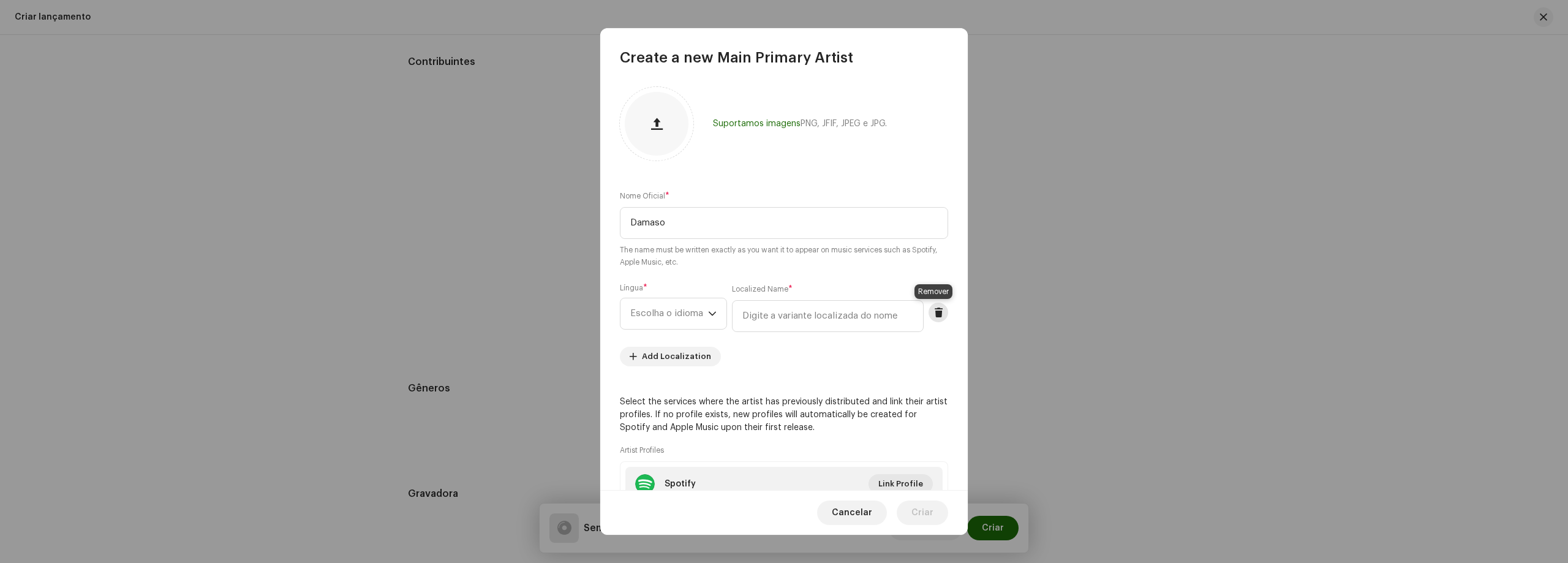
click at [940, 311] on button at bounding box center [938, 312] width 19 height 19
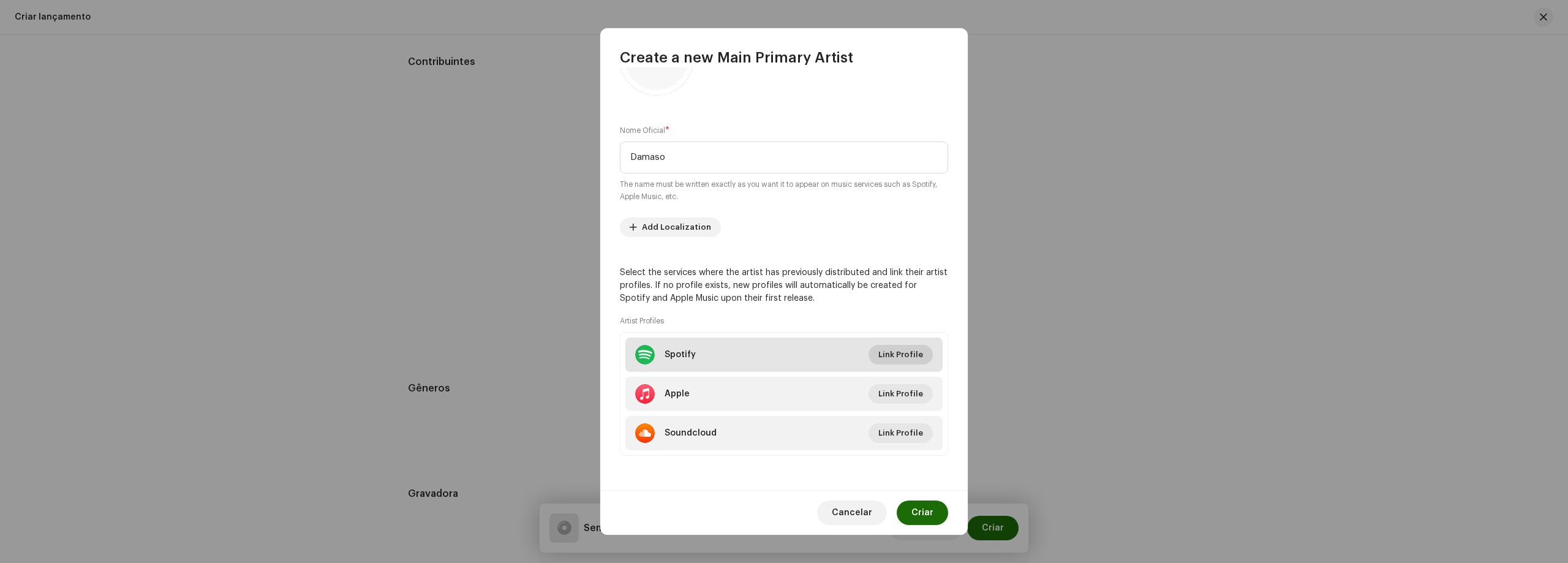
click at [890, 359] on span "Link Profile" at bounding box center [900, 355] width 45 height 24
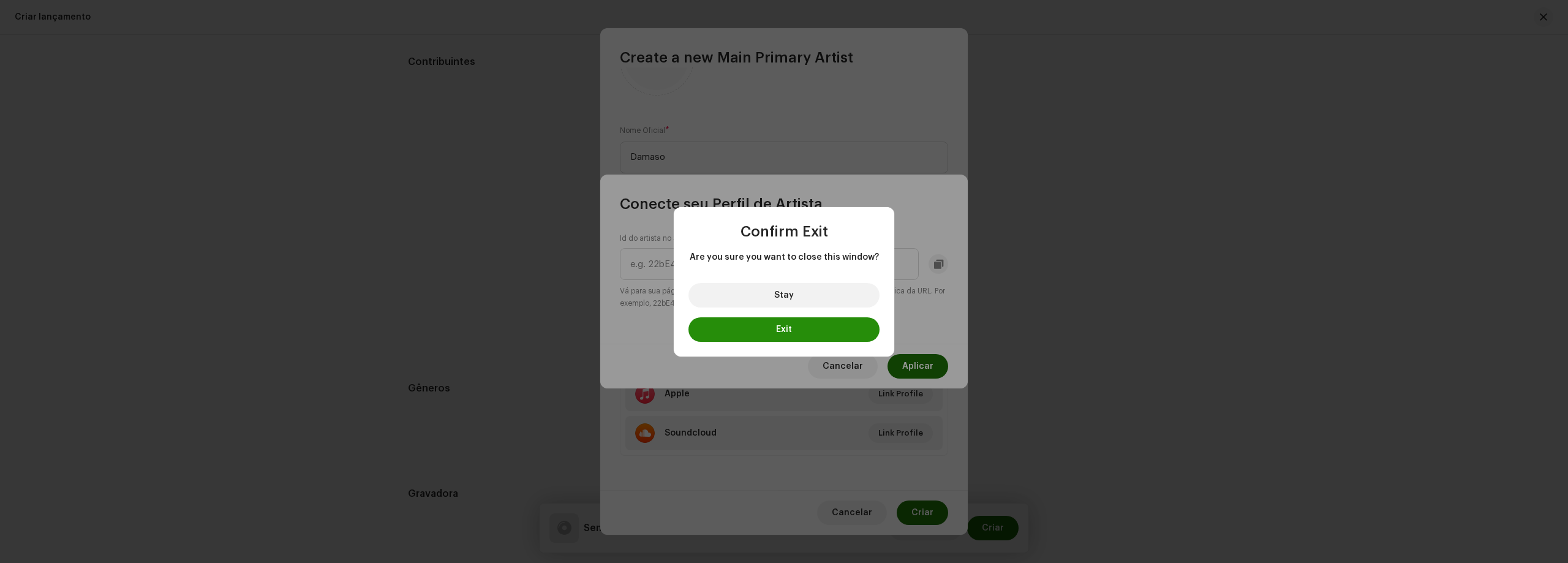
click at [756, 333] on button "Exit" at bounding box center [783, 329] width 191 height 24
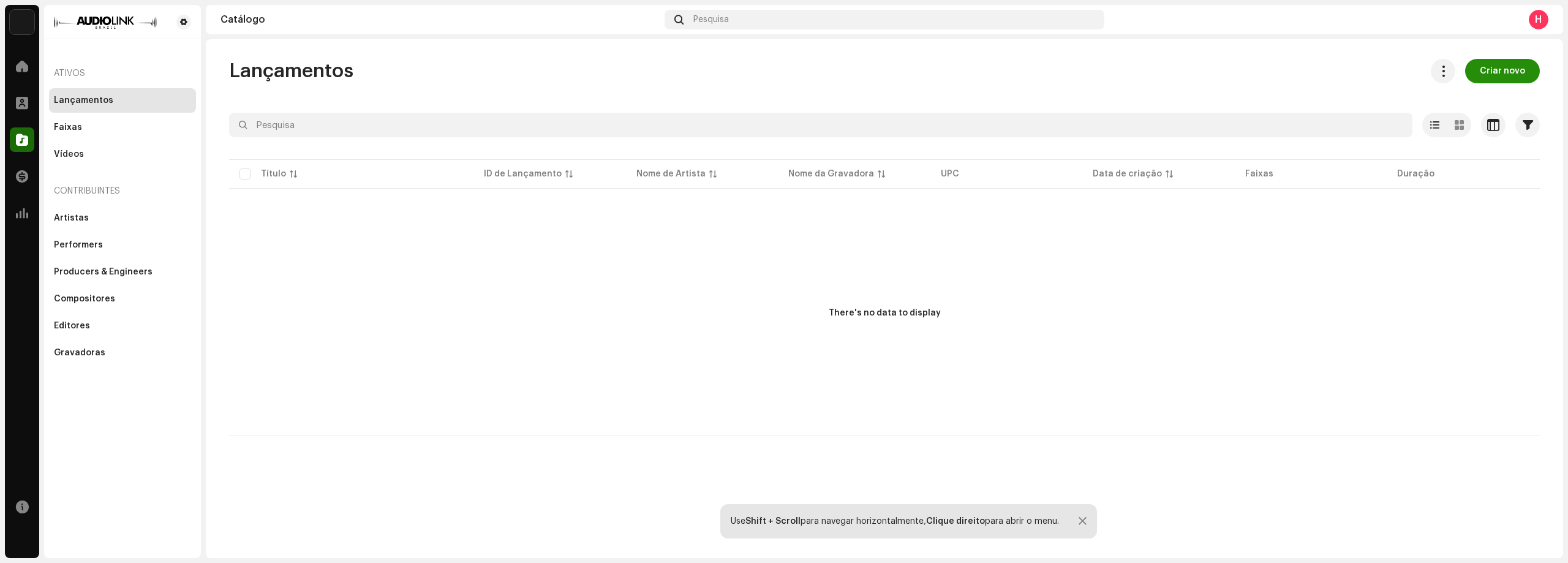
click at [1508, 80] on span "Criar novo" at bounding box center [1502, 71] width 45 height 24
